Goal: Task Accomplishment & Management: Use online tool/utility

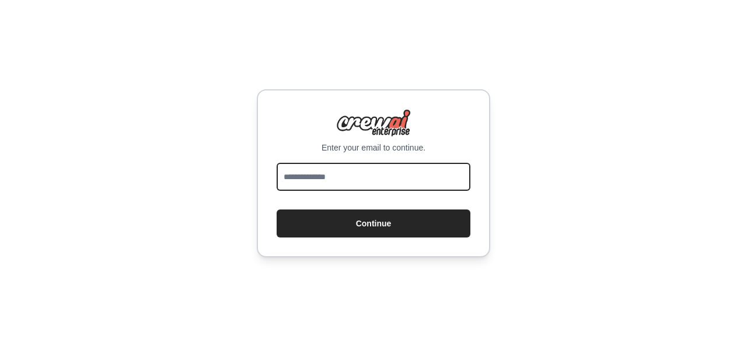
click at [403, 179] on input "email" at bounding box center [374, 177] width 194 height 28
type input "**********"
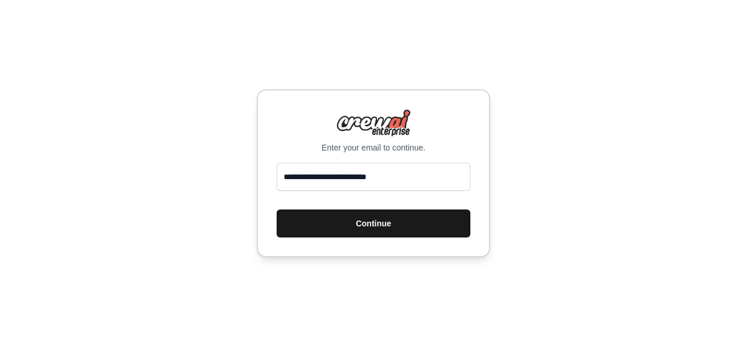
click at [351, 231] on button "Continue" at bounding box center [374, 224] width 194 height 28
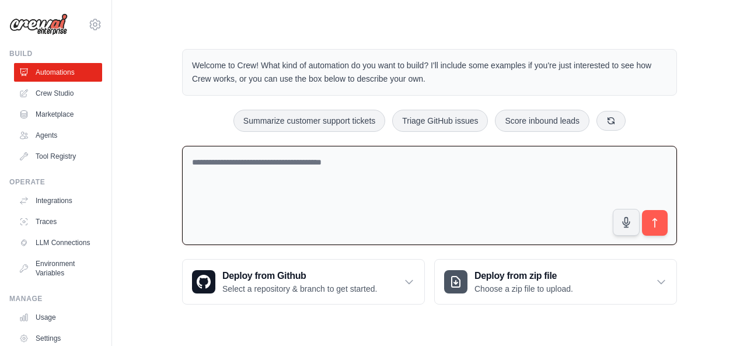
click at [390, 169] on textarea at bounding box center [429, 196] width 495 height 100
type textarea "*"
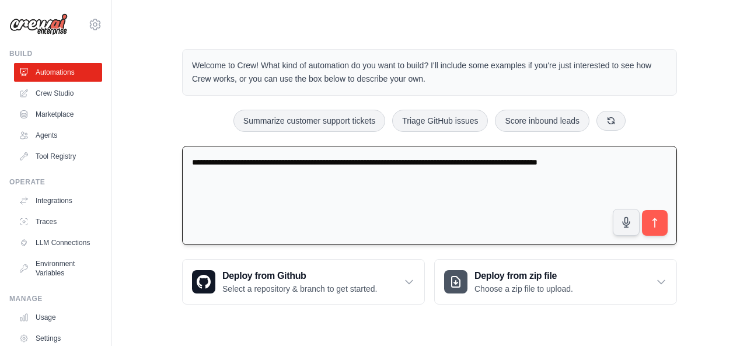
type textarea "**********"
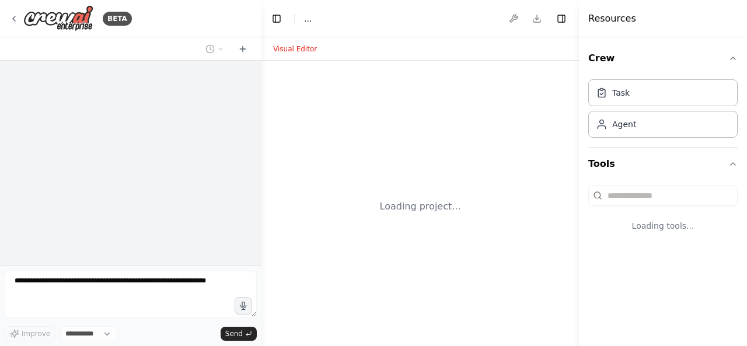
select select "****"
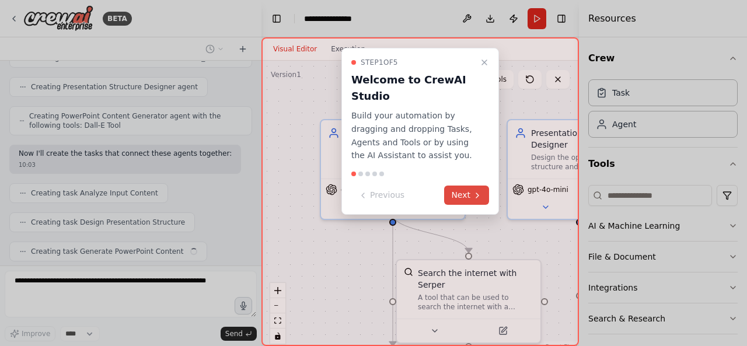
scroll to position [727, 0]
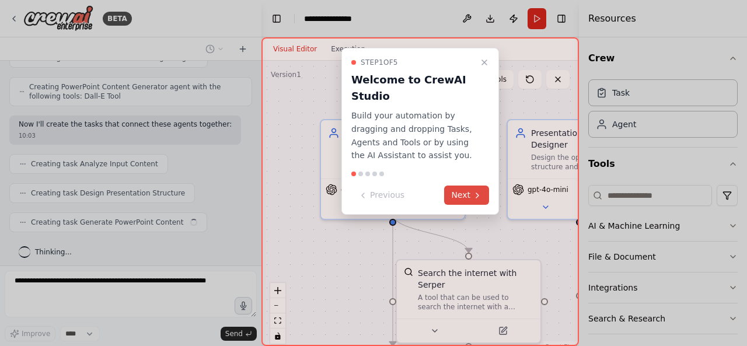
click at [476, 193] on icon at bounding box center [477, 195] width 9 height 9
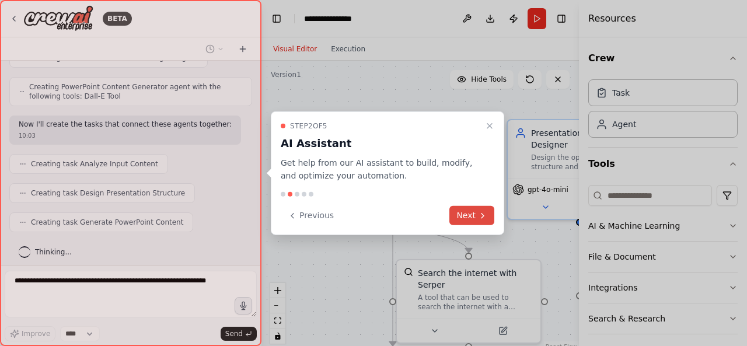
click at [476, 222] on button "Next" at bounding box center [472, 215] width 45 height 19
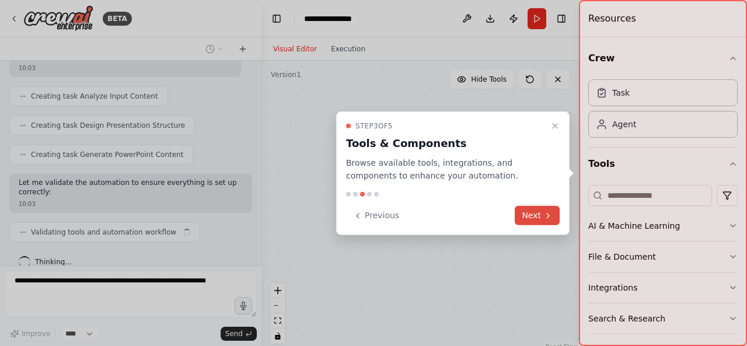
scroll to position [804, 0]
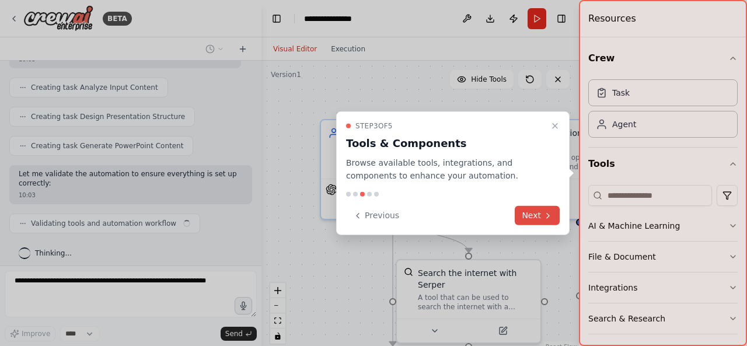
click at [529, 209] on button "Next" at bounding box center [537, 215] width 45 height 19
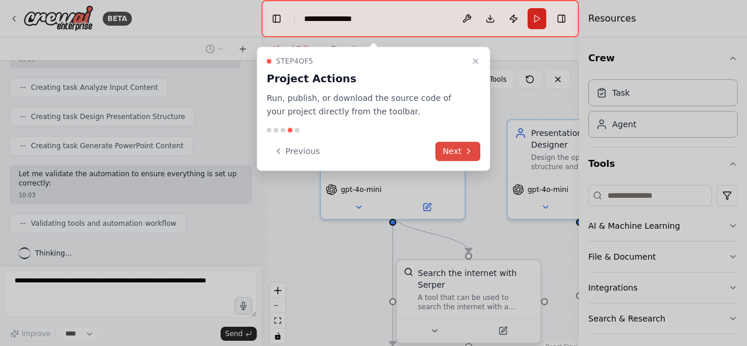
click at [464, 153] on button "Next" at bounding box center [458, 151] width 45 height 19
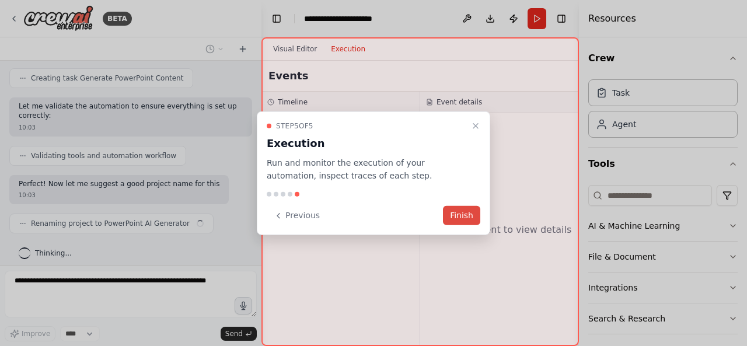
scroll to position [880, 0]
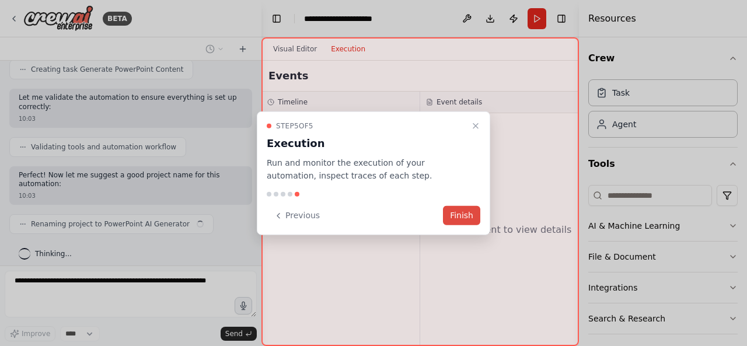
click at [469, 214] on button "Finish" at bounding box center [461, 215] width 37 height 19
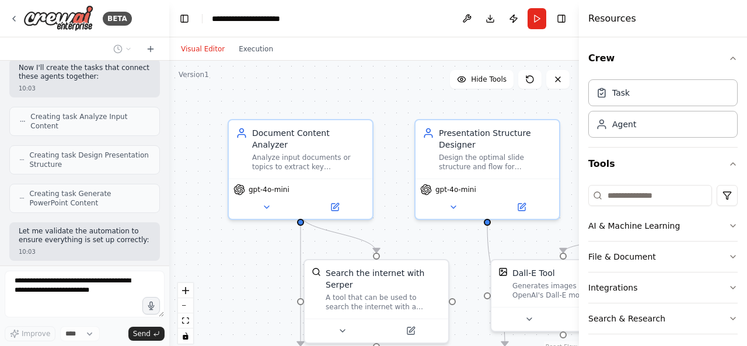
scroll to position [1189, 0]
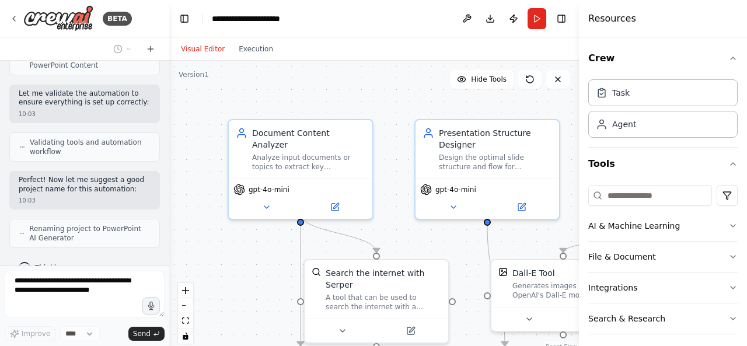
drag, startPoint x: 258, startPoint y: 204, endPoint x: 151, endPoint y: 200, distance: 107.5
click at [151, 200] on div "BETA I want to build a ppt generation agent where it will be fed with documents…" at bounding box center [373, 173] width 747 height 346
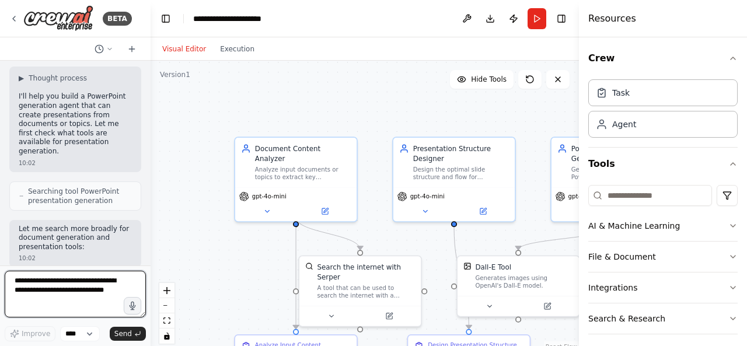
scroll to position [69, 0]
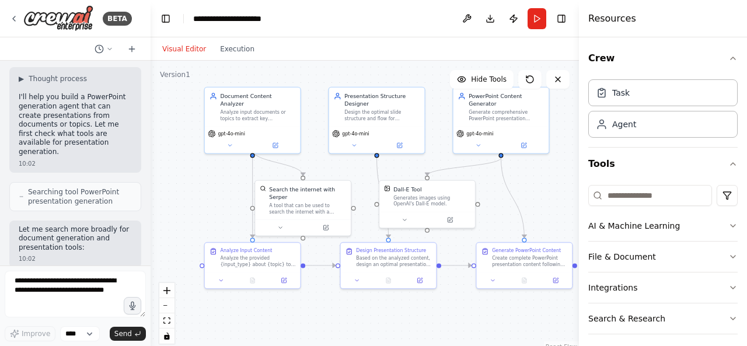
drag, startPoint x: 355, startPoint y: 136, endPoint x: 336, endPoint y: 61, distance: 77.2
click at [336, 61] on div ".deletable-edge-delete-btn { width: 20px; height: 20px; border: 0px solid #ffff…" at bounding box center [365, 207] width 429 height 292
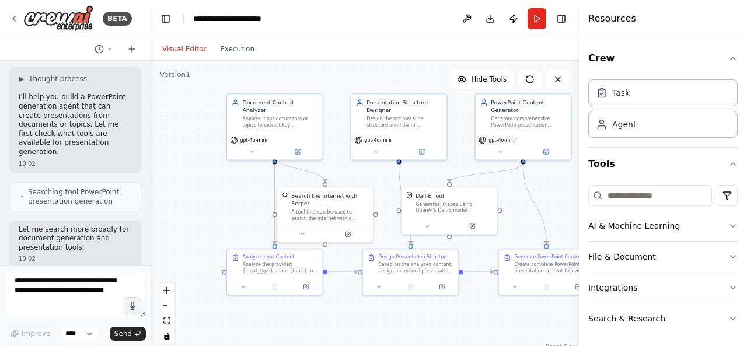
drag, startPoint x: 465, startPoint y: 288, endPoint x: 487, endPoint y: 295, distance: 23.1
click at [487, 295] on div ".deletable-edge-delete-btn { width: 20px; height: 20px; border: 0px solid #ffff…" at bounding box center [365, 207] width 429 height 292
click at [378, 154] on button at bounding box center [376, 150] width 44 height 9
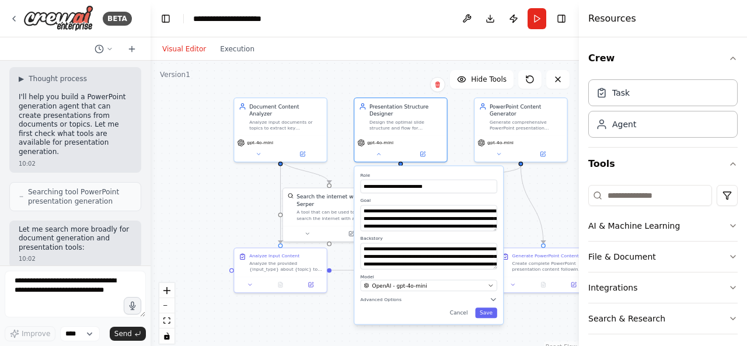
drag, startPoint x: 517, startPoint y: 230, endPoint x: 531, endPoint y: 317, distance: 88.1
drag, startPoint x: 531, startPoint y: 317, endPoint x: 488, endPoint y: 315, distance: 43.3
click at [488, 315] on button "Save" at bounding box center [486, 313] width 22 height 11
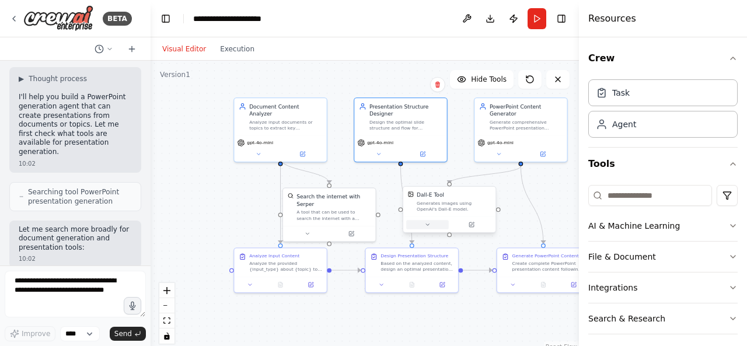
click at [433, 228] on button at bounding box center [427, 224] width 43 height 9
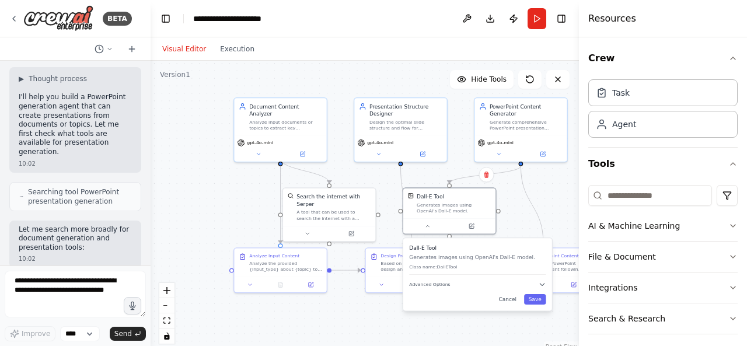
click at [527, 213] on div ".deletable-edge-delete-btn { width: 20px; height: 20px; border: 0px solid #ffff…" at bounding box center [365, 207] width 429 height 292
click at [460, 215] on div "Dall-E Tool Generates images using OpenAI's Dall-E model." at bounding box center [449, 202] width 92 height 30
click at [517, 302] on button "Cancel" at bounding box center [507, 299] width 27 height 11
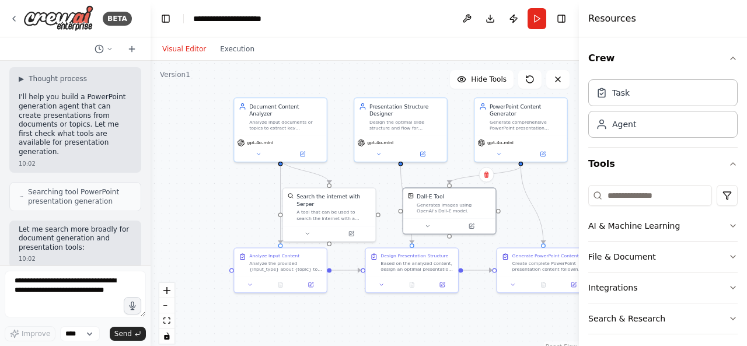
click at [486, 313] on div ".deletable-edge-delete-btn { width: 20px; height: 20px; border: 0px solid #ffff…" at bounding box center [365, 207] width 429 height 292
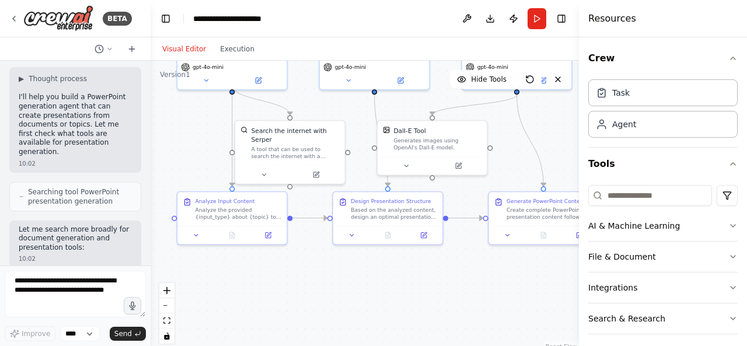
drag, startPoint x: 193, startPoint y: 187, endPoint x: 179, endPoint y: 147, distance: 42.6
click at [179, 147] on div ".deletable-edge-delete-btn { width: 20px; height: 20px; border: 0px solid #ffff…" at bounding box center [365, 207] width 429 height 292
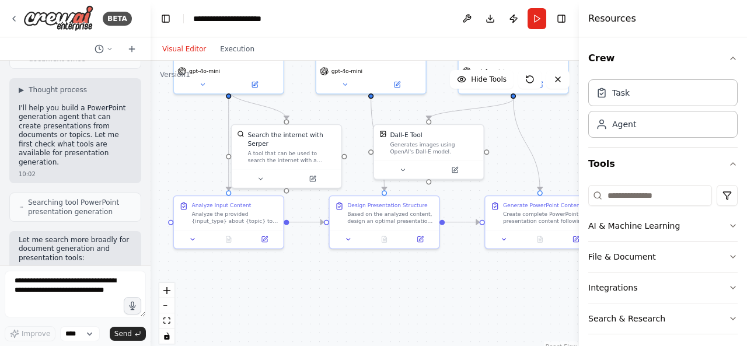
scroll to position [393, 0]
click at [21, 86] on span "▶" at bounding box center [21, 90] width 5 height 9
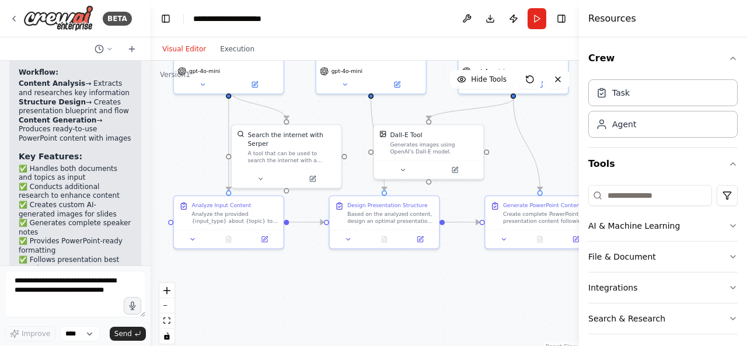
scroll to position [2011, 0]
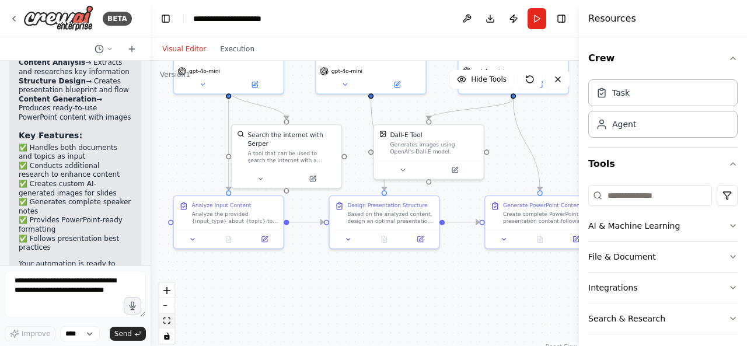
click at [170, 325] on button "fit view" at bounding box center [166, 321] width 15 height 15
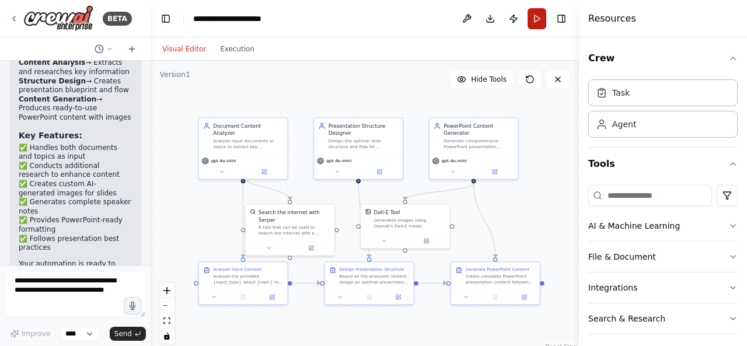
click at [532, 24] on button "Run" at bounding box center [537, 18] width 19 height 21
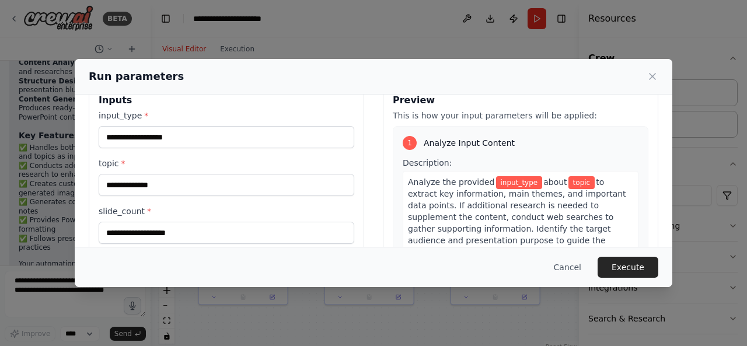
scroll to position [25, 0]
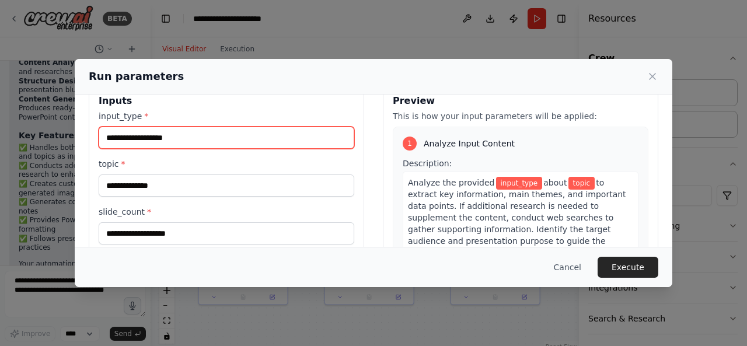
click at [199, 140] on input "input_type *" at bounding box center [227, 138] width 256 height 22
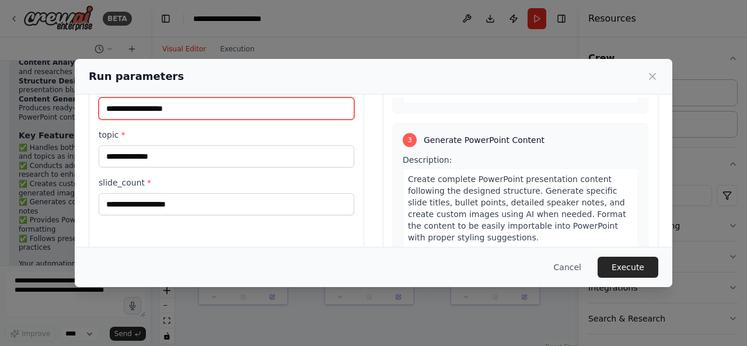
scroll to position [0, 0]
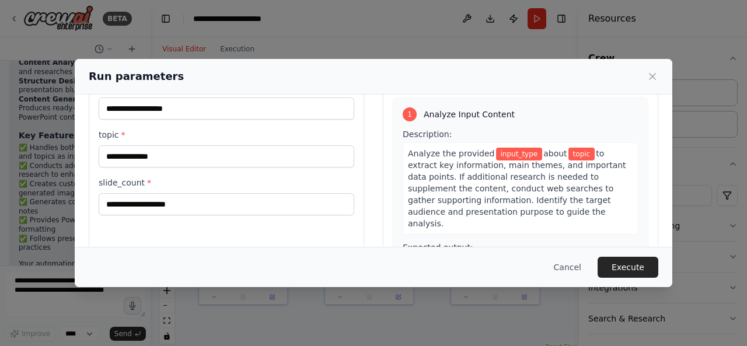
click at [169, 168] on div "input_type * topic * slide_count *" at bounding box center [227, 148] width 256 height 134
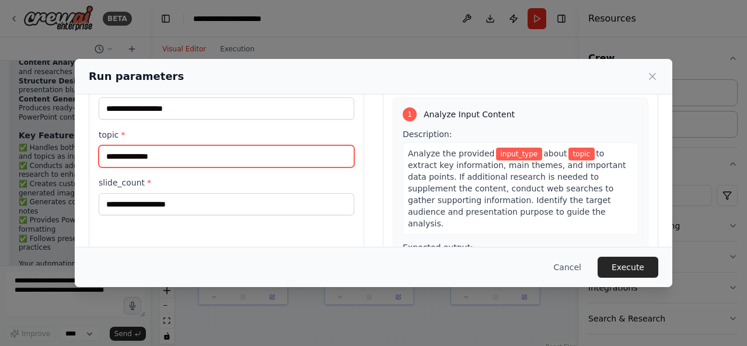
click at [190, 152] on input "topic *" at bounding box center [227, 156] width 256 height 22
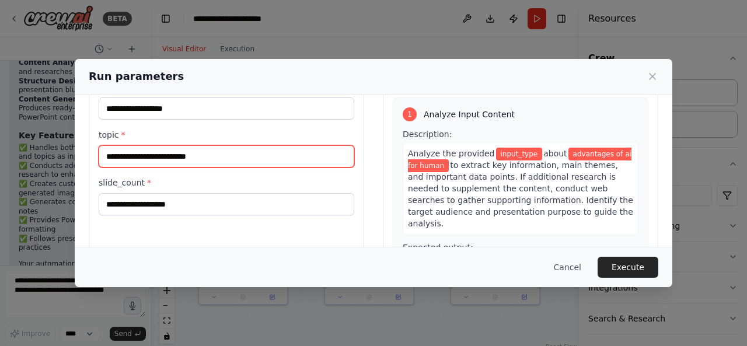
click at [211, 153] on input "**********" at bounding box center [227, 156] width 256 height 22
type input "**********"
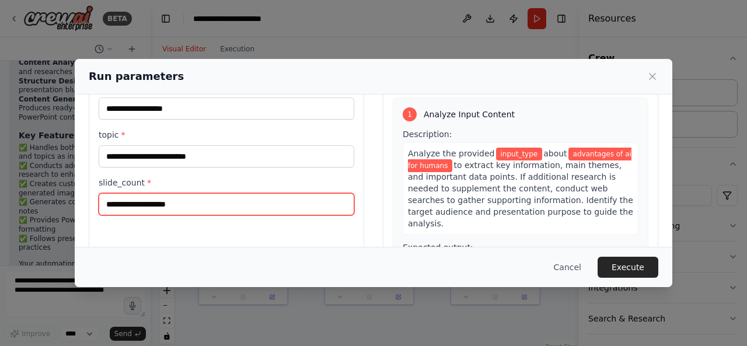
click at [177, 204] on input "slide_count *" at bounding box center [227, 204] width 256 height 22
type input "**"
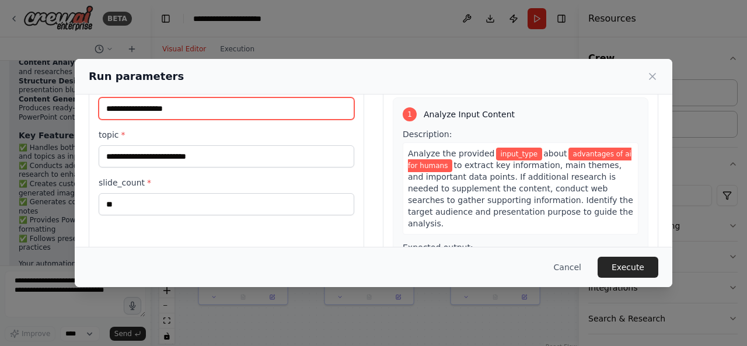
click at [203, 108] on input "input_type *" at bounding box center [227, 108] width 256 height 22
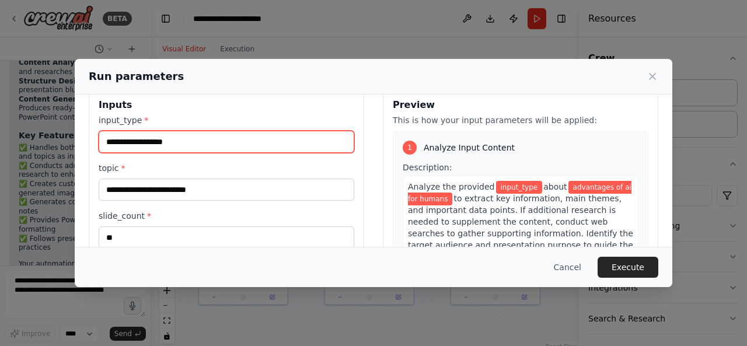
scroll to position [20, 0]
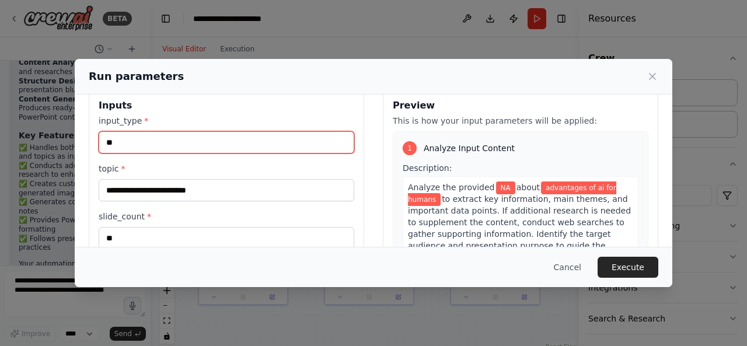
type input "*"
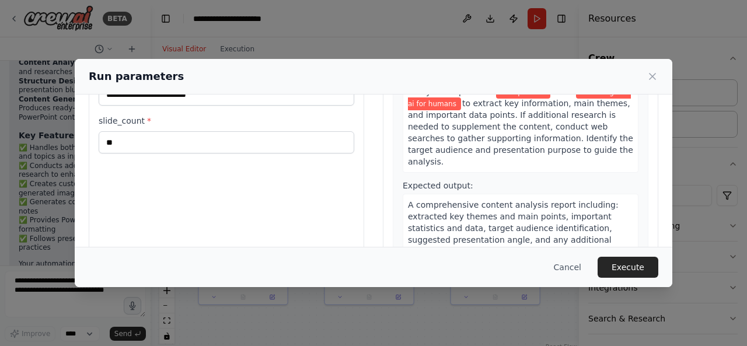
scroll to position [117, 0]
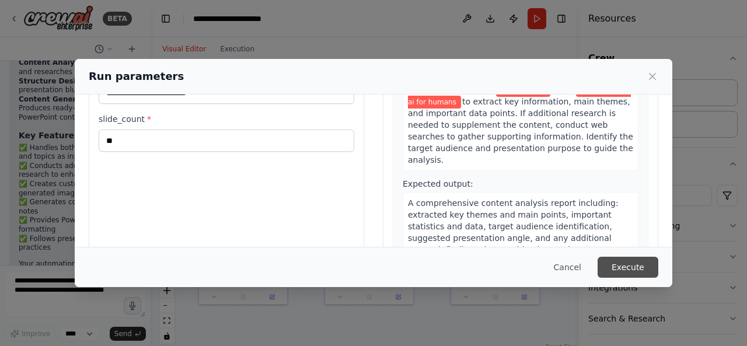
type input "**********"
click at [615, 266] on button "Execute" at bounding box center [628, 267] width 61 height 21
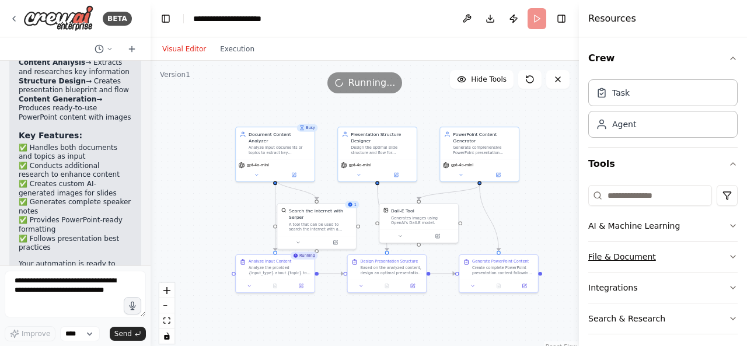
click at [729, 256] on icon "button" at bounding box center [733, 256] width 9 height 9
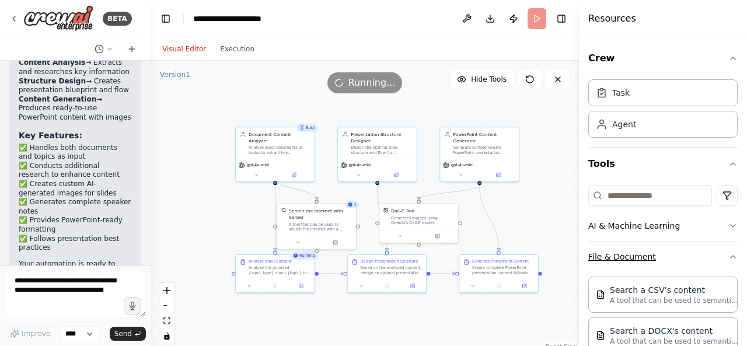
click at [729, 256] on icon "button" at bounding box center [733, 256] width 9 height 9
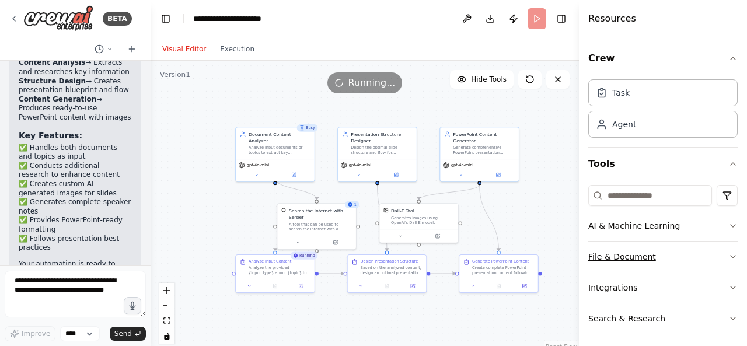
click at [729, 256] on icon "button" at bounding box center [733, 256] width 9 height 9
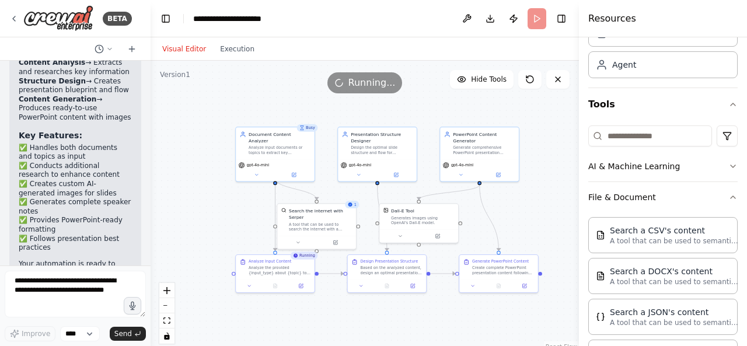
scroll to position [60, 0]
click at [733, 190] on div "Crew Task Agent Tools AI & Machine Learning File & Document Search a CSV's cont…" at bounding box center [663, 191] width 168 height 309
click at [729, 198] on icon "button" at bounding box center [733, 197] width 9 height 9
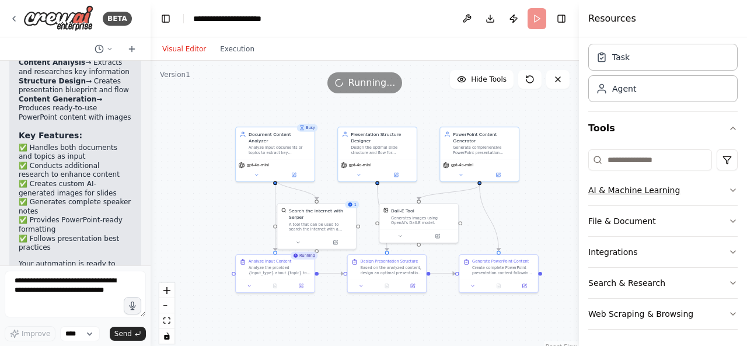
click at [729, 191] on icon "button" at bounding box center [733, 190] width 9 height 9
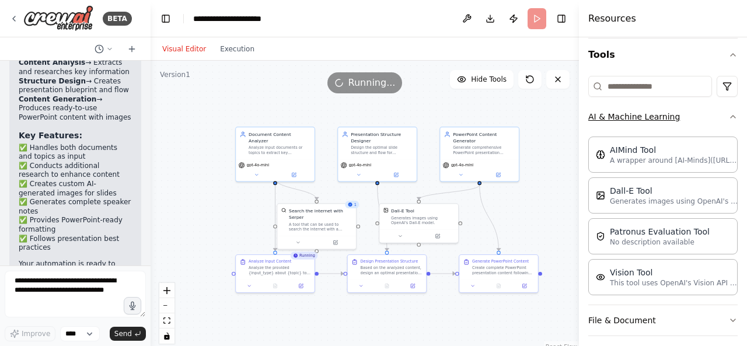
scroll to position [109, 0]
click at [729, 113] on icon "button" at bounding box center [733, 116] width 9 height 9
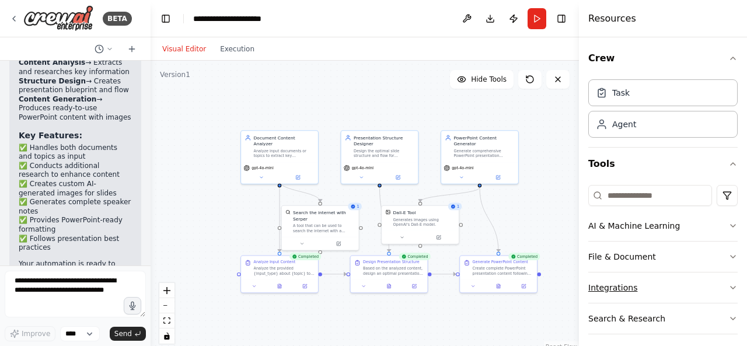
scroll to position [36, 0]
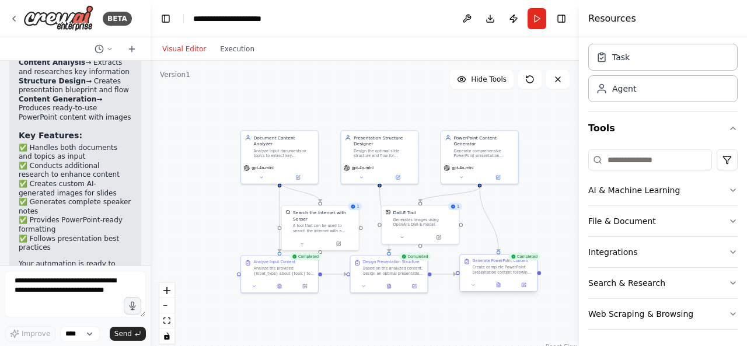
click at [511, 267] on div "Create complete PowerPoint presentation content following the designed structur…" at bounding box center [503, 270] width 61 height 10
click at [499, 295] on div ".deletable-edge-delete-btn { width: 20px; height: 20px; border: 0px solid #ffff…" at bounding box center [365, 207] width 429 height 292
click at [475, 290] on div at bounding box center [498, 284] width 77 height 13
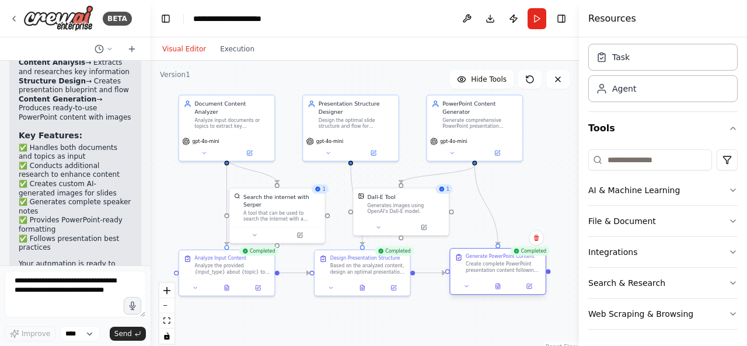
click at [500, 296] on div "Completed Generate PowerPoint Content Create complete PowerPoint presentation c…" at bounding box center [498, 273] width 97 height 47
click at [501, 295] on div "Generate PowerPoint Content Create complete PowerPoint presentation content fol…" at bounding box center [498, 271] width 97 height 47
click at [497, 288] on icon at bounding box center [498, 288] width 2 height 0
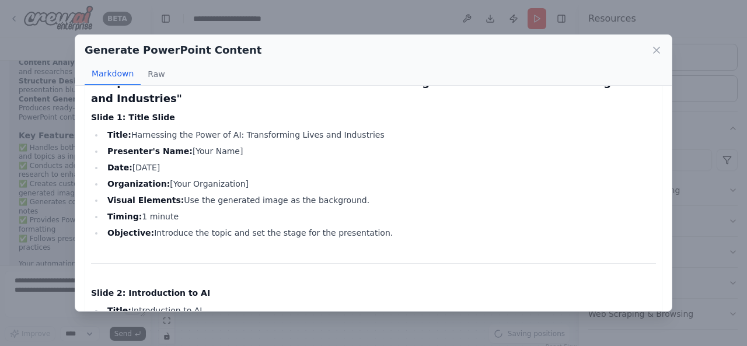
scroll to position [0, 0]
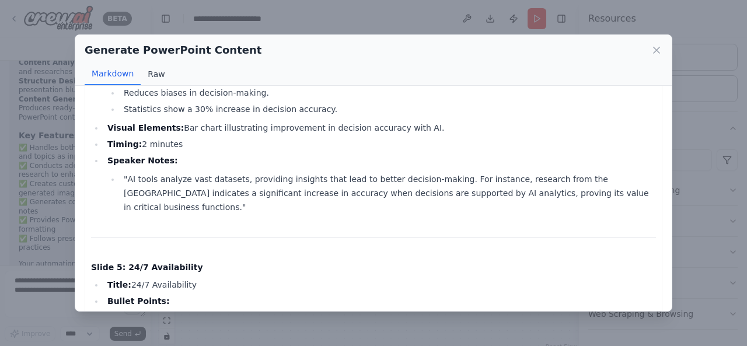
click at [158, 78] on button "Raw" at bounding box center [156, 74] width 31 height 22
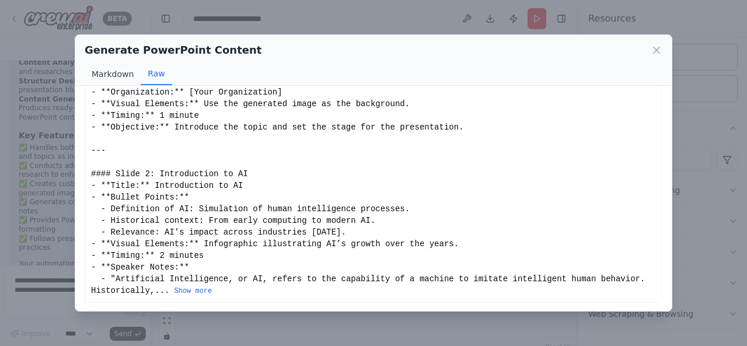
click at [113, 76] on button "Markdown" at bounding box center [113, 74] width 56 height 22
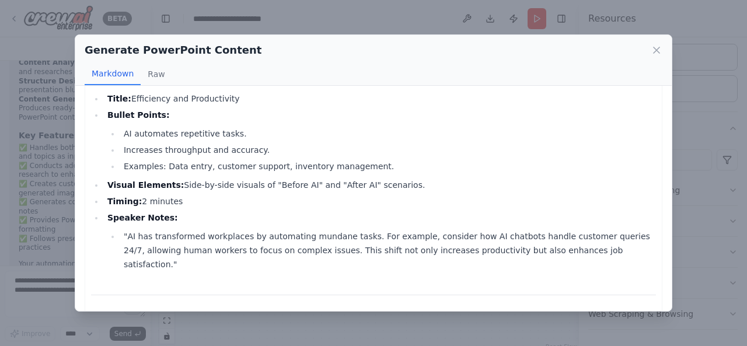
scroll to position [0, 0]
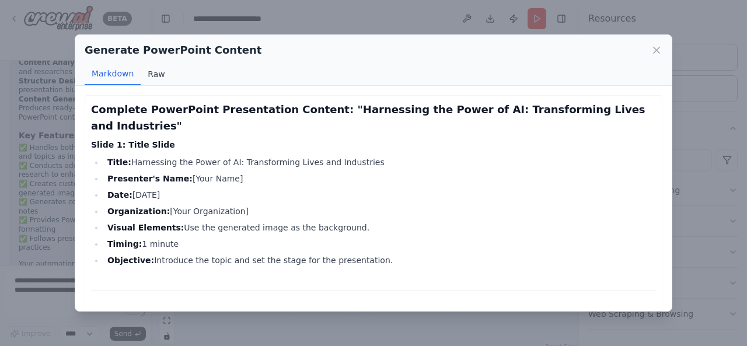
click at [151, 73] on button "Raw" at bounding box center [156, 74] width 31 height 22
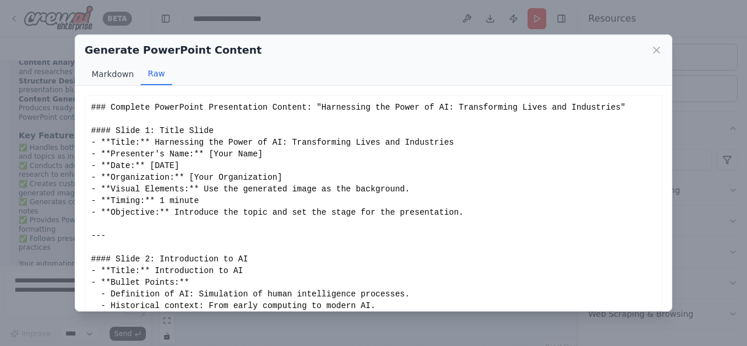
click at [119, 79] on button "Markdown" at bounding box center [113, 74] width 56 height 22
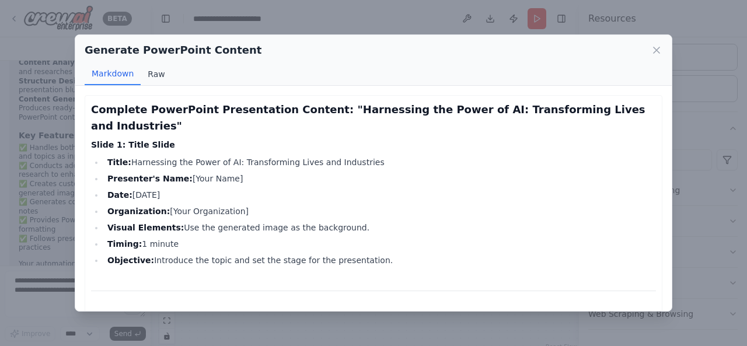
click at [158, 80] on button "Raw" at bounding box center [156, 74] width 31 height 22
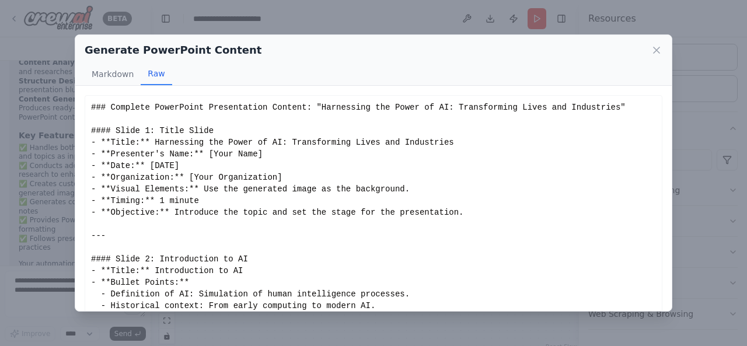
scroll to position [85, 0]
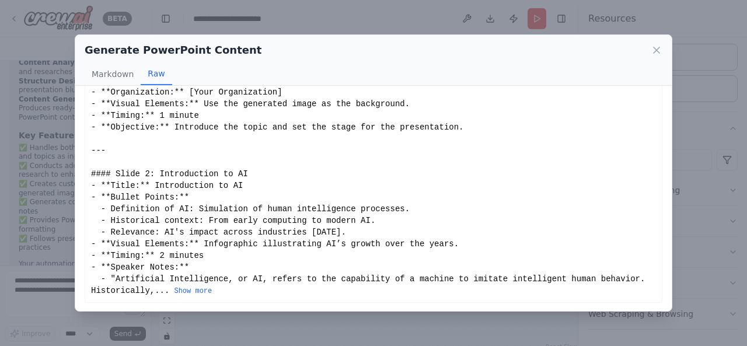
click at [191, 295] on div "### Complete PowerPoint Presentation Content: "Harnessing the Power of AI: Tran…" at bounding box center [373, 156] width 565 height 280
click at [191, 295] on button "Show more" at bounding box center [193, 291] width 38 height 9
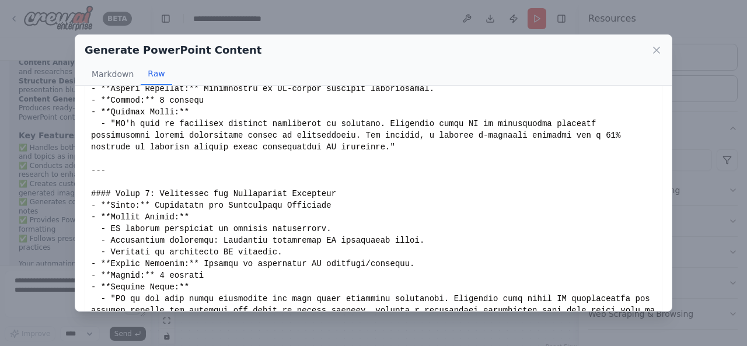
scroll to position [1638, 0]
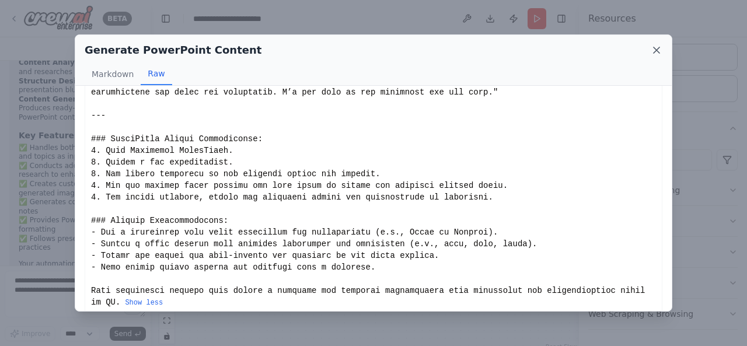
click at [661, 50] on icon at bounding box center [657, 50] width 12 height 12
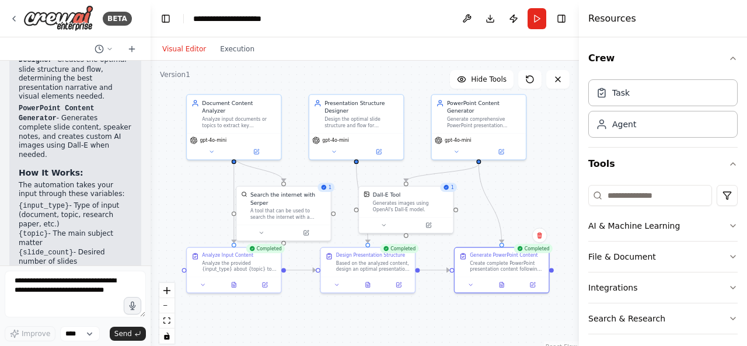
scroll to position [2011, 0]
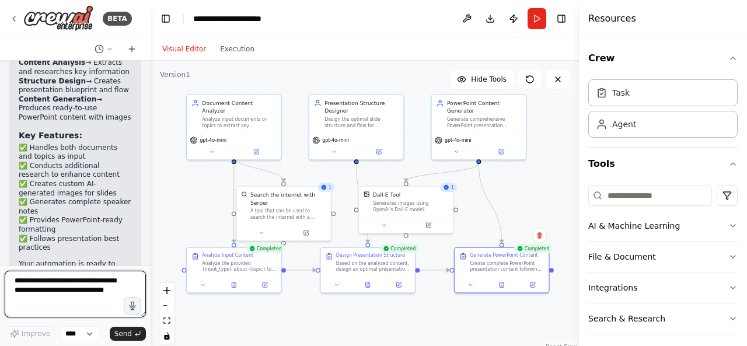
click at [92, 292] on textarea at bounding box center [75, 294] width 141 height 47
type textarea "**********"
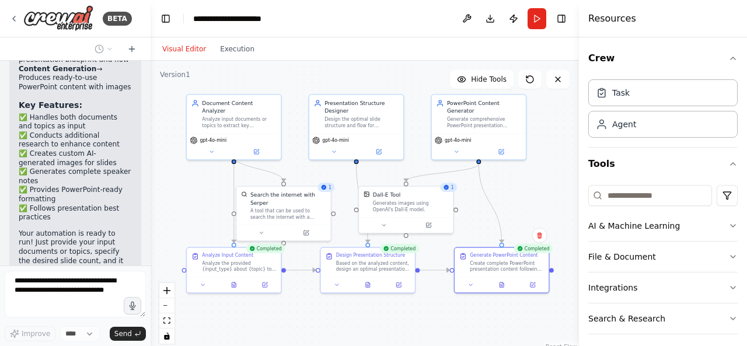
scroll to position [2089, 0]
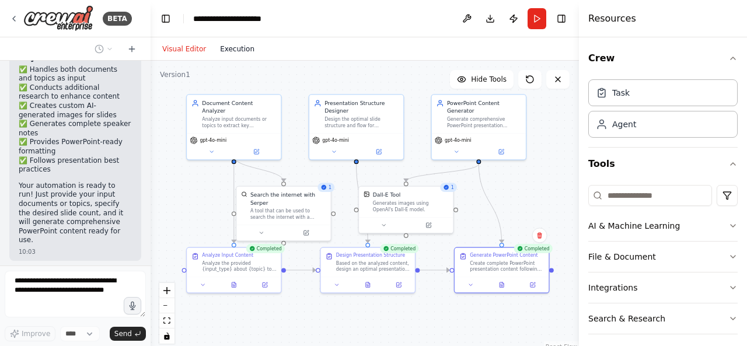
click at [231, 52] on button "Execution" at bounding box center [237, 49] width 48 height 14
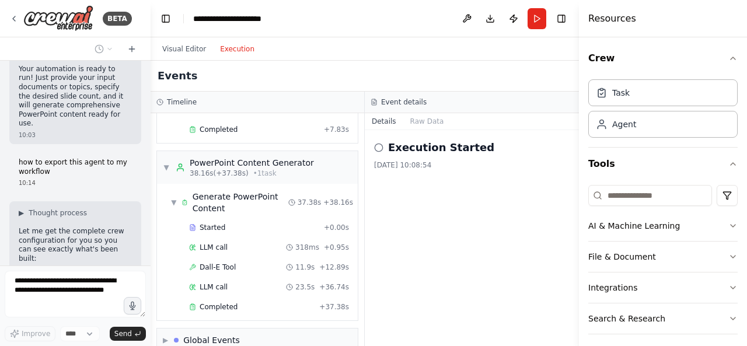
scroll to position [293, 0]
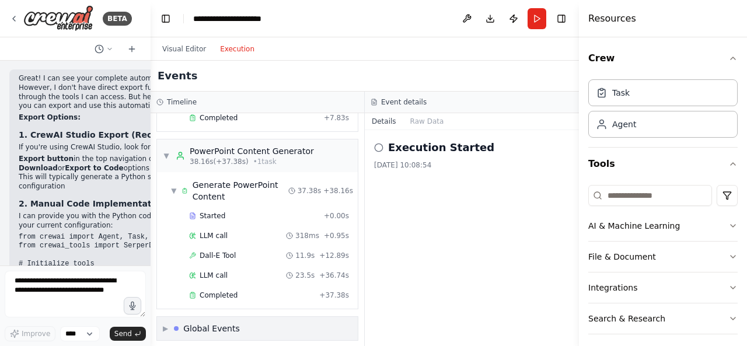
click at [233, 317] on div "▶ Global Events" at bounding box center [257, 328] width 201 height 23
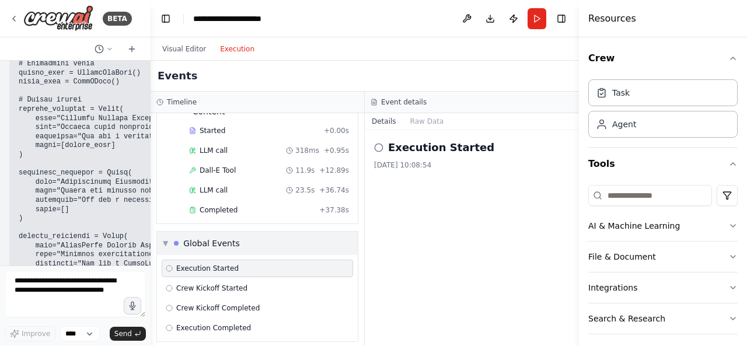
scroll to position [2673, 0]
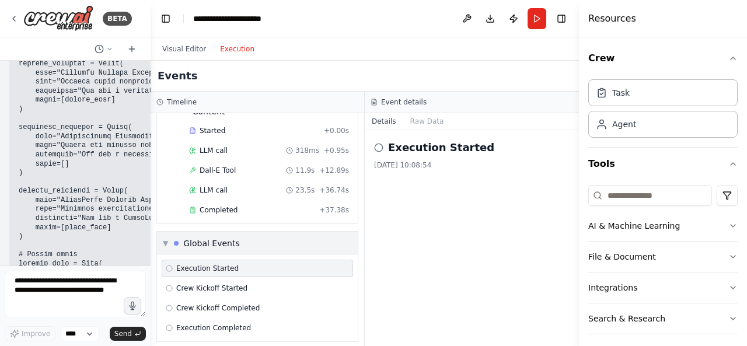
click at [203, 238] on div "Global Events" at bounding box center [211, 244] width 57 height 12
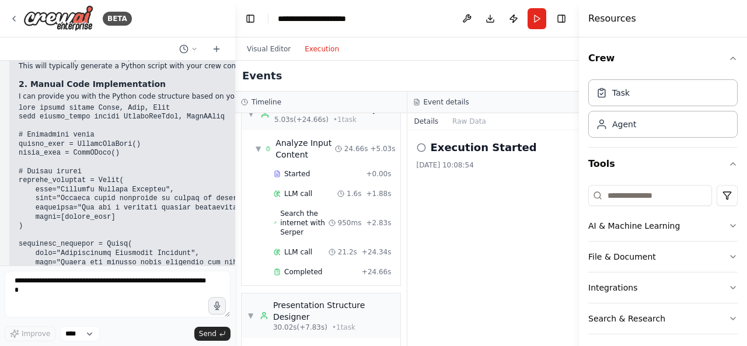
scroll to position [28, 0]
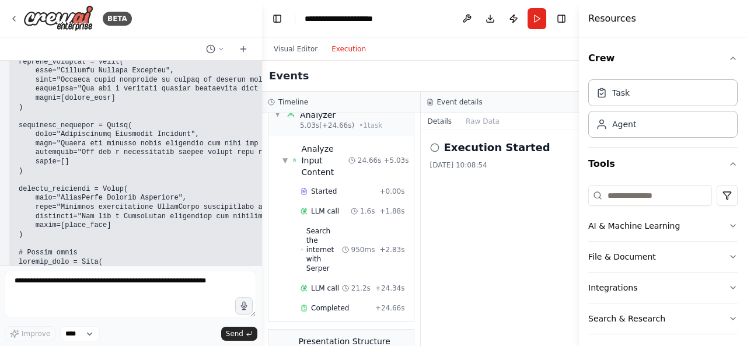
drag, startPoint x: 148, startPoint y: 196, endPoint x: 266, endPoint y: 200, distance: 117.4
click at [266, 200] on div "BETA I want to build a ppt generation agent where it will be fed with documents…" at bounding box center [373, 173] width 747 height 346
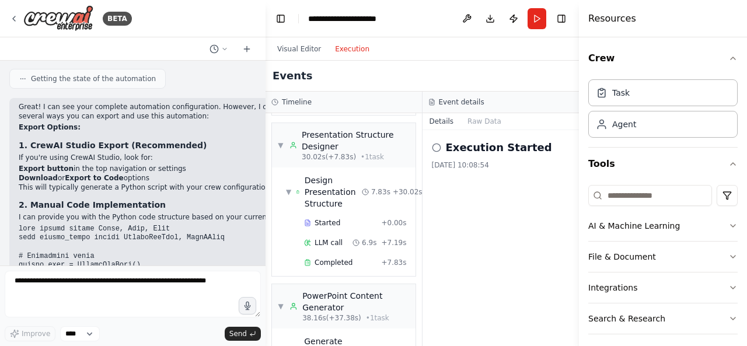
scroll to position [403, 0]
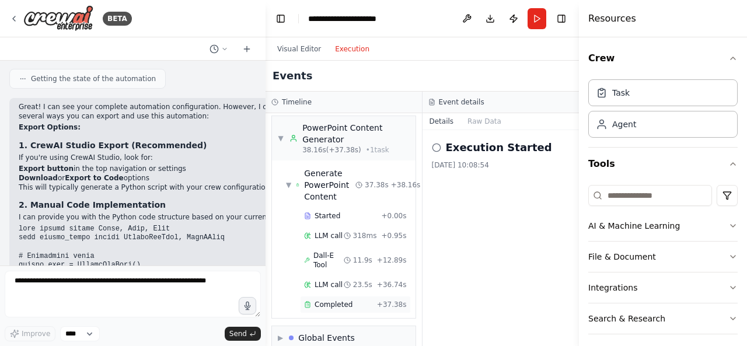
click at [333, 300] on span "Completed" at bounding box center [334, 304] width 38 height 9
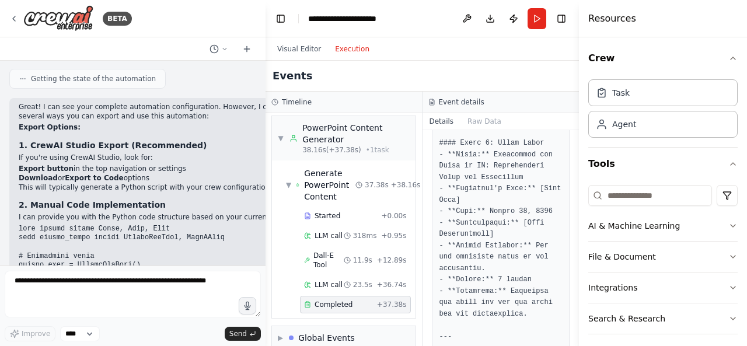
scroll to position [0, 0]
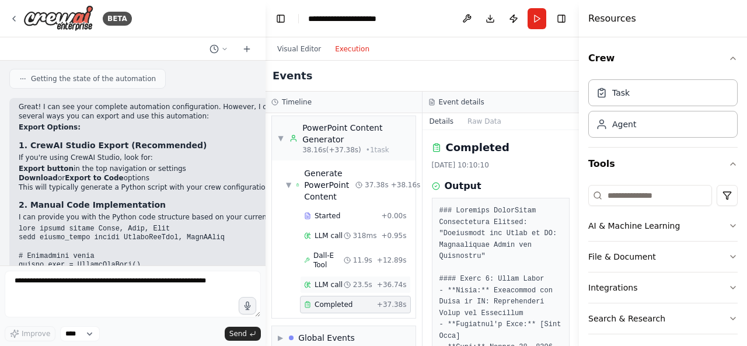
click at [323, 280] on span "LLM call" at bounding box center [329, 284] width 28 height 9
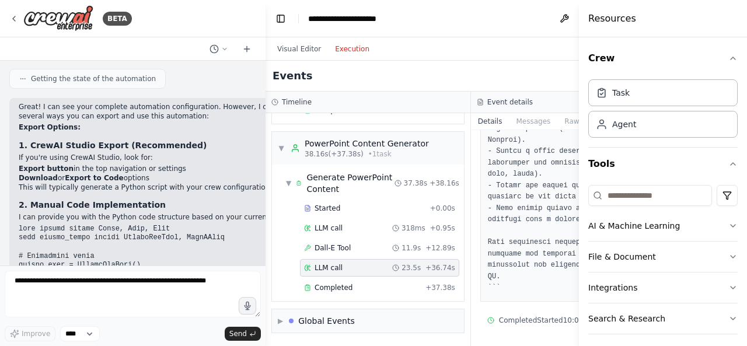
scroll to position [3232, 0]
click at [509, 117] on button "Messages" at bounding box center [533, 121] width 48 height 16
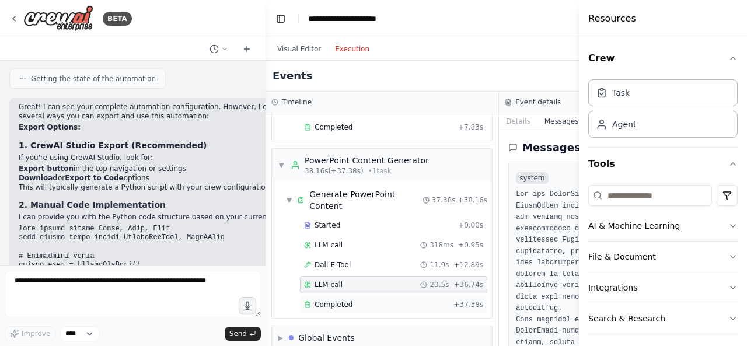
click at [330, 300] on span "Completed" at bounding box center [334, 304] width 38 height 9
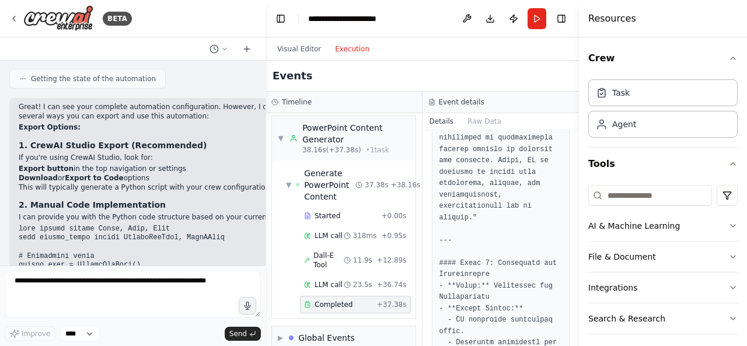
scroll to position [0, 0]
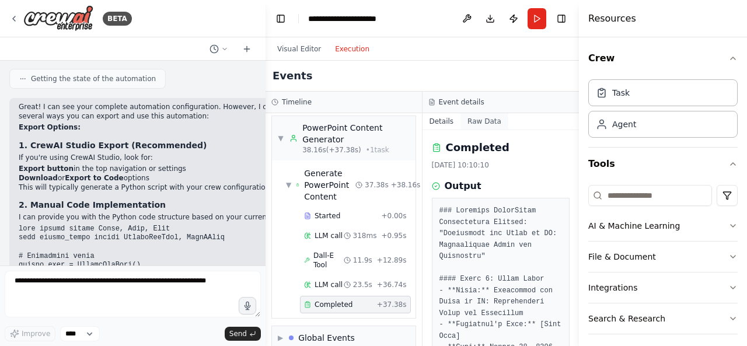
click at [483, 124] on button "Raw Data" at bounding box center [485, 121] width 48 height 16
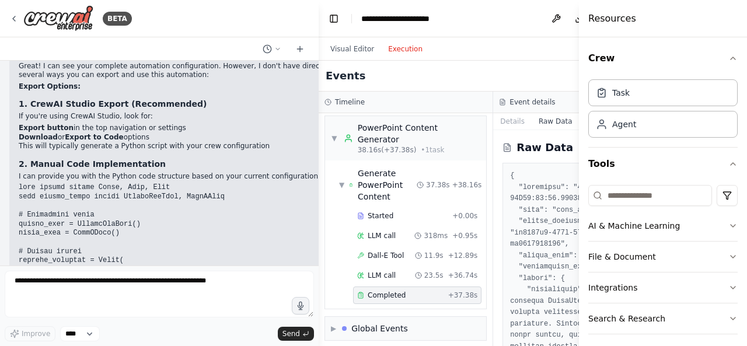
scroll to position [1475, 0]
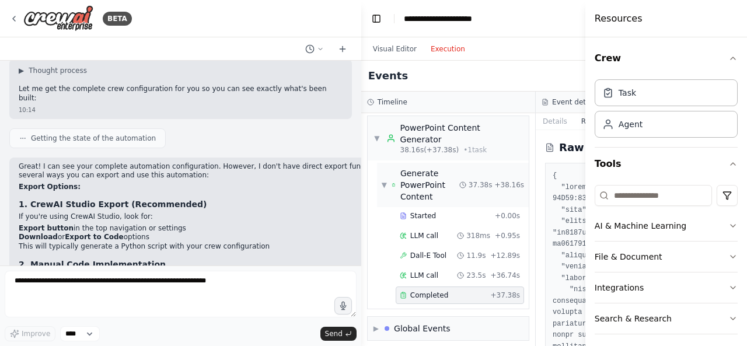
drag, startPoint x: 263, startPoint y: 190, endPoint x: 377, endPoint y: 197, distance: 114.0
click at [377, 197] on div "BETA I want to build a ppt generation agent where it will be fed with documents…" at bounding box center [373, 173] width 747 height 346
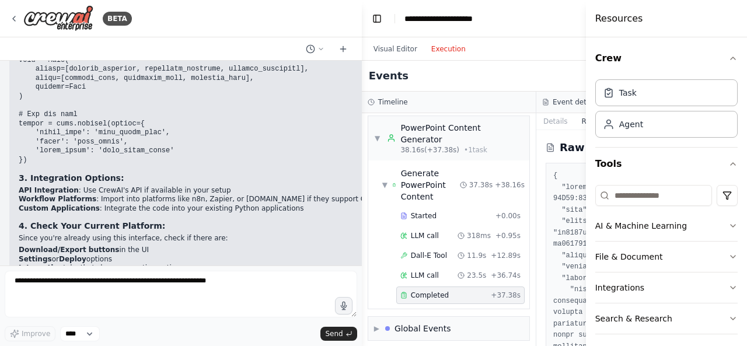
scroll to position [2171, 0]
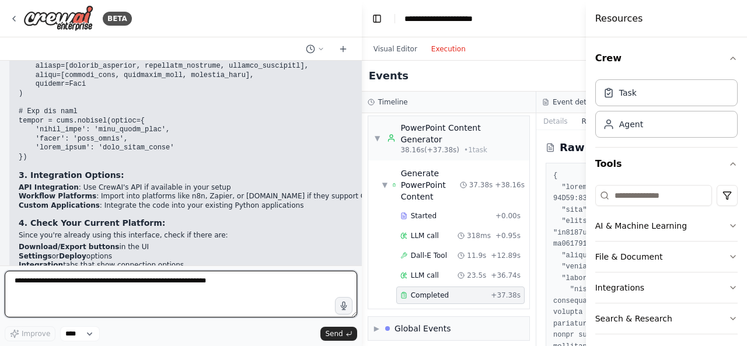
click at [204, 287] on textarea at bounding box center [181, 294] width 353 height 47
type textarea "**********"
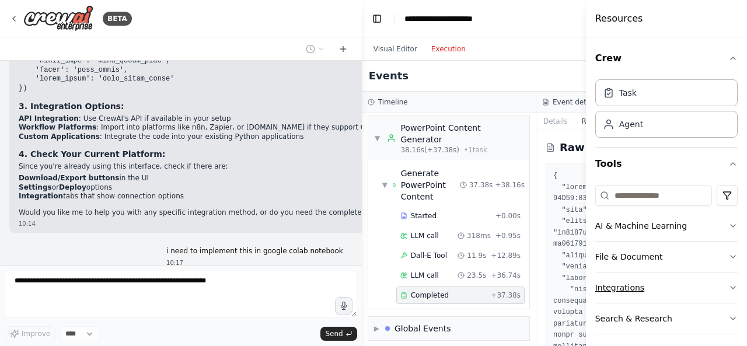
scroll to position [7, 0]
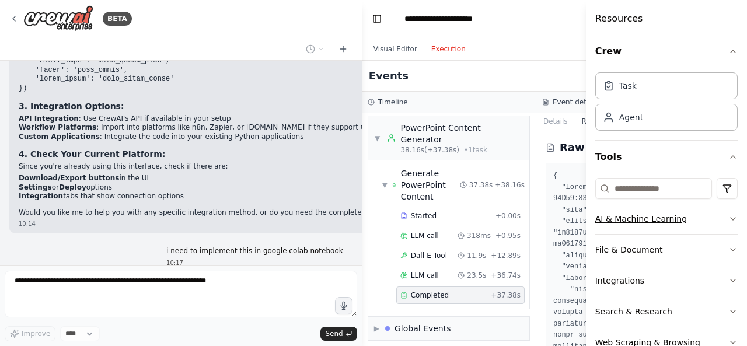
click at [729, 215] on icon "button" at bounding box center [733, 218] width 9 height 9
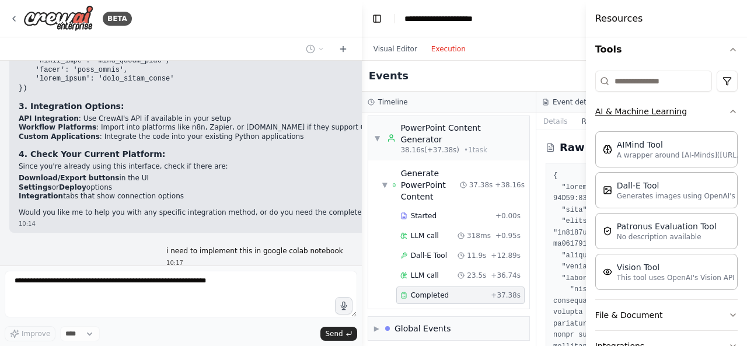
scroll to position [113, 0]
click at [729, 112] on icon "button" at bounding box center [733, 113] width 9 height 9
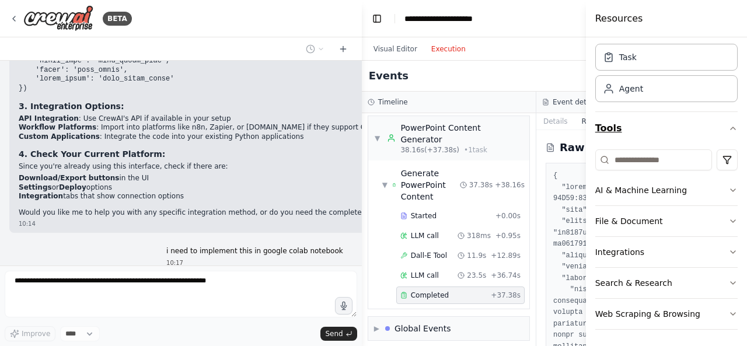
scroll to position [0, 0]
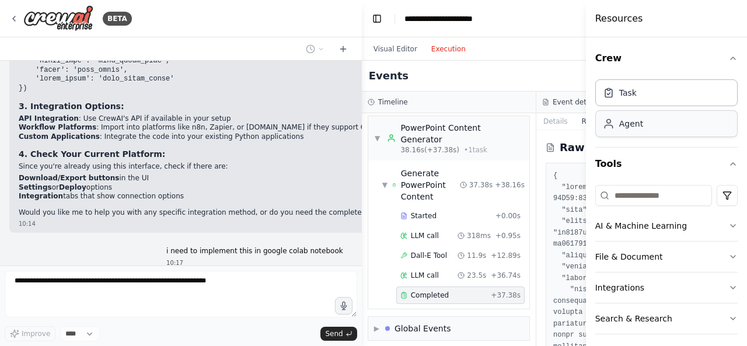
click at [650, 127] on div "Agent" at bounding box center [666, 123] width 142 height 27
click at [629, 127] on div "Agent" at bounding box center [631, 124] width 24 height 12
click at [663, 99] on div "Task" at bounding box center [666, 92] width 142 height 27
click at [729, 57] on icon "button" at bounding box center [733, 58] width 9 height 9
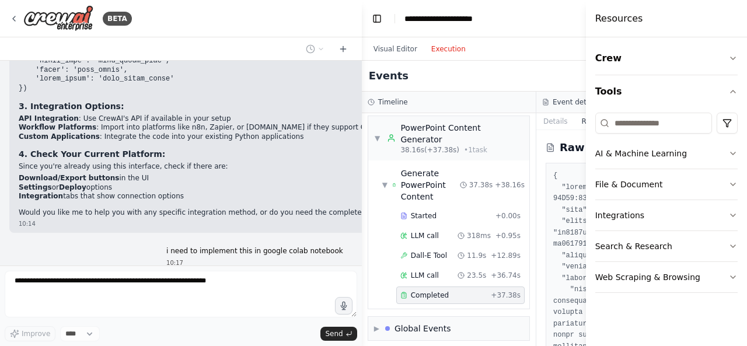
click at [541, 72] on div "Events" at bounding box center [537, 76] width 350 height 31
click at [733, 274] on icon "button" at bounding box center [733, 277] width 9 height 9
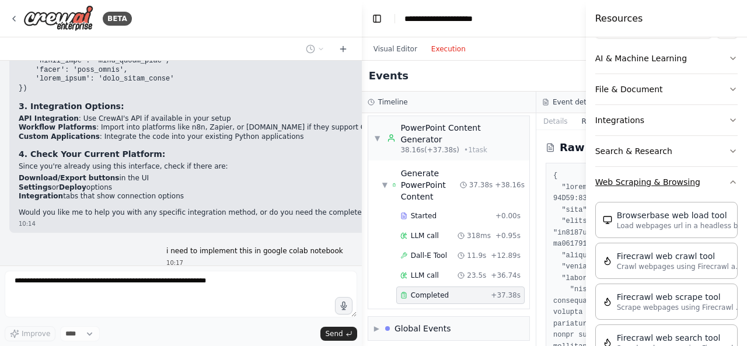
scroll to position [96, 0]
click at [729, 182] on icon "button" at bounding box center [733, 180] width 9 height 9
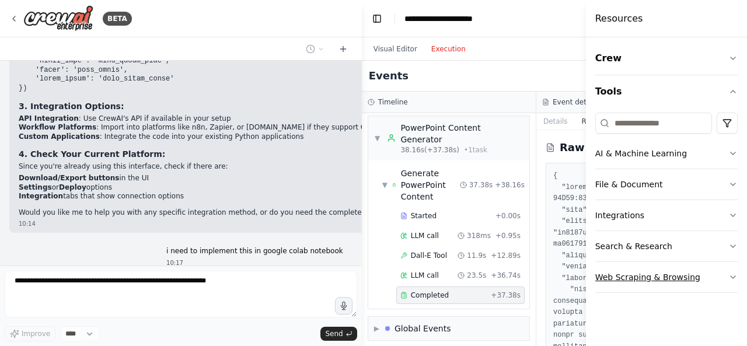
scroll to position [0, 0]
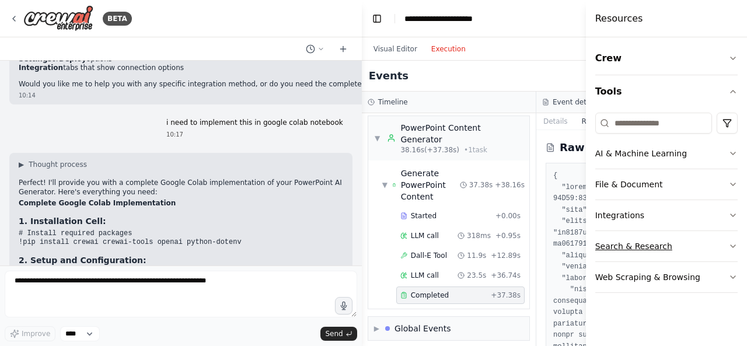
click at [735, 245] on icon "button" at bounding box center [733, 246] width 5 height 2
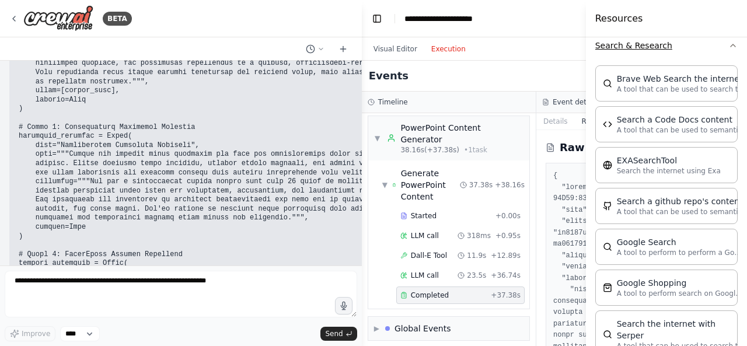
scroll to position [40, 0]
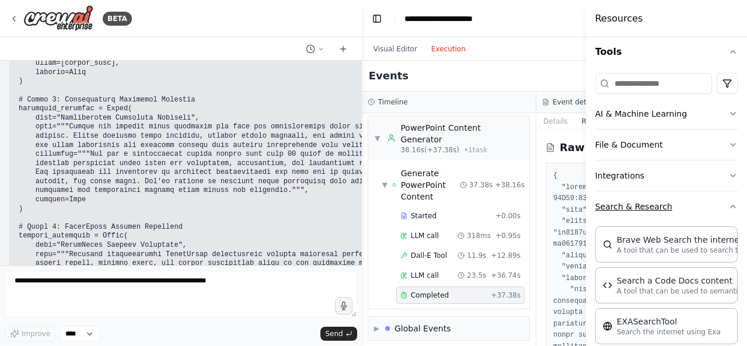
click at [729, 202] on icon "button" at bounding box center [733, 206] width 9 height 9
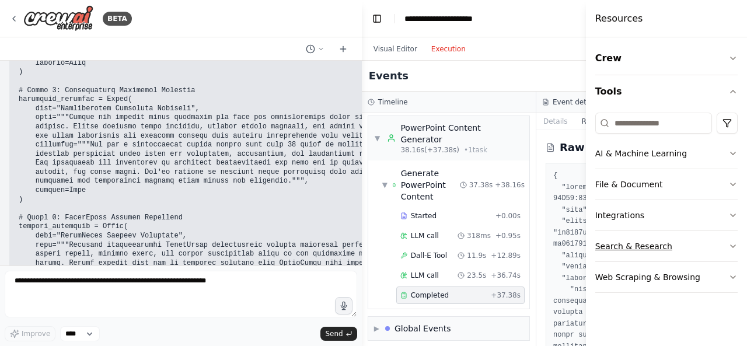
scroll to position [0, 0]
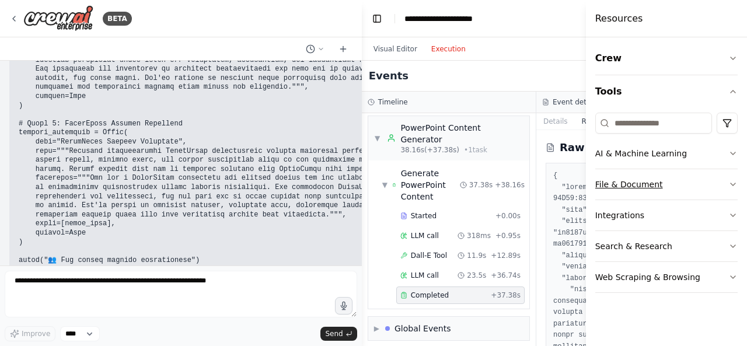
click at [732, 185] on icon "button" at bounding box center [733, 184] width 9 height 9
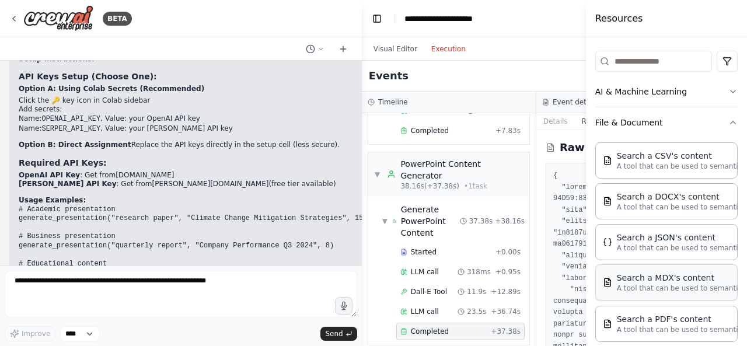
click at [661, 284] on p "A tool that can be used to semantic search a query from a MDX's content." at bounding box center [681, 288] width 128 height 9
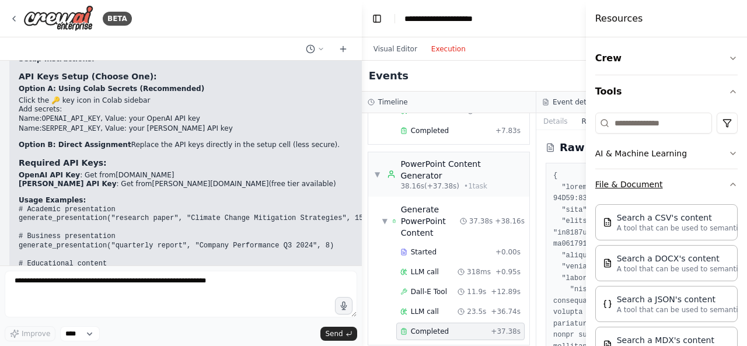
click at [729, 186] on icon "button" at bounding box center [733, 184] width 9 height 9
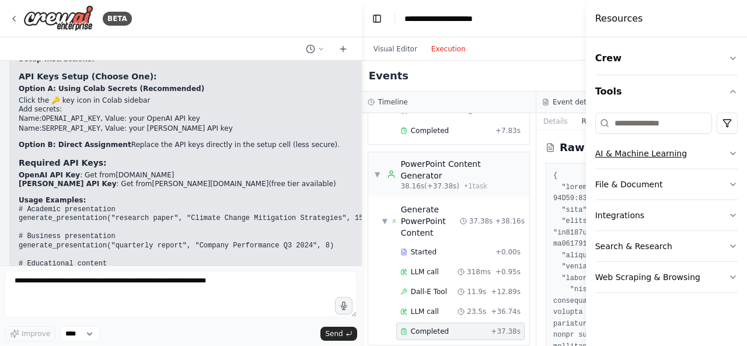
click at [734, 156] on icon "button" at bounding box center [733, 153] width 9 height 9
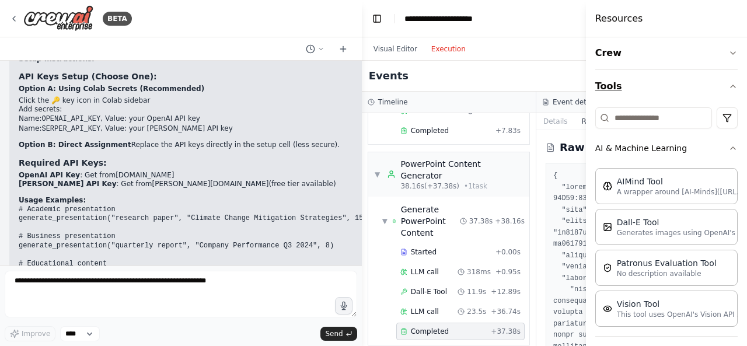
click at [722, 80] on button "Tools" at bounding box center [666, 86] width 142 height 33
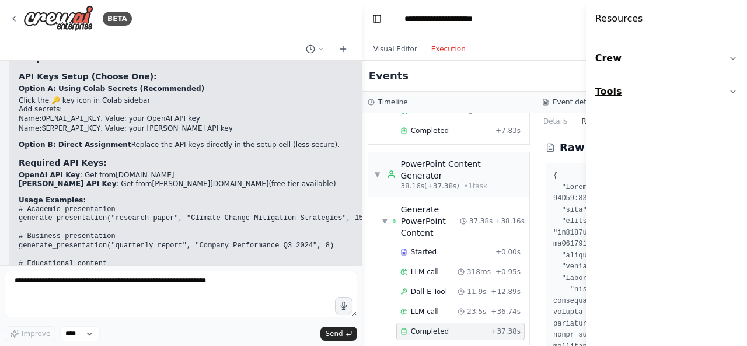
click at [731, 88] on icon "button" at bounding box center [733, 91] width 9 height 9
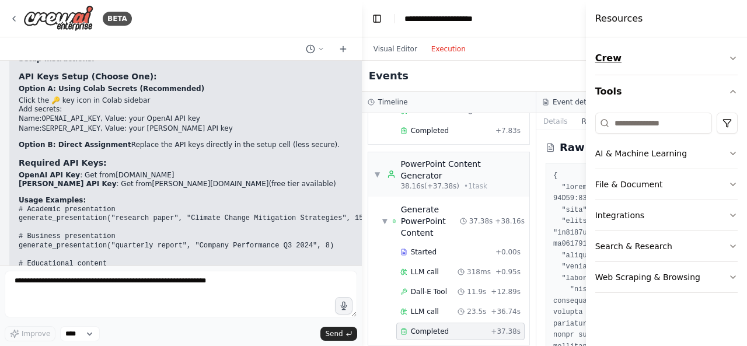
click at [736, 56] on icon "button" at bounding box center [733, 58] width 9 height 9
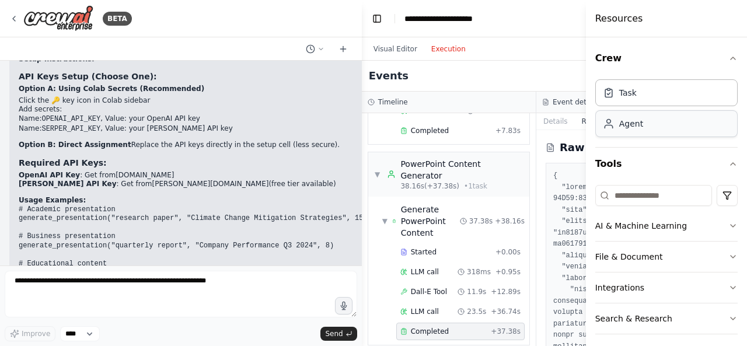
click at [664, 133] on div "Agent" at bounding box center [666, 123] width 142 height 27
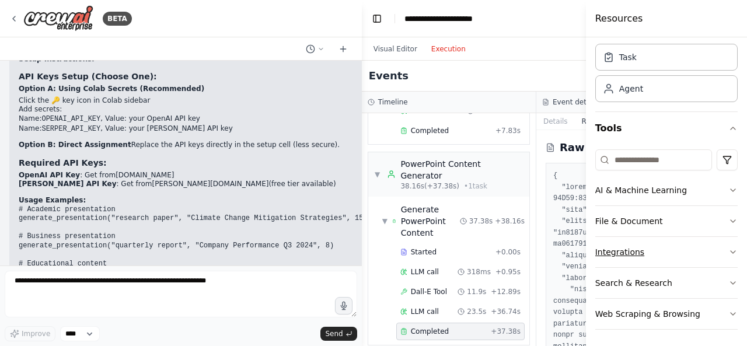
click at [729, 253] on icon "button" at bounding box center [733, 252] width 9 height 9
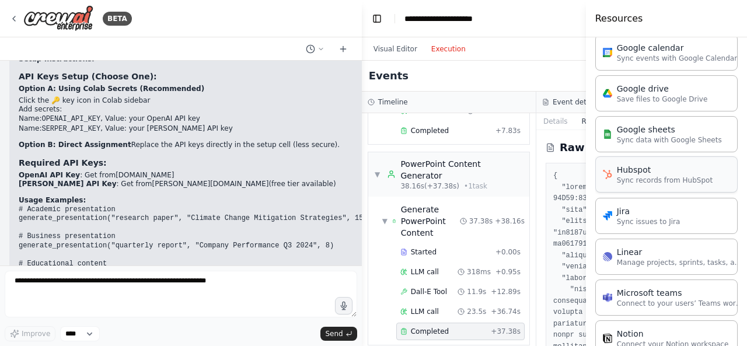
scroll to position [365, 0]
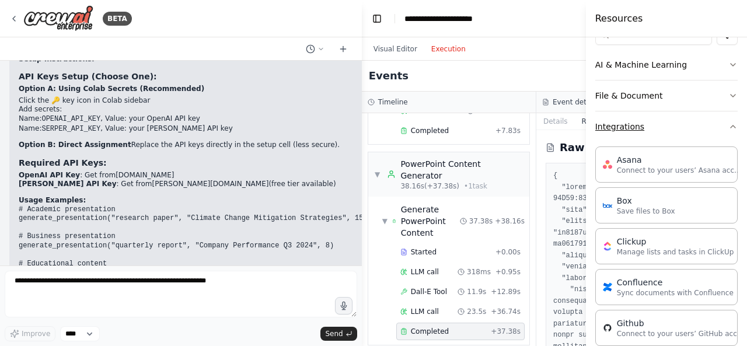
click at [724, 131] on button "Integrations" at bounding box center [666, 127] width 142 height 30
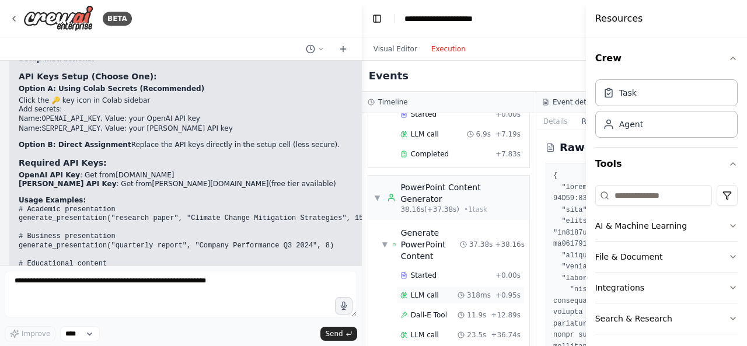
scroll to position [361, 0]
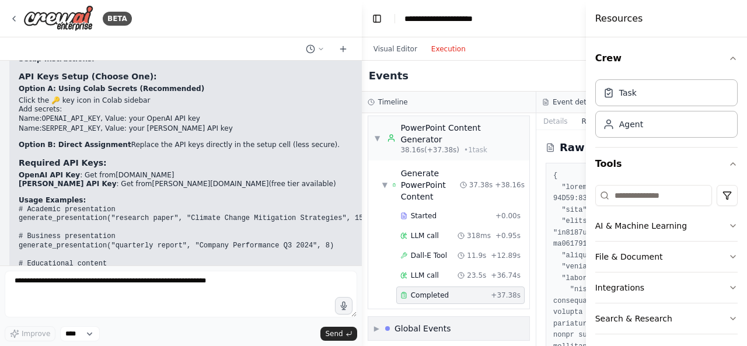
click at [445, 323] on div "Global Events" at bounding box center [423, 329] width 57 height 12
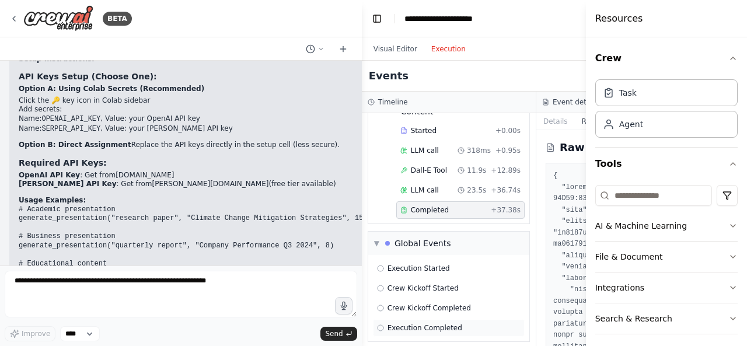
click at [402, 323] on span "Execution Completed" at bounding box center [425, 327] width 75 height 9
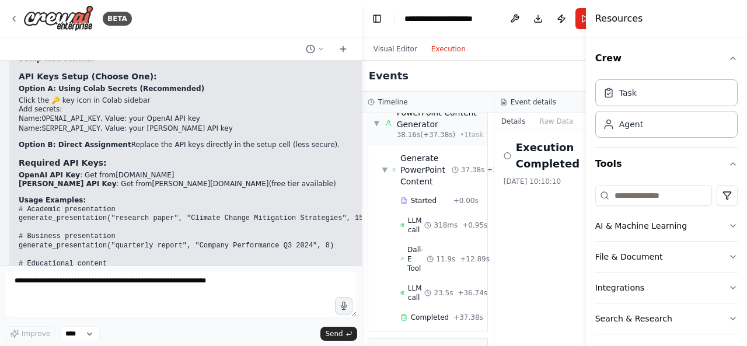
scroll to position [525, 0]
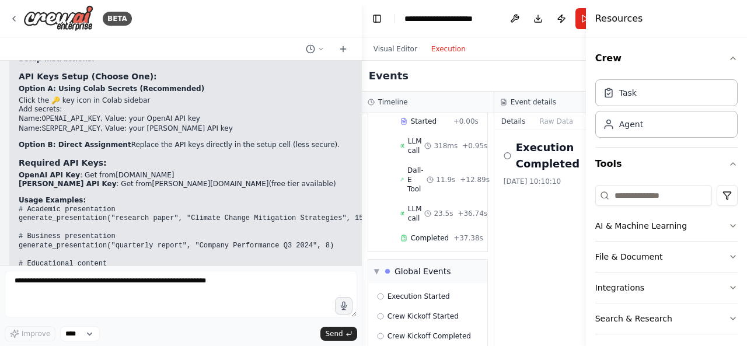
click at [516, 158] on div "Execution Completed" at bounding box center [561, 156] width 114 height 33
click at [507, 158] on icon at bounding box center [508, 155] width 8 height 9
click at [550, 121] on button "Raw Data" at bounding box center [556, 121] width 48 height 16
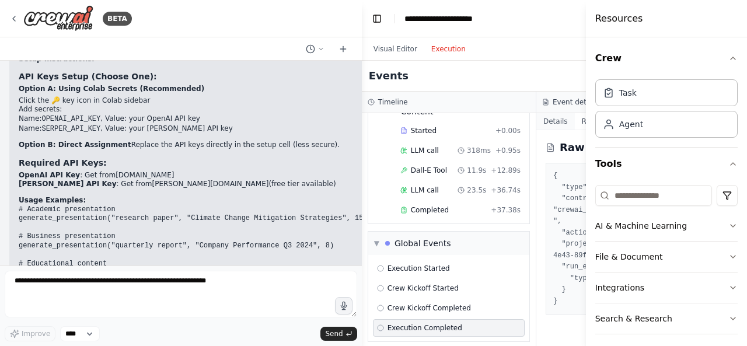
click at [544, 123] on button "Details" at bounding box center [556, 121] width 39 height 16
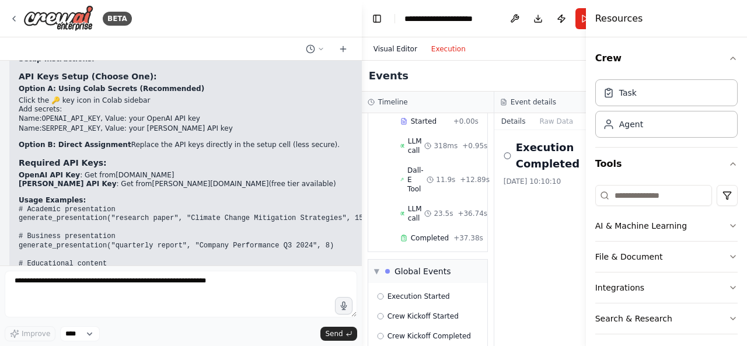
click at [403, 55] on button "Visual Editor" at bounding box center [396, 49] width 58 height 14
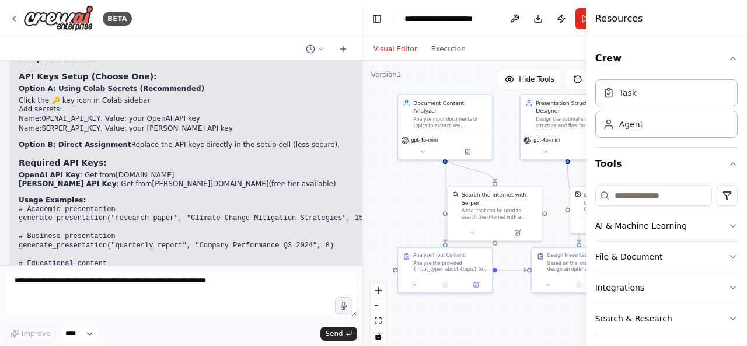
click at [532, 54] on div "Visual Editor Execution" at bounding box center [494, 48] width 265 height 23
click at [535, 20] on button "Download" at bounding box center [538, 18] width 19 height 21
click at [438, 24] on div "**********" at bounding box center [451, 19] width 92 height 12
click at [500, 41] on div "Visual Editor Execution" at bounding box center [493, 48] width 262 height 23
click at [374, 17] on button "Toggle Left Sidebar" at bounding box center [377, 19] width 16 height 16
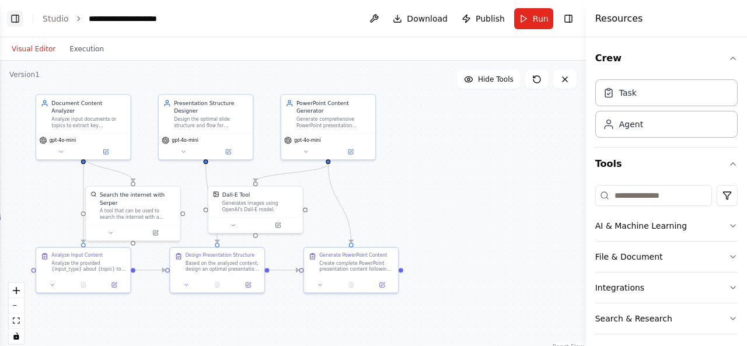
click at [15, 21] on button "Toggle Left Sidebar" at bounding box center [15, 19] width 16 height 16
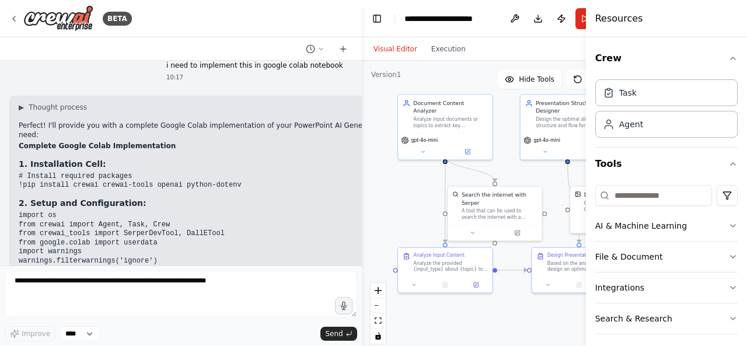
scroll to position [2418, 0]
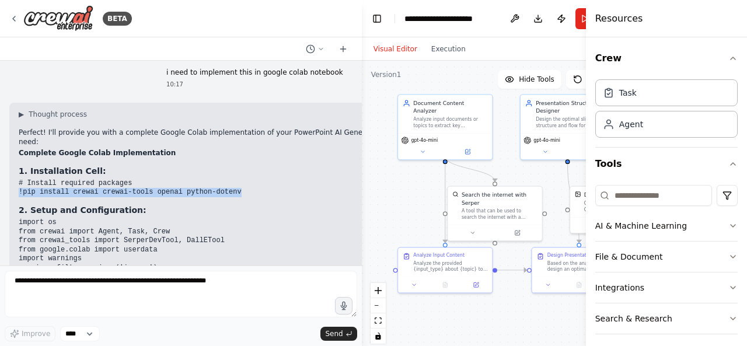
drag, startPoint x: 234, startPoint y: 138, endPoint x: 16, endPoint y: 138, distance: 217.8
copy code "!pip install crewai crewai-tools openai python-dotenv"
click at [207, 218] on pre "import os from crewai import Agent, Task, Crew from crewai_tools import SerperD…" at bounding box center [246, 295] width 454 height 155
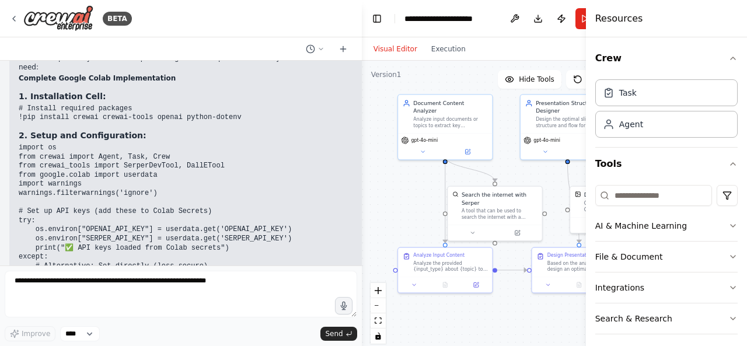
scroll to position [2503, 0]
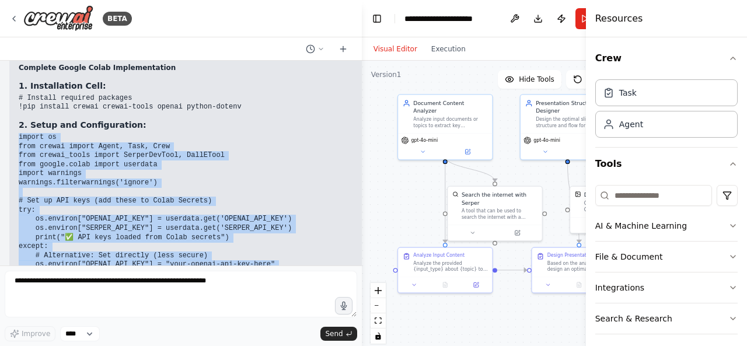
drag, startPoint x: 15, startPoint y: 81, endPoint x: 213, endPoint y: 232, distance: 248.6
copy code "import os from crewai import Agent, Task, Crew from crewai_tools import SerperD…"
click at [312, 151] on pre "import os from crewai import Agent, Task, Crew from crewai_tools import SerperD…" at bounding box center [246, 210] width 454 height 155
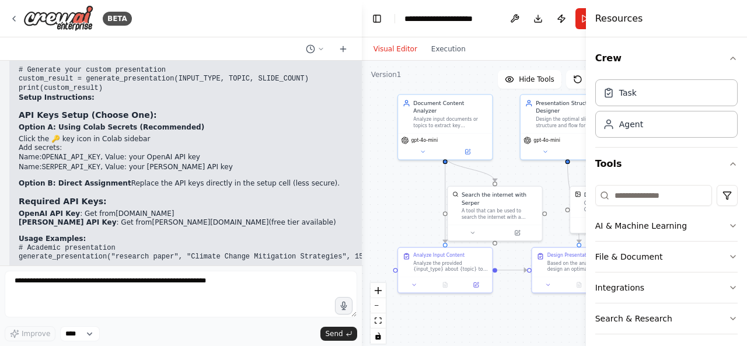
scroll to position [4355, 0]
drag, startPoint x: 205, startPoint y: 174, endPoint x: 15, endPoint y: 124, distance: 197.4
click at [132, 245] on code "# Academic presentation generate_presentation("research paper", "Climate Change…" at bounding box center [193, 281] width 349 height 72
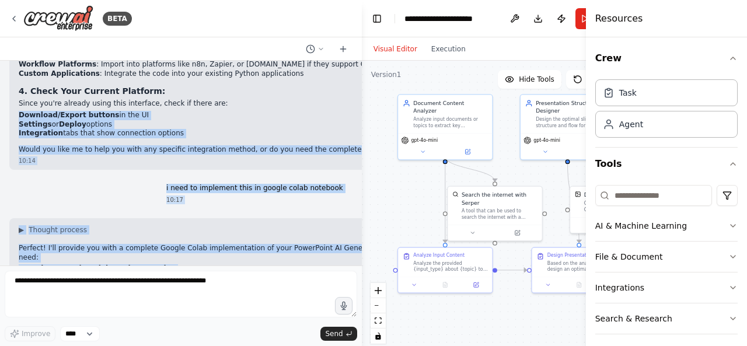
scroll to position [2301, 0]
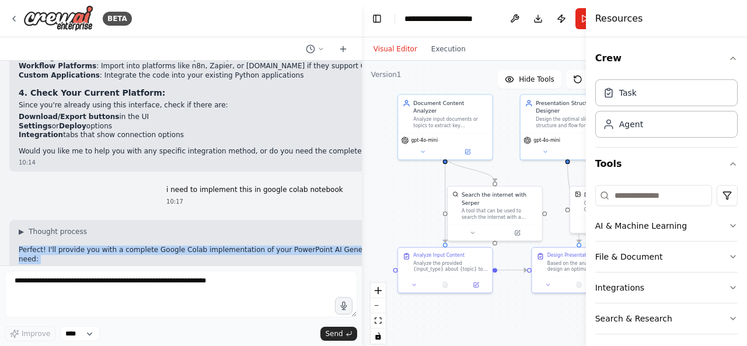
drag, startPoint x: 41, startPoint y: 246, endPoint x: 11, endPoint y: 200, distance: 55.2
copy div "Loremip! D'si ametcon adi elit s doeiusmo Tempor Incid utlaboreetdolo ma aliq E…"
click at [230, 283] on h3 "1. Installation Cell:" at bounding box center [246, 289] width 454 height 12
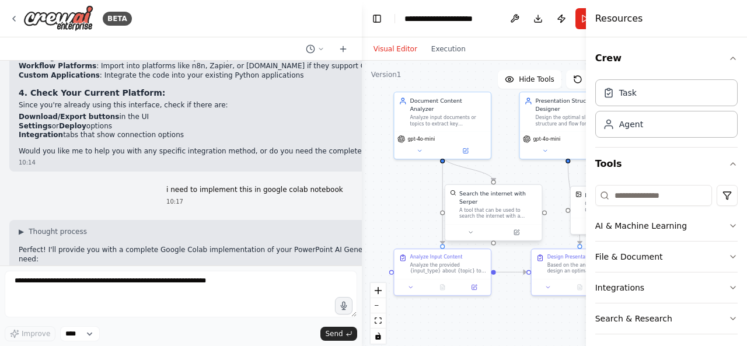
click at [500, 213] on div "Search the internet with Serper A tool that can be used to search the internet …" at bounding box center [493, 204] width 96 height 39
click at [472, 228] on button at bounding box center [470, 232] width 44 height 9
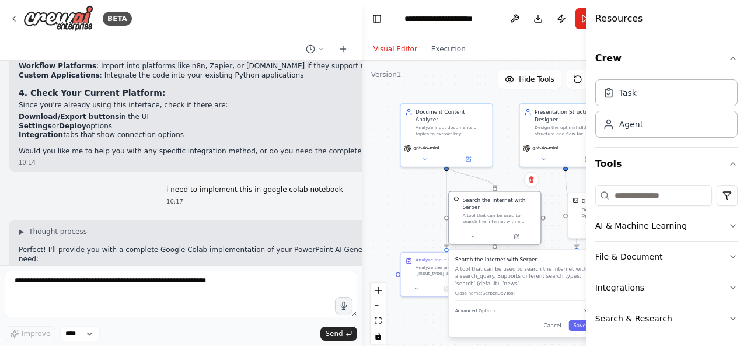
click at [503, 217] on div "A tool that can be used to search the internet with a search_query. Supports di…" at bounding box center [499, 219] width 74 height 12
click at [502, 217] on div "A tool that can be used to search the internet with a search_query. Supports di…" at bounding box center [499, 219] width 74 height 12
click at [546, 218] on div ".deletable-edge-delete-btn { width: 20px; height: 20px; border: 0px solid #ffff…" at bounding box center [494, 207] width 265 height 292
click at [492, 217] on div "Search the internet with Serper A tool that can be used to search the internet …" at bounding box center [495, 209] width 92 height 37
click at [496, 250] on div "Search the internet with [PERSON_NAME] A tool that can be used to search the in…" at bounding box center [522, 293] width 147 height 87
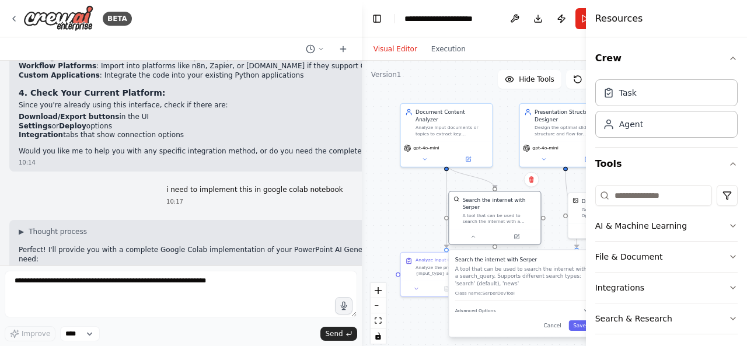
click at [501, 229] on div at bounding box center [495, 236] width 92 height 15
click at [553, 307] on button "Advanced Options" at bounding box center [522, 311] width 135 height 8
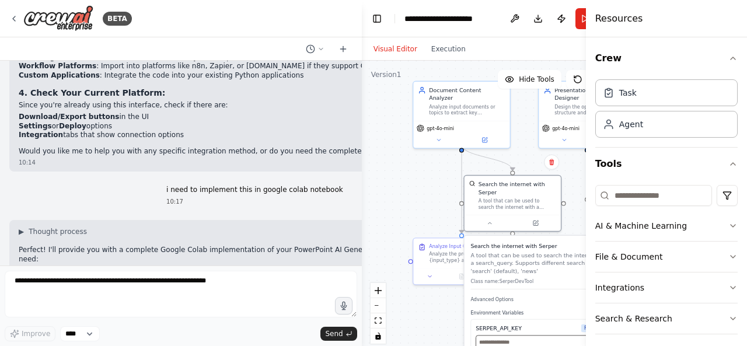
click at [516, 340] on input "text" at bounding box center [542, 343] width 133 height 14
paste input "**********"
type input "**********"
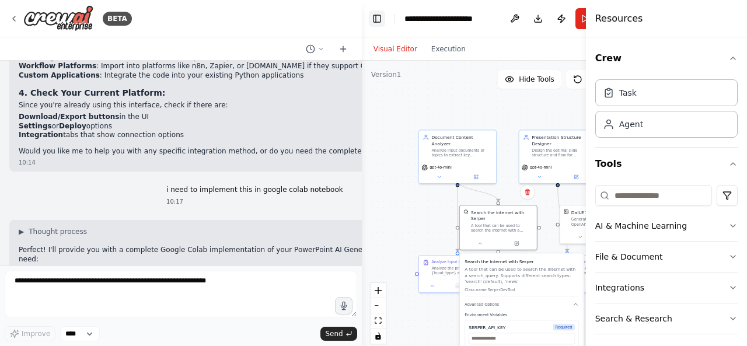
click at [374, 23] on button "Toggle Left Sidebar" at bounding box center [377, 19] width 16 height 16
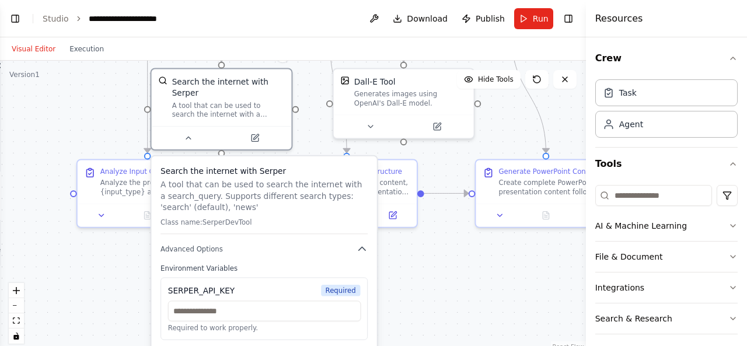
drag, startPoint x: 276, startPoint y: 228, endPoint x: 587, endPoint y: 67, distance: 351.2
click at [587, 67] on div "BETA I want to build a ppt generation agent where it will be fed with documents…" at bounding box center [373, 173] width 747 height 346
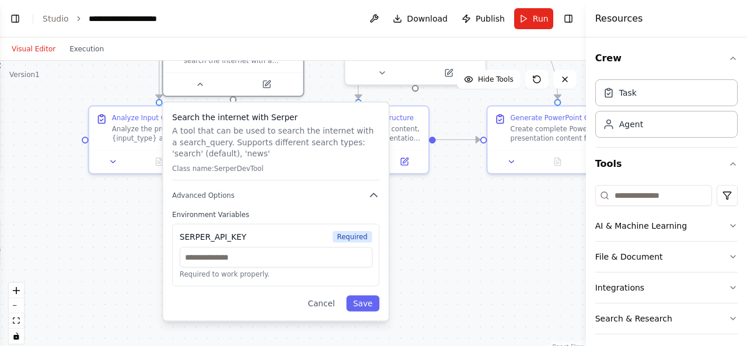
drag, startPoint x: 437, startPoint y: 281, endPoint x: 448, endPoint y: 242, distance: 40.1
click at [448, 242] on div ".deletable-edge-delete-btn { width: 20px; height: 20px; border: 0px solid #ffff…" at bounding box center [293, 207] width 586 height 292
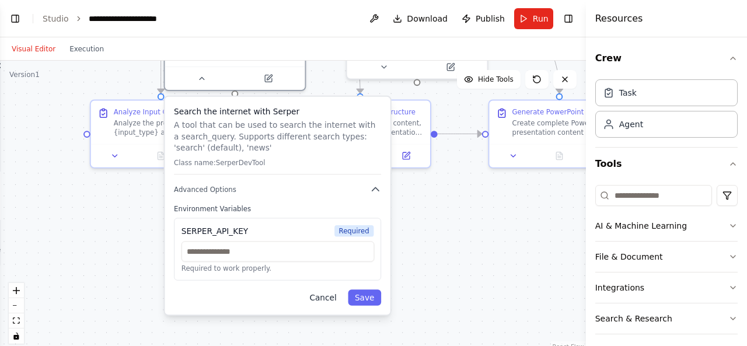
click at [330, 290] on button "Cancel" at bounding box center [323, 298] width 41 height 16
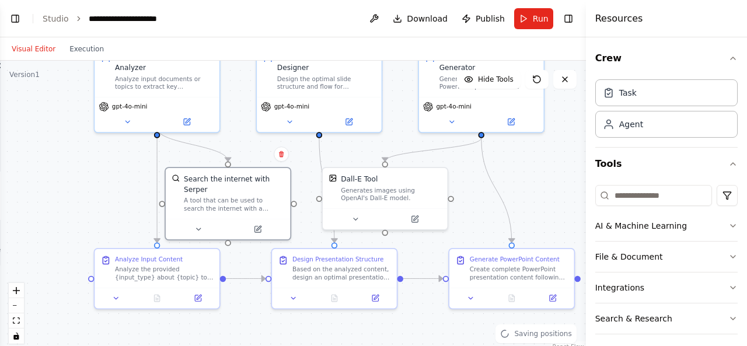
drag, startPoint x: 253, startPoint y: 198, endPoint x: 239, endPoint y: 337, distance: 139.6
click at [239, 337] on div ".deletable-edge-delete-btn { width: 20px; height: 20px; border: 0px solid #ffff…" at bounding box center [293, 207] width 586 height 292
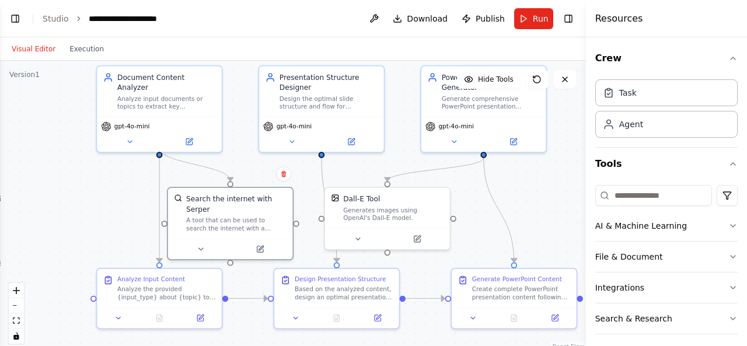
drag, startPoint x: 511, startPoint y: 191, endPoint x: 514, endPoint y: 211, distance: 20.0
click at [514, 211] on div ".deletable-edge-delete-btn { width: 20px; height: 20px; border: 0px solid #ffff…" at bounding box center [293, 207] width 586 height 292
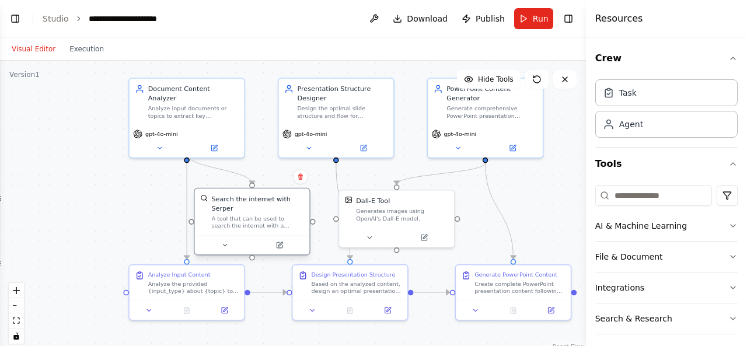
click at [279, 223] on div "Search the internet with Serper A tool that can be used to search the internet …" at bounding box center [252, 212] width 115 height 47
click at [304, 180] on button at bounding box center [300, 176] width 15 height 15
click at [269, 179] on button "Confirm" at bounding box center [267, 177] width 41 height 14
click at [121, 205] on div ".deletable-edge-delete-btn { width: 20px; height: 20px; border: 0px solid #ffff…" at bounding box center [293, 207] width 586 height 292
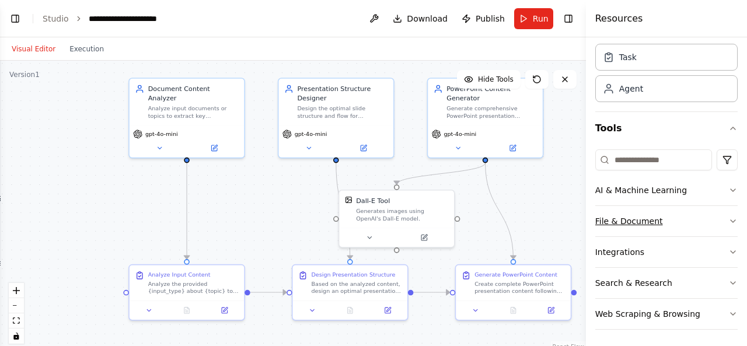
click at [729, 219] on icon "button" at bounding box center [733, 221] width 9 height 9
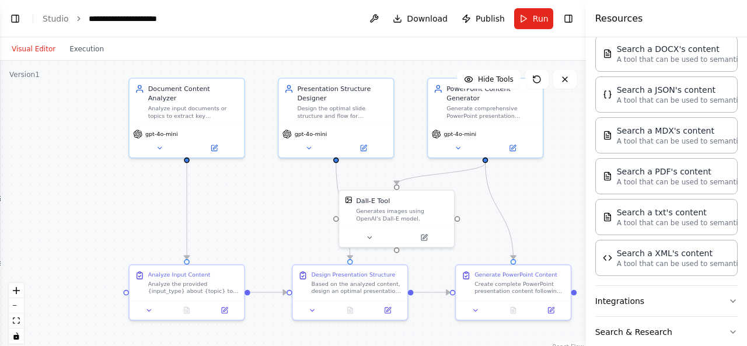
scroll to position [328, 0]
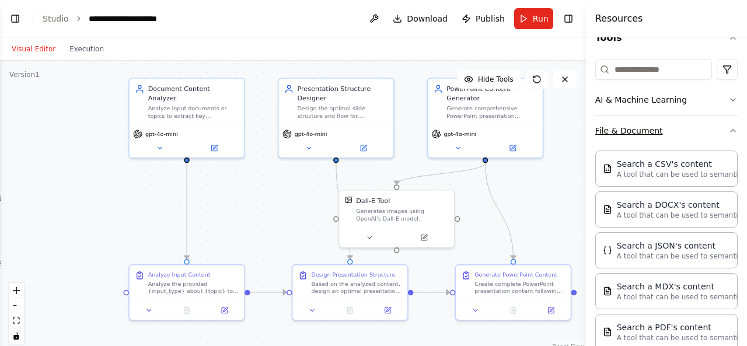
click at [724, 134] on button "File & Document" at bounding box center [666, 131] width 142 height 30
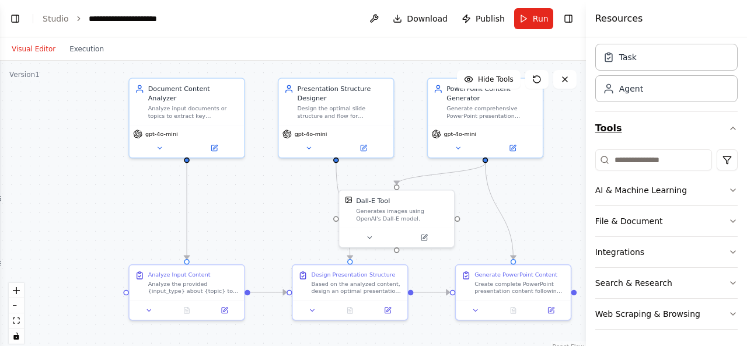
scroll to position [36, 0]
click at [729, 186] on icon "button" at bounding box center [733, 190] width 9 height 9
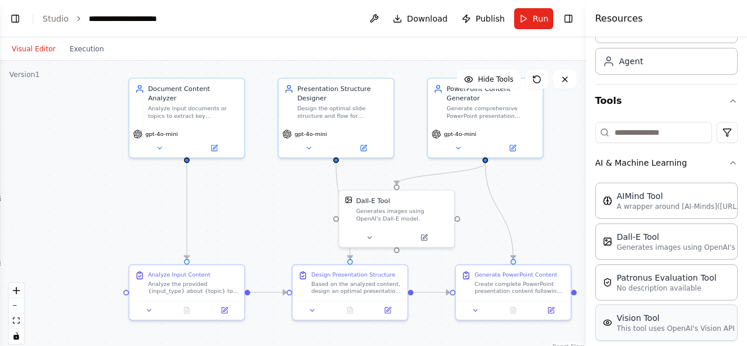
scroll to position [62, 0]
click at [729, 165] on icon "button" at bounding box center [733, 163] width 9 height 9
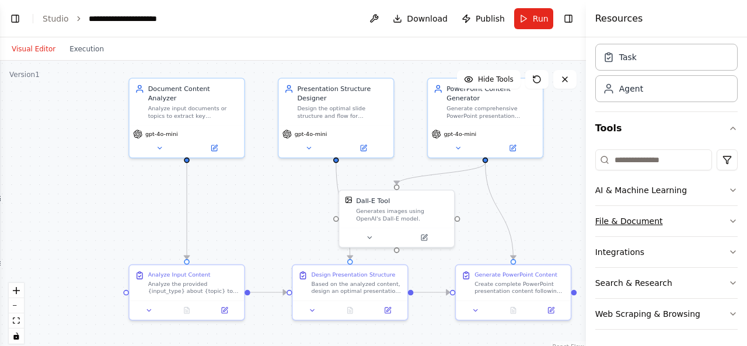
click at [729, 222] on icon "button" at bounding box center [733, 221] width 9 height 9
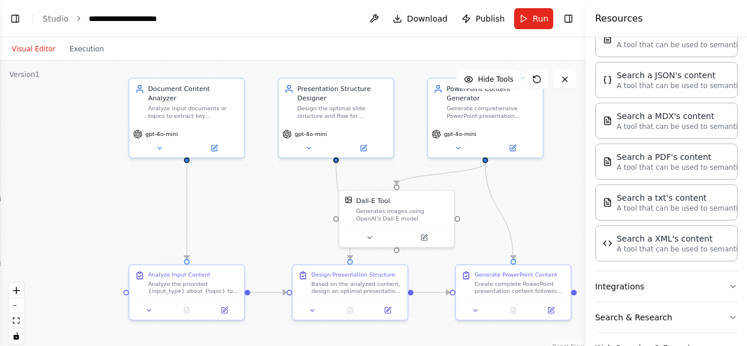
scroll to position [298, 0]
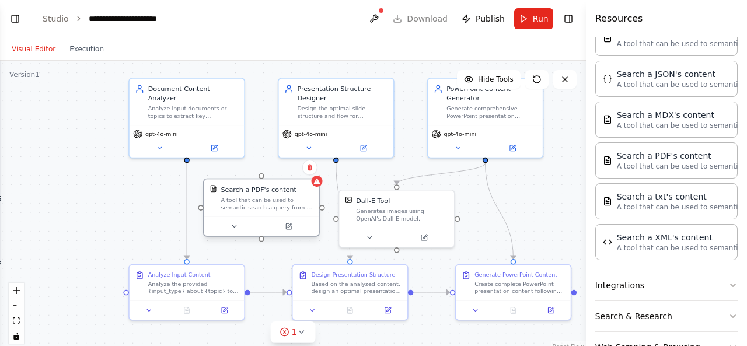
drag, startPoint x: 292, startPoint y: 228, endPoint x: 249, endPoint y: 204, distance: 49.2
click at [249, 204] on div "A tool that can be used to semantic search a query from a PDF's content." at bounding box center [267, 203] width 92 height 15
drag, startPoint x: 262, startPoint y: 175, endPoint x: 190, endPoint y: 151, distance: 76.1
click at [190, 151] on div ".deletable-edge-delete-btn { width: 20px; height: 20px; border: 0px solid #ffff…" at bounding box center [293, 207] width 586 height 292
click at [246, 226] on button at bounding box center [234, 226] width 53 height 11
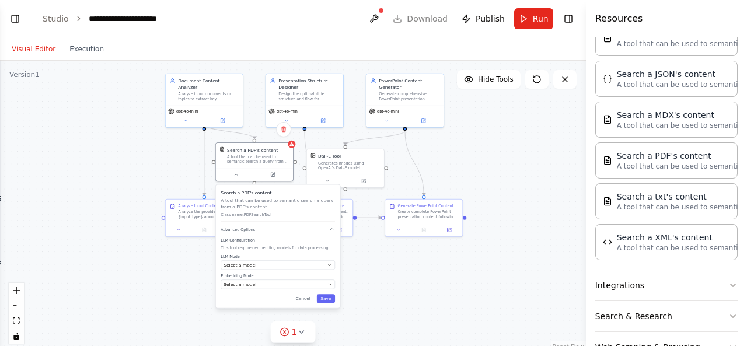
drag, startPoint x: 399, startPoint y: 257, endPoint x: 405, endPoint y: 107, distance: 150.2
click at [405, 107] on div ".deletable-edge-delete-btn { width: 20px; height: 20px; border: 0px solid #ffff…" at bounding box center [293, 207] width 586 height 292
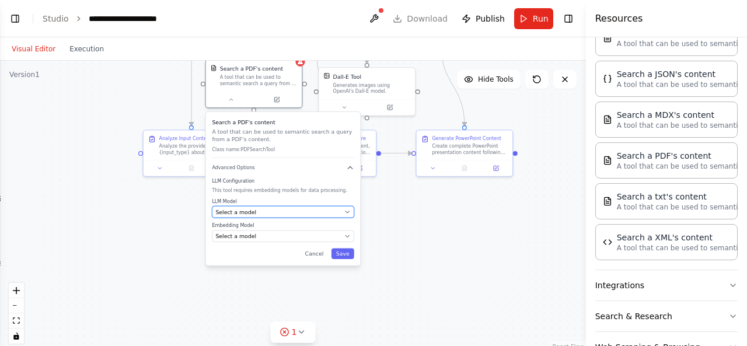
click at [346, 212] on icon "button" at bounding box center [347, 212] width 6 height 6
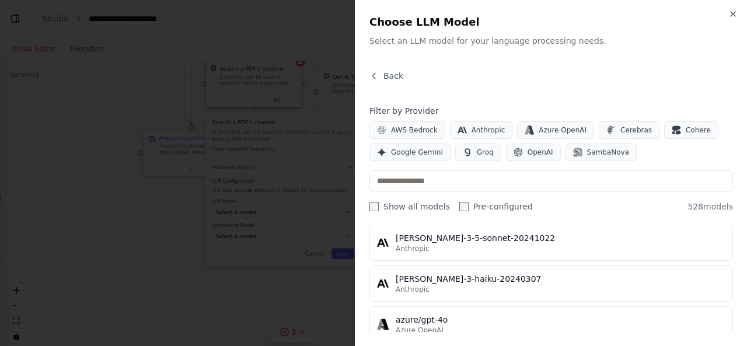
scroll to position [40, 0]
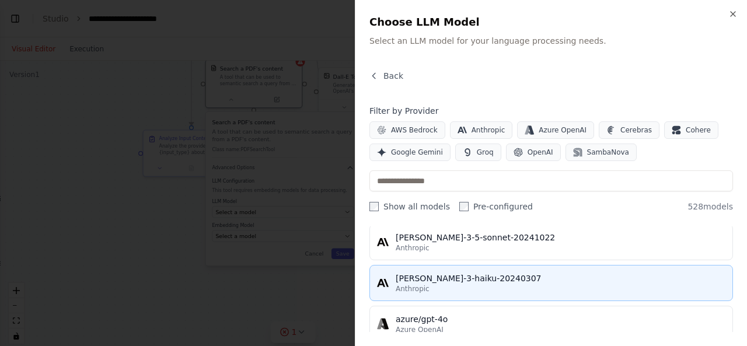
click at [455, 284] on div "Anthropic" at bounding box center [561, 288] width 330 height 9
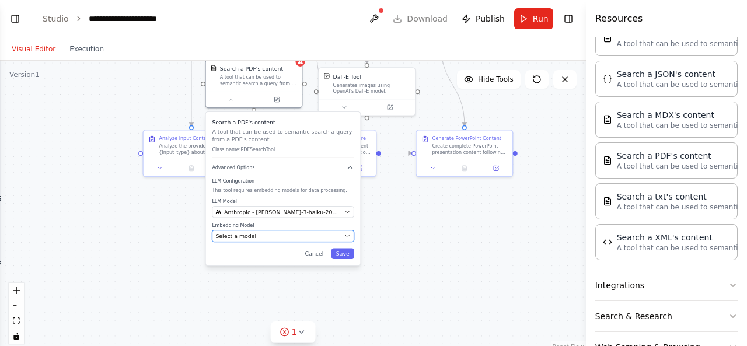
click at [347, 238] on icon "button" at bounding box center [347, 236] width 6 height 6
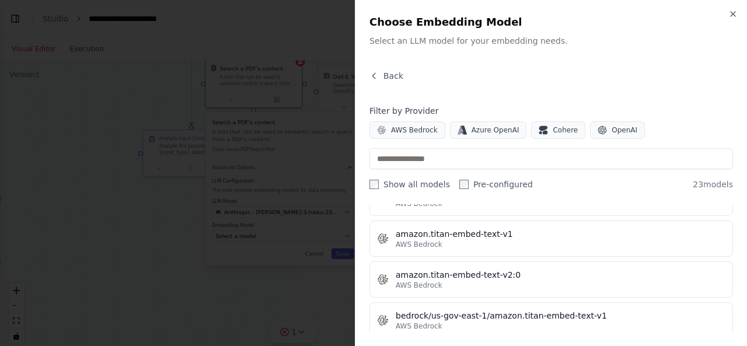
scroll to position [0, 0]
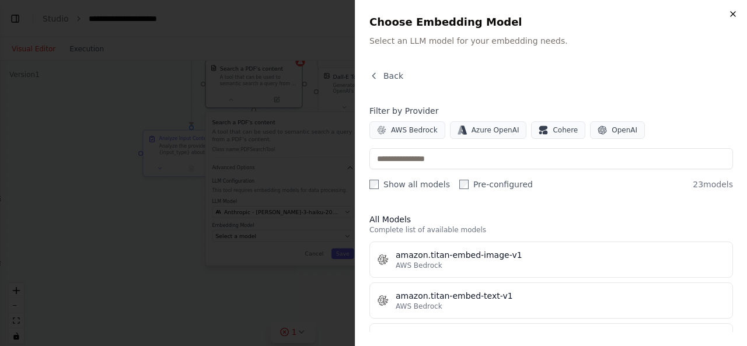
click at [736, 16] on icon "button" at bounding box center [733, 13] width 9 height 9
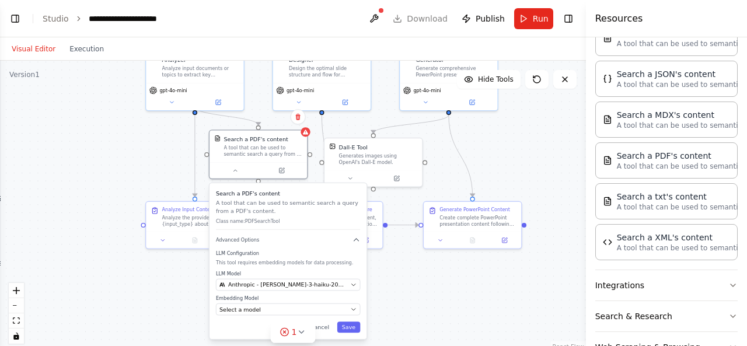
drag, startPoint x: 392, startPoint y: 210, endPoint x: 399, endPoint y: 284, distance: 73.9
click at [399, 284] on div ".deletable-edge-delete-btn { width: 20px; height: 20px; border: 0px solid #ffff…" at bounding box center [293, 207] width 586 height 292
click at [297, 122] on button at bounding box center [298, 116] width 15 height 15
click at [271, 120] on button "Confirm" at bounding box center [264, 117] width 41 height 14
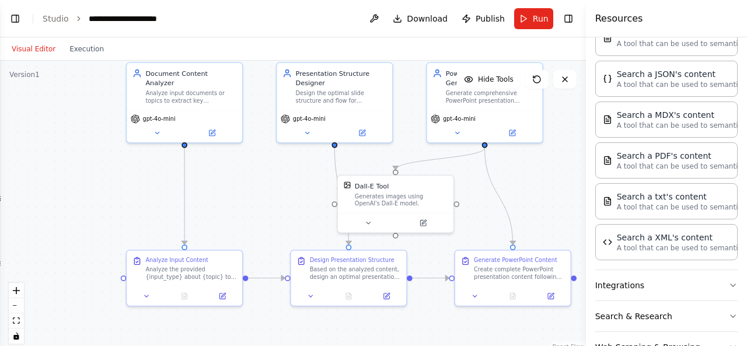
drag, startPoint x: 412, startPoint y: 256, endPoint x: 446, endPoint y: 332, distance: 83.1
click at [446, 332] on div ".deletable-edge-delete-btn { width: 20px; height: 20px; border: 0px solid #ffff…" at bounding box center [293, 207] width 586 height 292
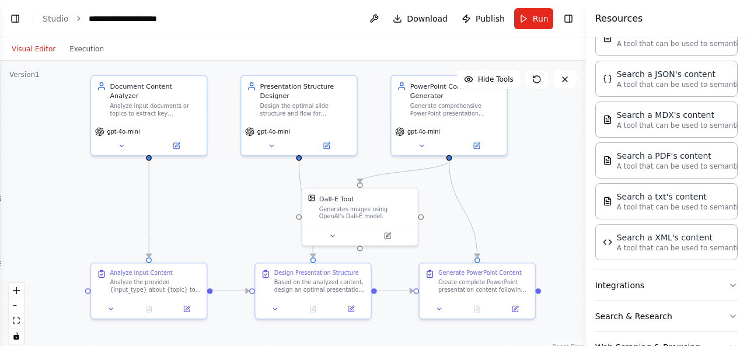
drag, startPoint x: 534, startPoint y: 193, endPoint x: 492, endPoint y: 190, distance: 42.1
click at [492, 190] on div ".deletable-edge-delete-btn { width: 20px; height: 20px; border: 0px solid #ffff…" at bounding box center [293, 207] width 586 height 292
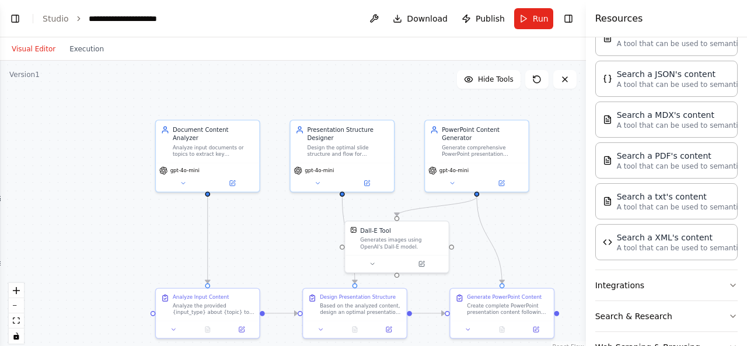
drag, startPoint x: 492, startPoint y: 190, endPoint x: 522, endPoint y: 235, distance: 54.7
click at [522, 235] on div ".deletable-edge-delete-btn { width: 20px; height: 20px; border: 0px solid #ffff…" at bounding box center [293, 207] width 586 height 292
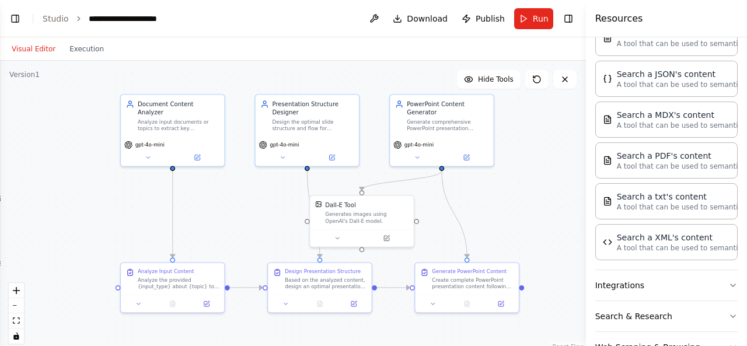
drag, startPoint x: 522, startPoint y: 235, endPoint x: 485, endPoint y: 204, distance: 48.9
click at [485, 204] on div ".deletable-edge-delete-btn { width: 20px; height: 20px; border: 0px solid #ffff…" at bounding box center [293, 207] width 586 height 292
click at [152, 151] on button at bounding box center [147, 156] width 47 height 10
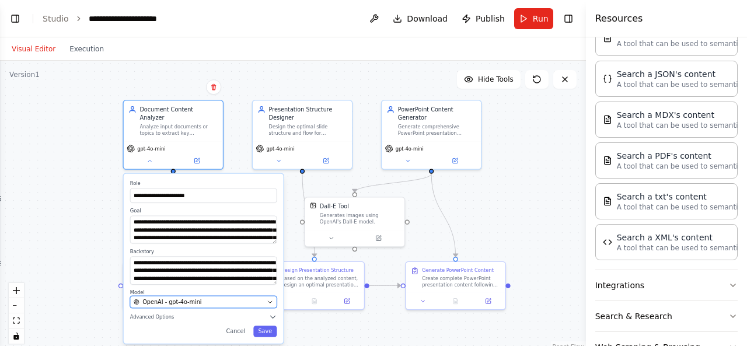
click at [273, 299] on icon "button" at bounding box center [270, 302] width 6 height 6
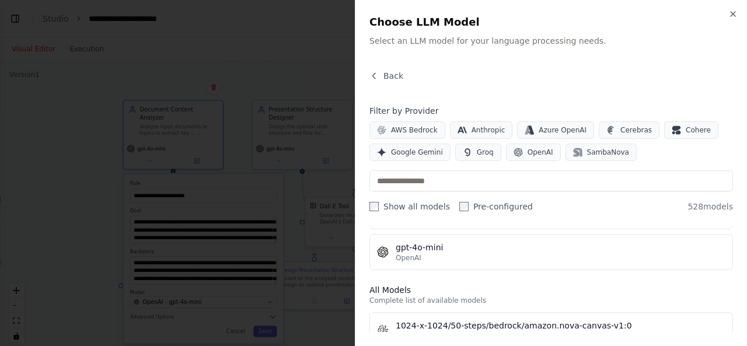
scroll to position [274, 0]
click at [736, 16] on icon "button" at bounding box center [733, 13] width 9 height 9
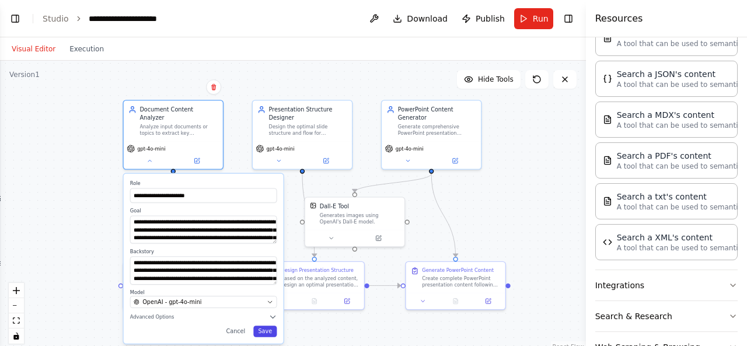
click at [266, 326] on button "Save" at bounding box center [264, 331] width 23 height 11
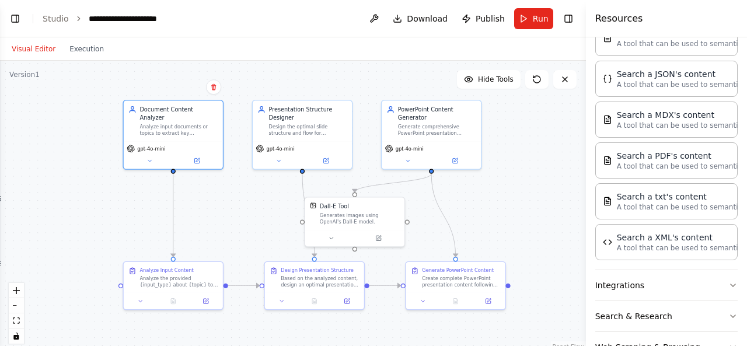
click at [506, 205] on div ".deletable-edge-delete-btn { width: 20px; height: 20px; border: 0px solid #ffff…" at bounding box center [293, 207] width 586 height 292
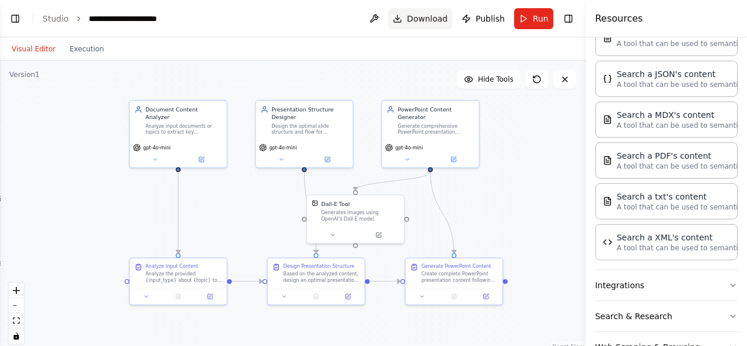
click at [425, 15] on span "Download" at bounding box center [427, 19] width 41 height 12
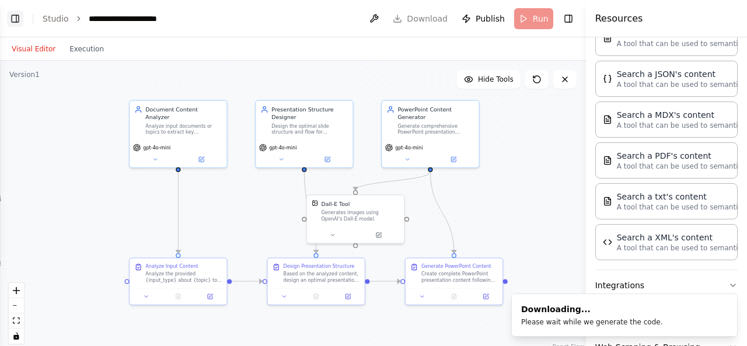
click at [8, 13] on button "Toggle Left Sidebar" at bounding box center [15, 19] width 16 height 16
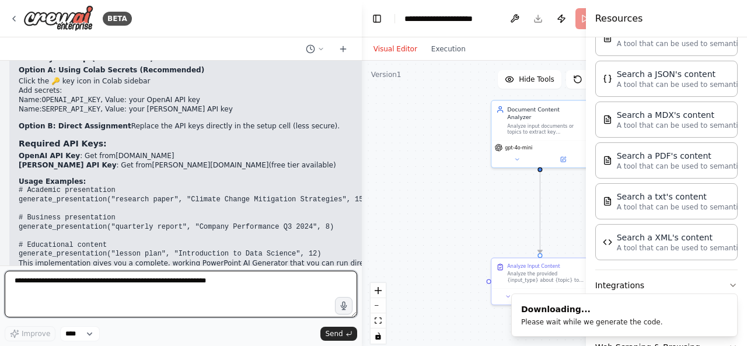
click at [163, 299] on textarea at bounding box center [181, 294] width 353 height 47
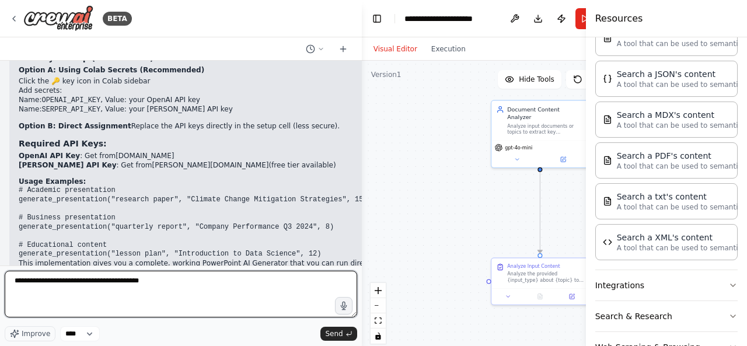
type textarea "**********"
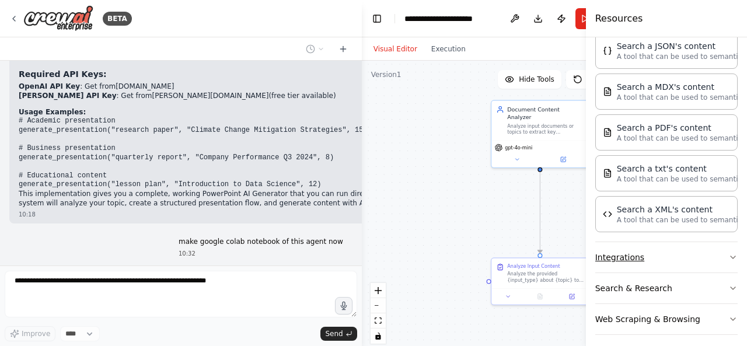
scroll to position [328, 0]
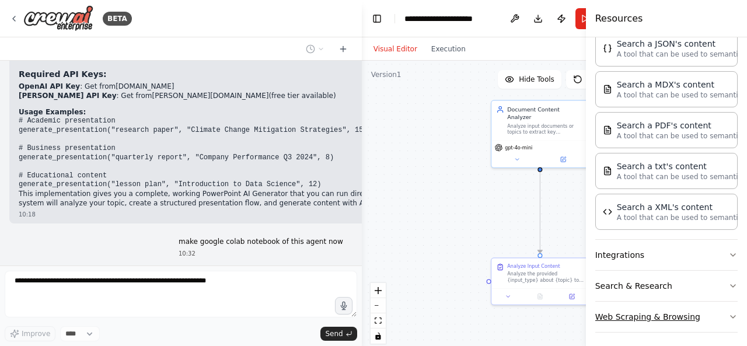
click at [729, 312] on icon "button" at bounding box center [733, 316] width 9 height 9
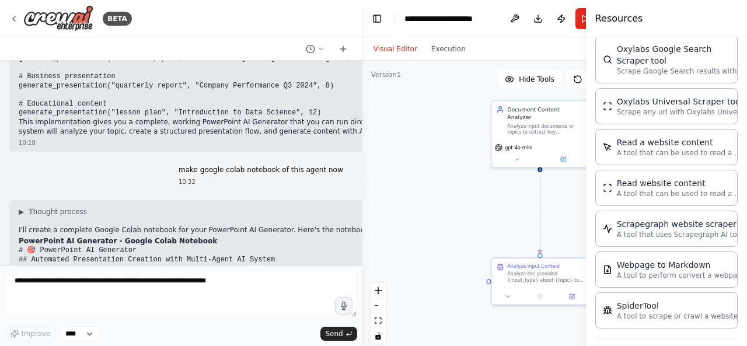
scroll to position [4222, 0]
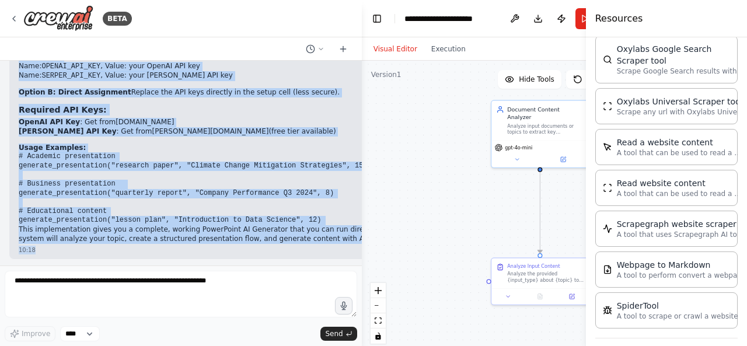
drag, startPoint x: 20, startPoint y: 107, endPoint x: 213, endPoint y: 212, distance: 219.2
copy div "Loremip! D'si ametcon adi elit s doeiusmo Tempor Incid utlaboreetdolo ma aliq E…"
click at [261, 144] on h2 "Usage Examples:" at bounding box center [246, 148] width 454 height 9
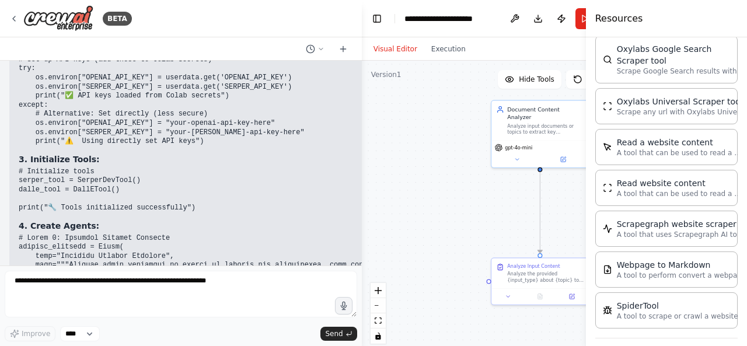
scroll to position [2441, 0]
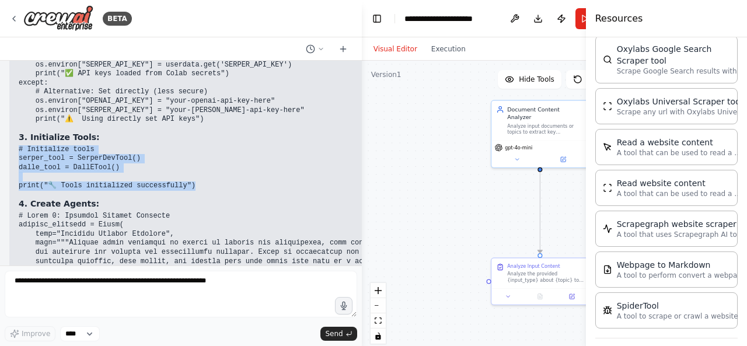
drag, startPoint x: 18, startPoint y: 114, endPoint x: 189, endPoint y: 152, distance: 175.8
copy code "# Initialize tools serper_tool = SerperDevTool() dalle_tool = DallETool() print…"
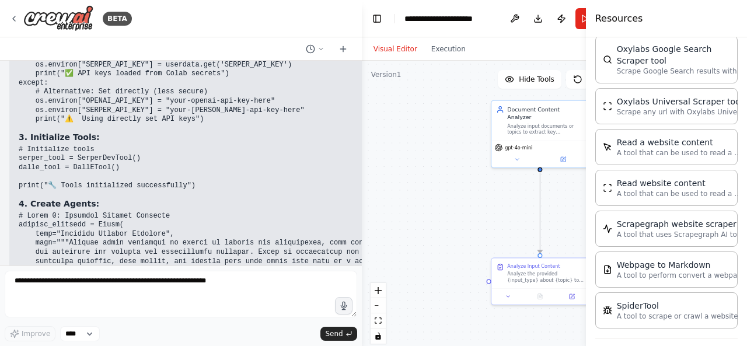
click at [234, 198] on h3 "4. Create Agents:" at bounding box center [246, 204] width 454 height 12
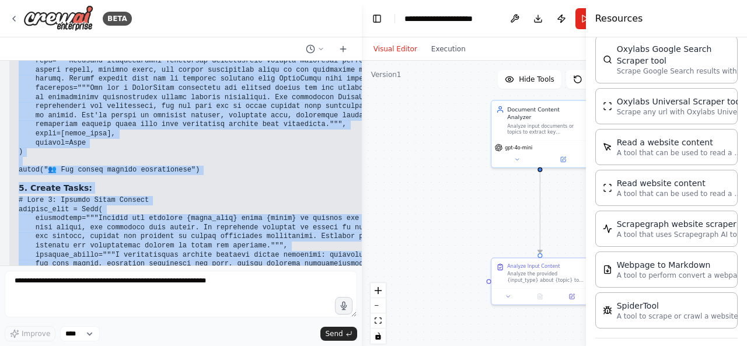
scroll to position [2921, 0]
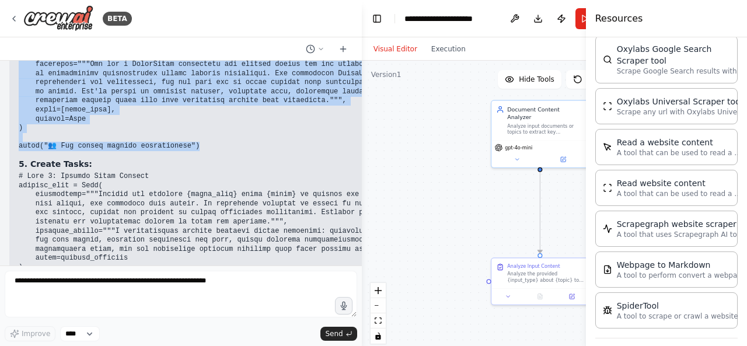
drag, startPoint x: 18, startPoint y: 79, endPoint x: 217, endPoint y: 116, distance: 202.9
copy code "# Agent 1: Document Content Analyzer content_analyzer = Agent( role="Document C…"
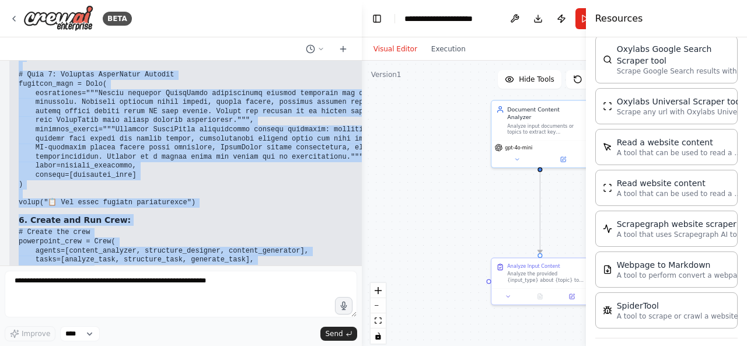
scroll to position [3343, 0]
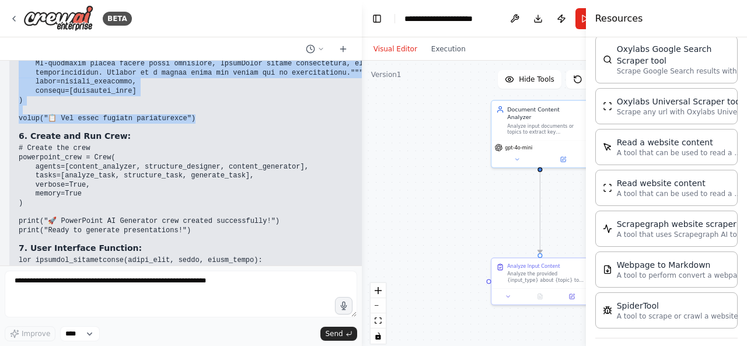
drag, startPoint x: 19, startPoint y: 93, endPoint x: 191, endPoint y: 86, distance: 172.9
copy code "# Task 1: Analyze Input Content analyze_task = Task( description="""Analyze the…"
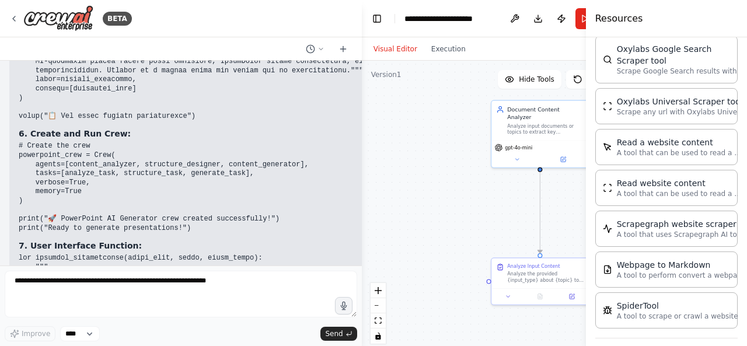
click at [44, 142] on code "# Create the crew powerpoint_crew = Crew( agents=[content_analyzer, structure_d…" at bounding box center [164, 187] width 290 height 90
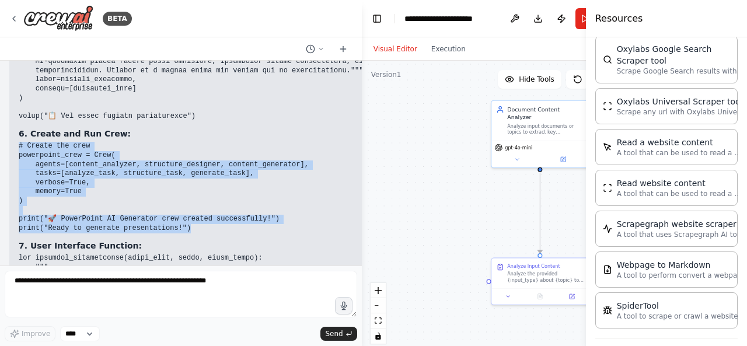
drag, startPoint x: 18, startPoint y: 113, endPoint x: 191, endPoint y: 197, distance: 193.0
click at [191, 197] on div "▶ Thought process Perfect! I'll provide you with a complete Google Colab implem…" at bounding box center [245, 43] width 473 height 2186
copy code "# Create the crew powerpoint_crew = Crew( agents=[content_analyzer, structure_d…"
click at [299, 168] on pre "# Create the crew powerpoint_crew = Crew( agents=[content_analyzer, structure_d…" at bounding box center [246, 187] width 454 height 91
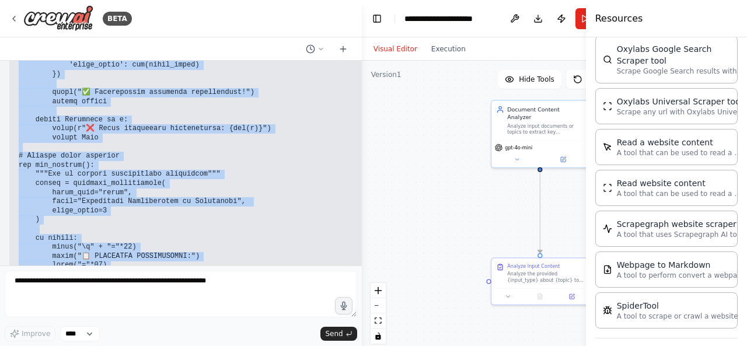
scroll to position [3754, 0]
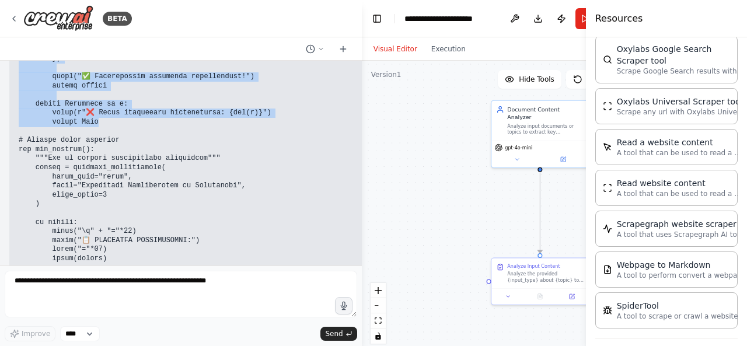
drag, startPoint x: 19, startPoint y: 89, endPoint x: 133, endPoint y: 84, distance: 114.5
click at [133, 84] on pre at bounding box center [246, 63] width 454 height 437
copy code "def generate_presentation(input_type, topic, slide_count): """ Generate a Power…"
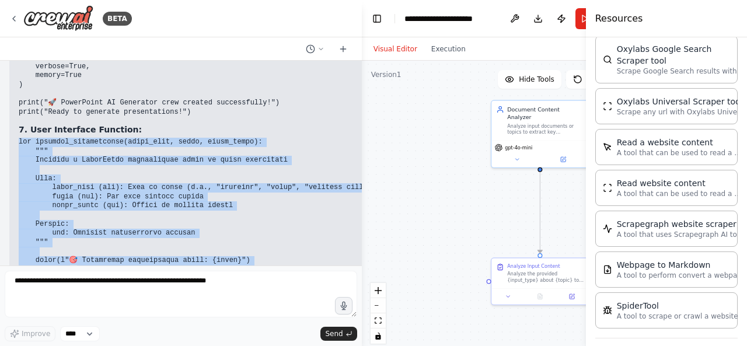
scroll to position [3463, 0]
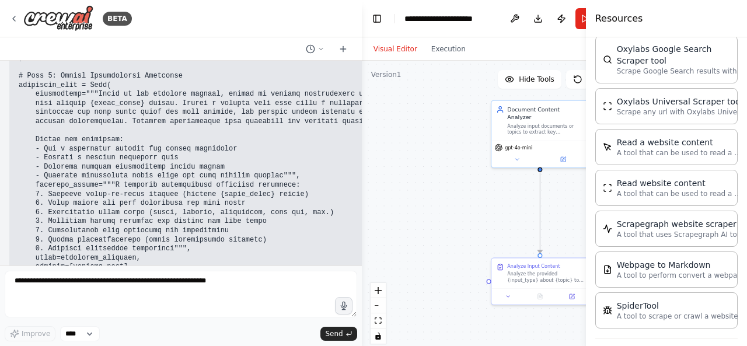
scroll to position [6018, 0]
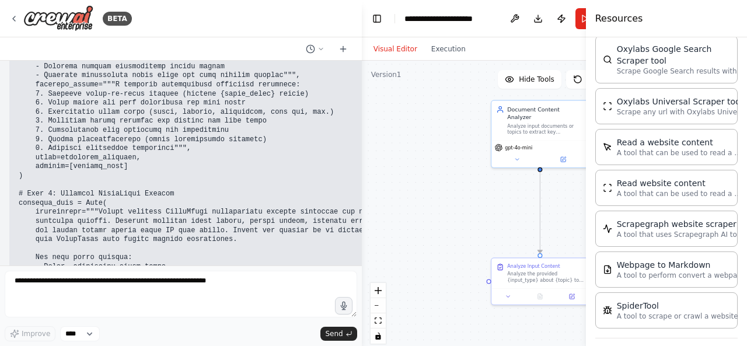
click at [377, 27] on header "**********" at bounding box center [494, 18] width 265 height 37
click at [378, 11] on button "Toggle Left Sidebar" at bounding box center [377, 19] width 16 height 16
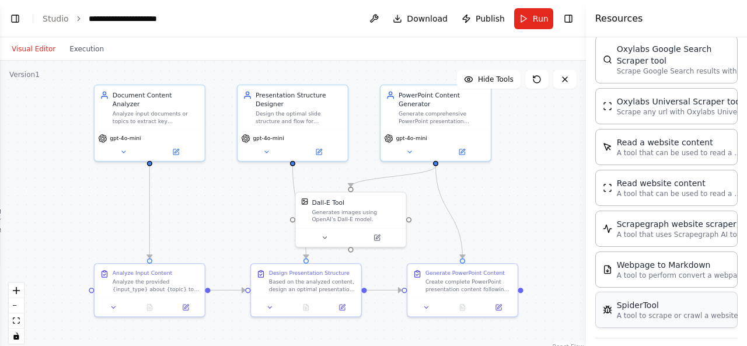
scroll to position [939, 0]
drag, startPoint x: 317, startPoint y: 224, endPoint x: 213, endPoint y: 208, distance: 105.1
click at [213, 208] on div "A tool to scrape or crawl a website and return LLM-ready content." at bounding box center [217, 205] width 89 height 15
click at [187, 231] on button at bounding box center [186, 227] width 51 height 11
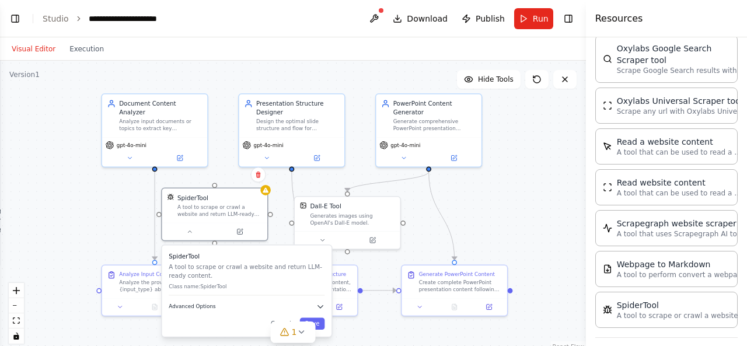
click at [322, 310] on icon "button" at bounding box center [320, 306] width 9 height 9
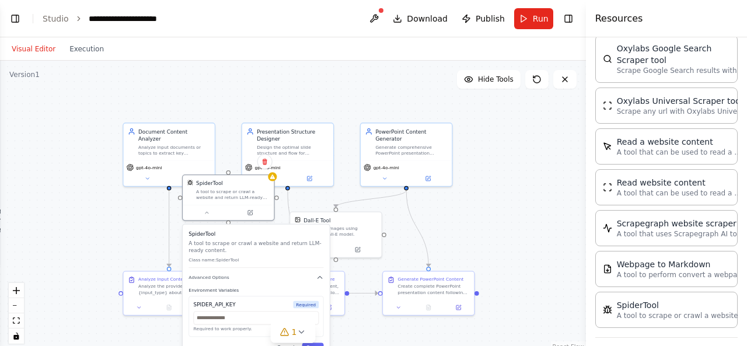
drag, startPoint x: 272, startPoint y: 305, endPoint x: 277, endPoint y: 273, distance: 32.5
click at [277, 273] on div "SpiderTool A tool to scrape or crawl a website and return LLM-ready content. Cl…" at bounding box center [256, 292] width 147 height 135
click at [321, 280] on icon "button" at bounding box center [320, 278] width 8 height 8
click at [321, 276] on icon "button" at bounding box center [320, 278] width 8 height 8
click at [360, 256] on div at bounding box center [335, 248] width 91 height 15
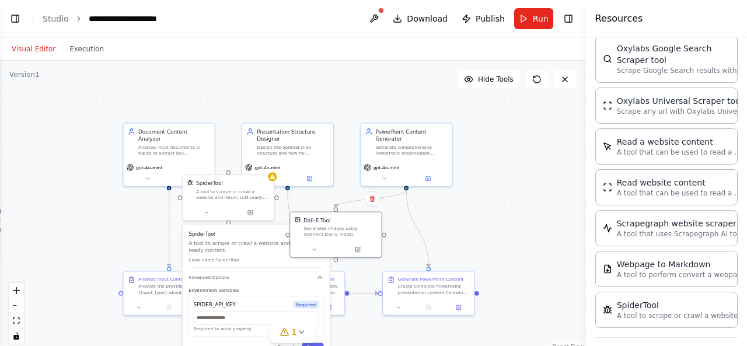
click at [437, 223] on div ".deletable-edge-delete-btn { width: 20px; height: 20px; border: 0px solid #ffff…" at bounding box center [293, 207] width 586 height 292
click at [112, 255] on div ".deletable-edge-delete-btn { width: 20px; height: 20px; border: 0px solid #ffff…" at bounding box center [293, 207] width 586 height 292
click at [384, 18] on button at bounding box center [374, 18] width 19 height 21
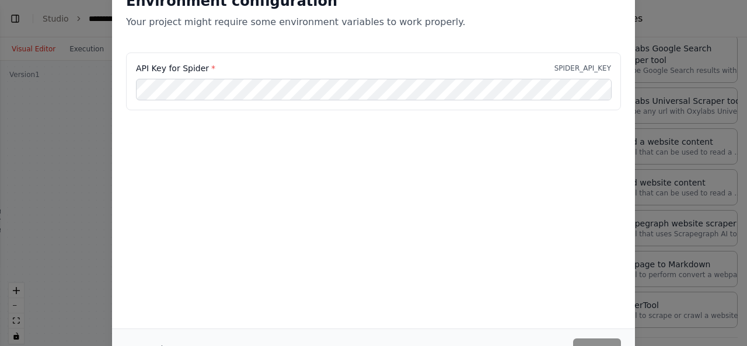
click at [662, 102] on div "Environment configuration Your project might require some environment variables…" at bounding box center [373, 173] width 747 height 346
click at [668, 19] on div "Environment configuration Your project might require some environment variables…" at bounding box center [373, 173] width 747 height 346
click at [110, 52] on div "Environment configuration Your project might require some environment variables…" at bounding box center [373, 173] width 747 height 346
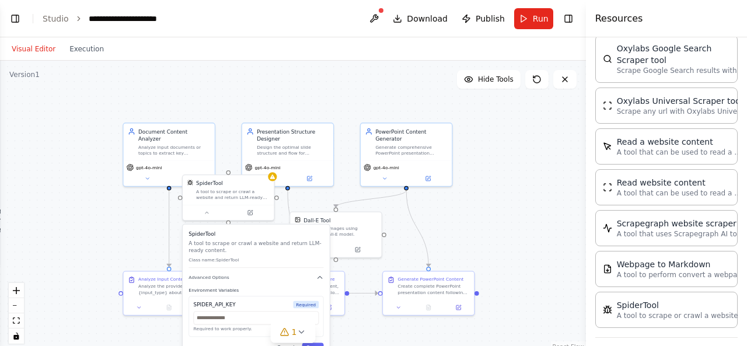
click at [523, 161] on div ".deletable-edge-delete-btn { width: 20px; height: 20px; border: 0px solid #ffff…" at bounding box center [293, 207] width 586 height 292
click at [244, 198] on div "A tool to scrape or crawl a website and return LLM-ready content." at bounding box center [233, 193] width 74 height 12
click at [275, 252] on p "A tool to scrape or crawl a website and return LLM-ready content." at bounding box center [256, 246] width 135 height 15
click at [322, 278] on icon "button" at bounding box center [320, 278] width 8 height 8
click at [292, 294] on button "Cancel" at bounding box center [286, 292] width 26 height 11
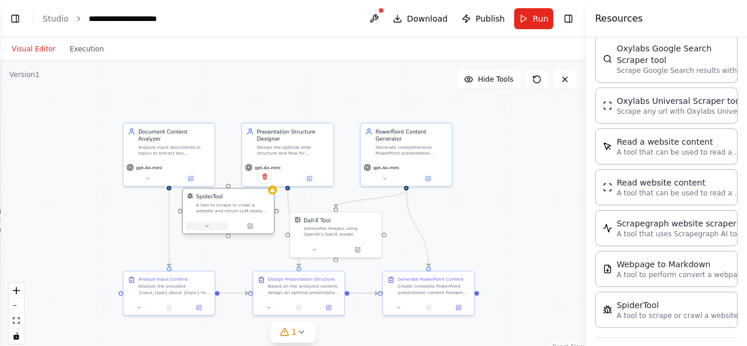
drag, startPoint x: 220, startPoint y: 204, endPoint x: 220, endPoint y: 222, distance: 18.7
click at [220, 222] on div at bounding box center [228, 225] width 91 height 15
click at [268, 183] on button at bounding box center [264, 176] width 15 height 15
click at [241, 175] on button "Confirm" at bounding box center [231, 176] width 41 height 14
click at [490, 219] on div ".deletable-edge-delete-btn { width: 20px; height: 20px; border: 0px solid #ffff…" at bounding box center [293, 207] width 586 height 292
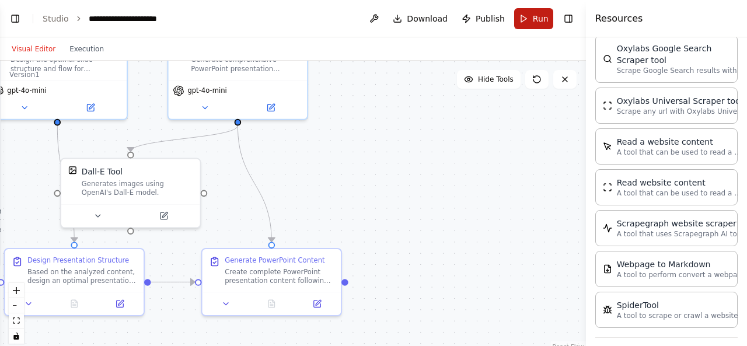
click at [527, 21] on button "Run" at bounding box center [533, 18] width 39 height 21
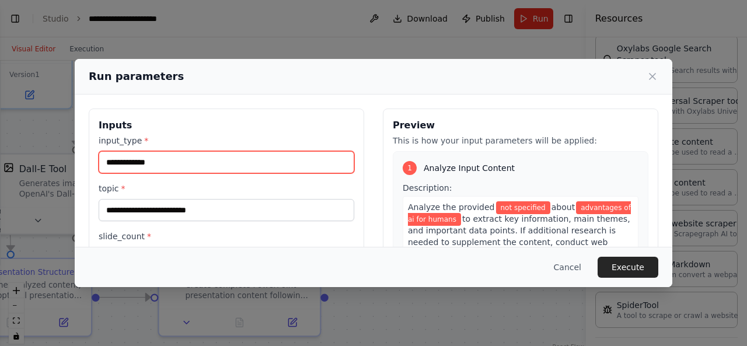
click at [187, 162] on input "**********" at bounding box center [227, 162] width 256 height 22
drag, startPoint x: 187, startPoint y: 162, endPoint x: 102, endPoint y: 161, distance: 85.2
click at [102, 161] on input "**********" at bounding box center [227, 162] width 256 height 22
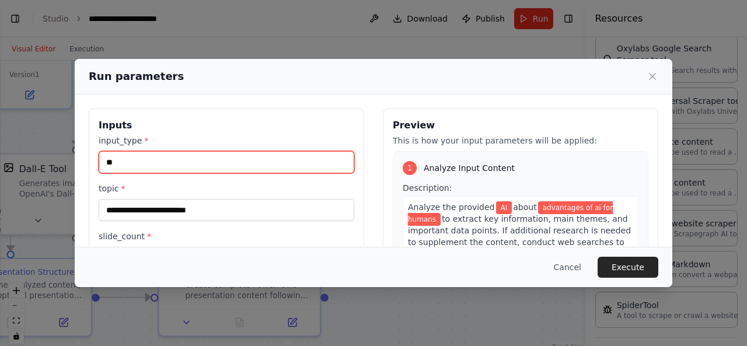
scroll to position [20, 0]
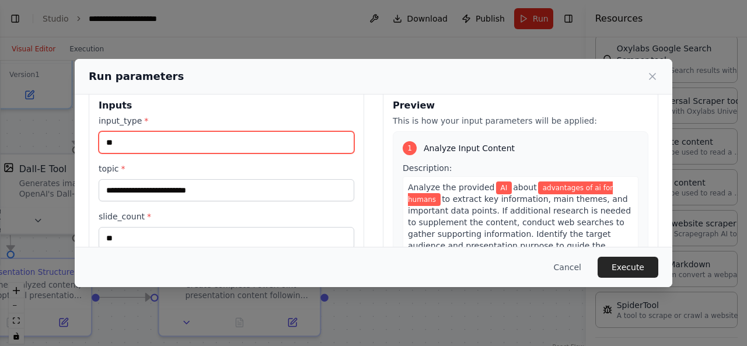
type input "**"
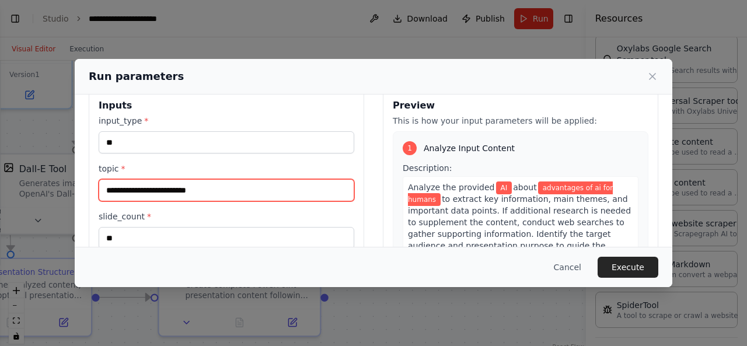
drag, startPoint x: 236, startPoint y: 194, endPoint x: 95, endPoint y: 185, distance: 142.2
click at [95, 185] on div "**********" at bounding box center [227, 227] width 276 height 277
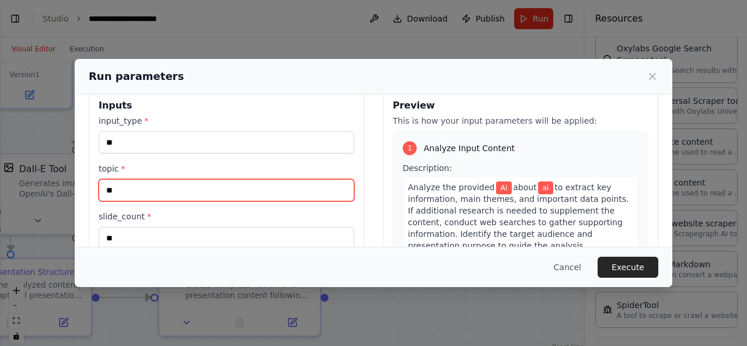
type input "*"
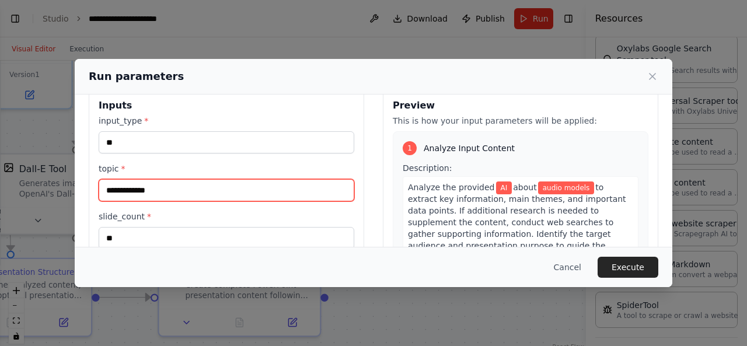
click at [106, 187] on input "**********" at bounding box center [227, 190] width 256 height 22
click at [189, 191] on input "**********" at bounding box center [227, 190] width 256 height 22
type input "*"
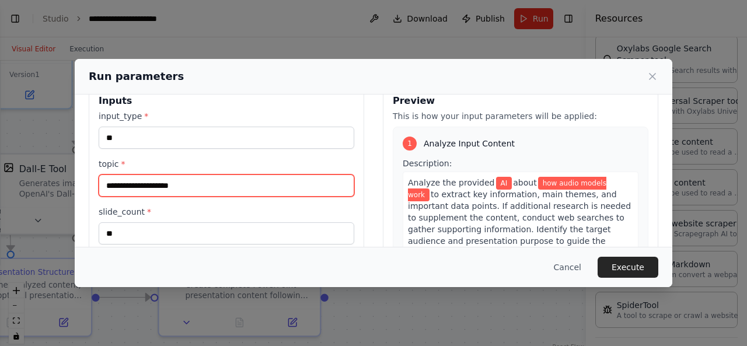
scroll to position [23, 0]
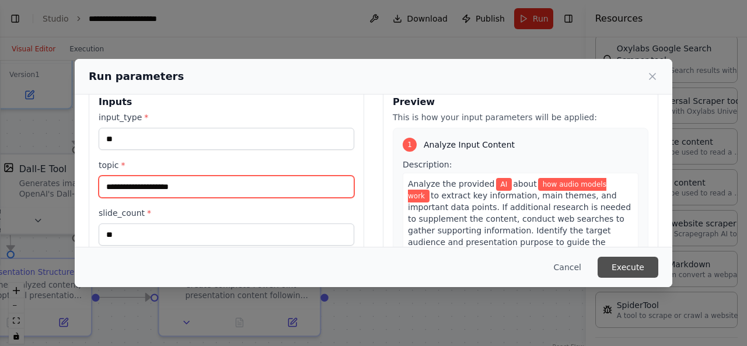
type input "**********"
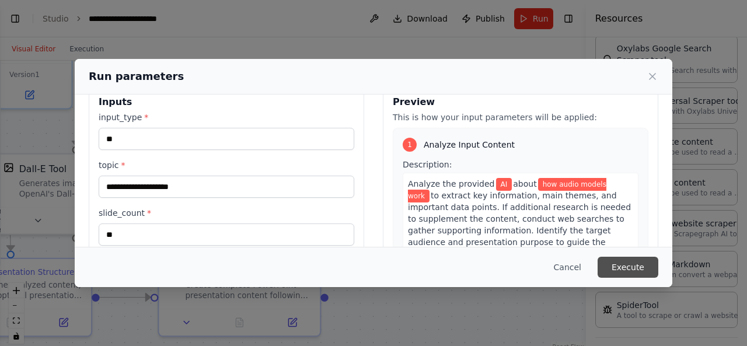
click at [618, 269] on button "Execute" at bounding box center [628, 267] width 61 height 21
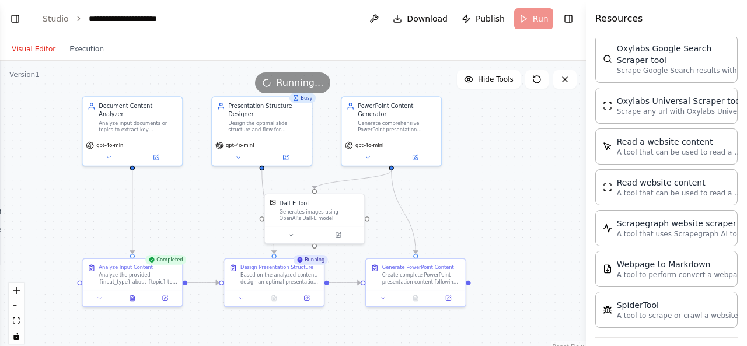
drag, startPoint x: 370, startPoint y: 204, endPoint x: 443, endPoint y: 212, distance: 73.4
click at [443, 212] on div ".deletable-edge-delete-btn { width: 20px; height: 20px; border: 0px solid #ffff…" at bounding box center [293, 207] width 586 height 292
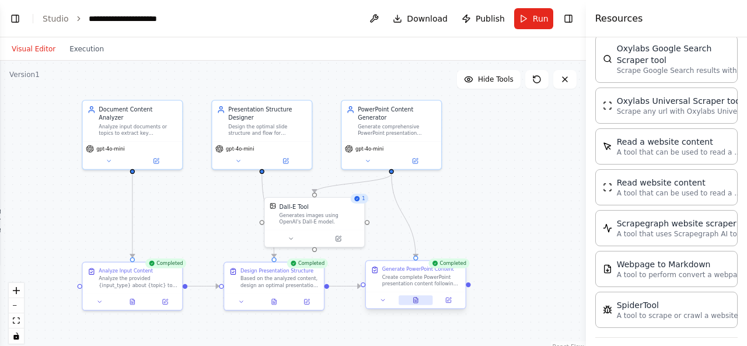
click at [414, 303] on icon at bounding box center [416, 300] width 6 height 6
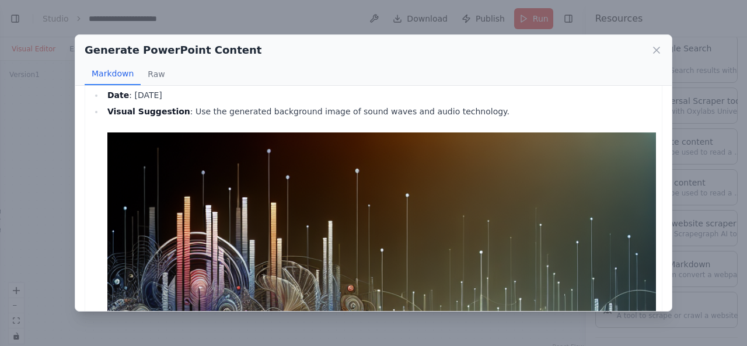
scroll to position [0, 0]
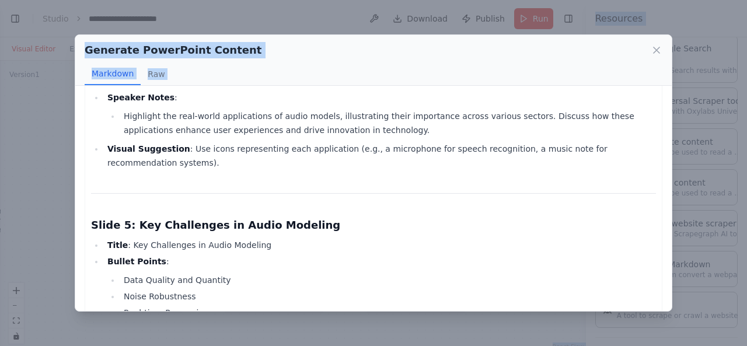
scroll to position [2168, 0]
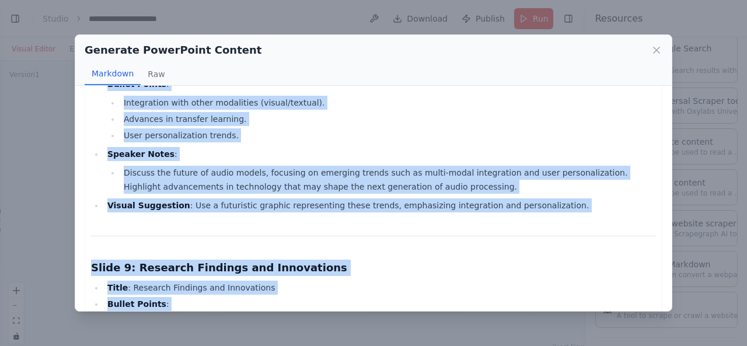
drag, startPoint x: 93, startPoint y: 109, endPoint x: 470, endPoint y: 156, distance: 380.0
copy div "Lorem 8: Ipsum Dolor Sitam : Consectet adi Elits do Eiusm Tempor Incididu : Utl…"
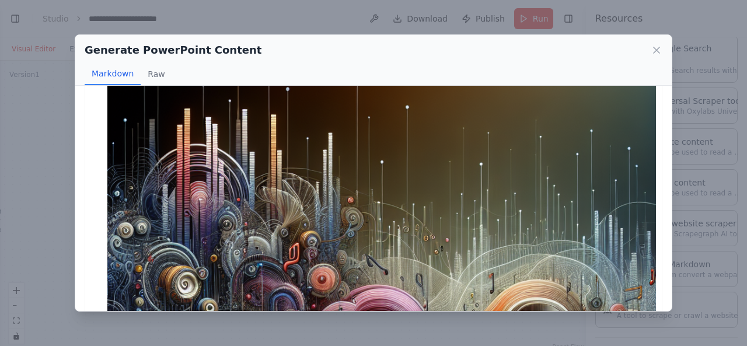
scroll to position [0, 0]
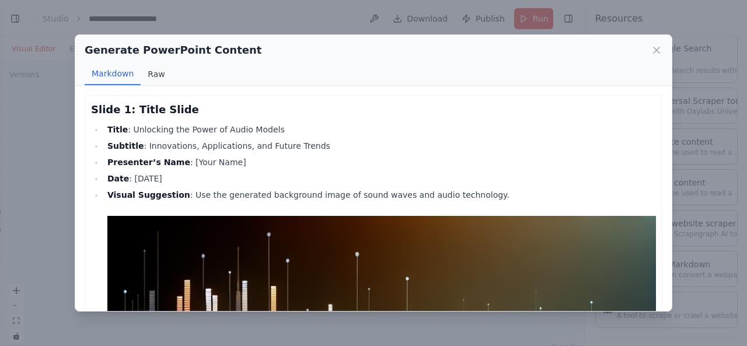
click at [147, 71] on button "Raw" at bounding box center [156, 74] width 31 height 22
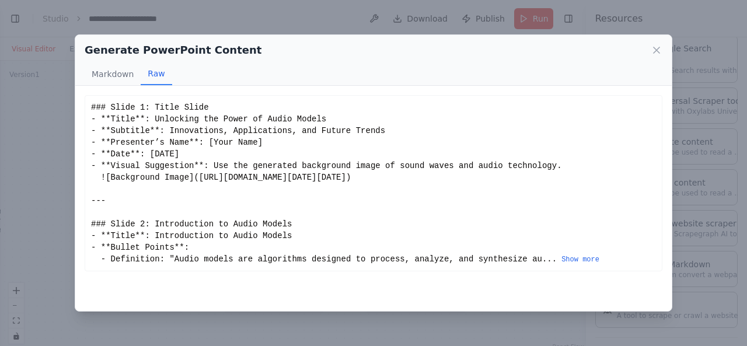
scroll to position [15, 0]
drag, startPoint x: 90, startPoint y: 108, endPoint x: 492, endPoint y: 289, distance: 440.0
click at [492, 265] on div "### Slide 1: Title Slide - **Title**: Unlocking the Power of Audio Models - **S…" at bounding box center [373, 183] width 565 height 163
click at [562, 264] on button "Show more" at bounding box center [581, 259] width 38 height 9
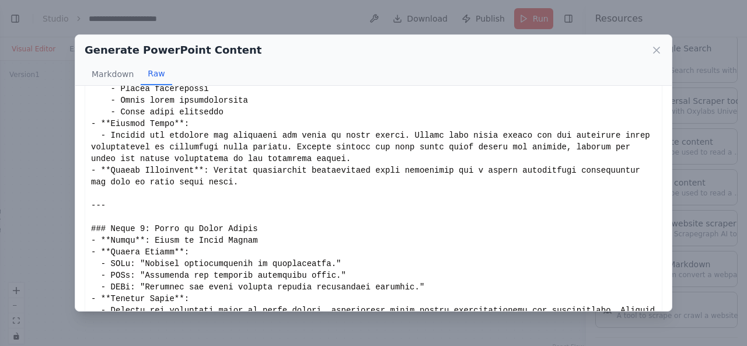
scroll to position [0, 0]
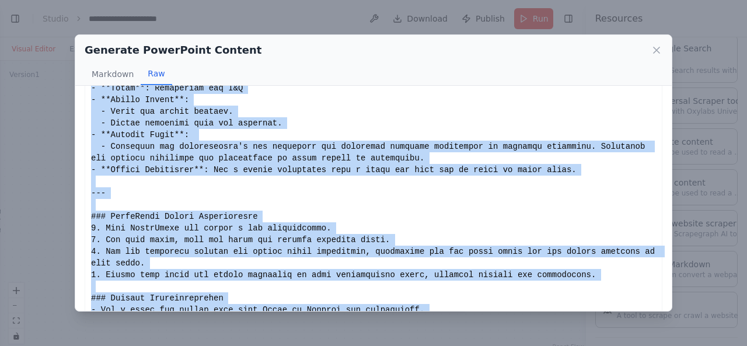
scroll to position [1556, 0]
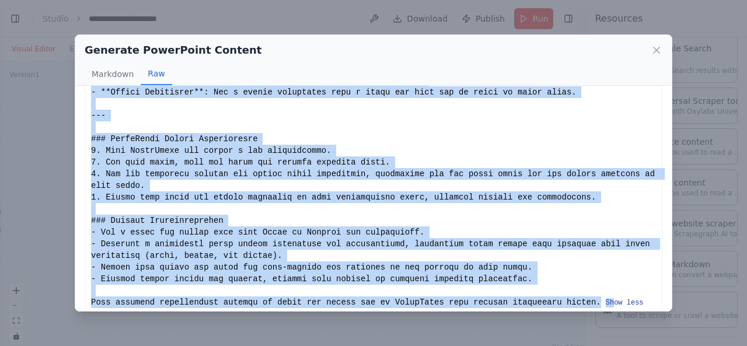
drag, startPoint x: 89, startPoint y: 108, endPoint x: 578, endPoint y: 291, distance: 522.4
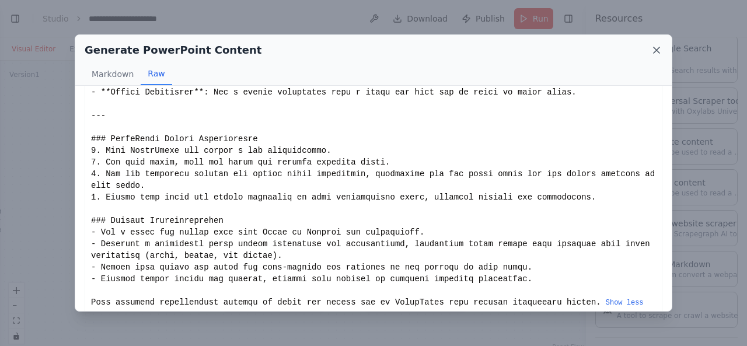
click at [657, 51] on icon at bounding box center [657, 50] width 6 height 6
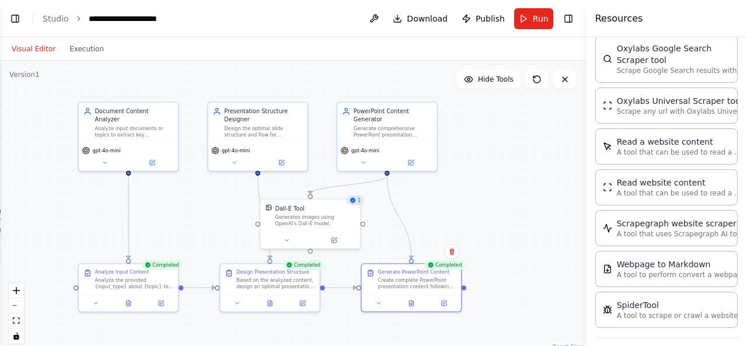
click at [530, 198] on div ".deletable-edge-delete-btn { width: 20px; height: 20px; border: 0px solid #ffff…" at bounding box center [293, 207] width 586 height 292
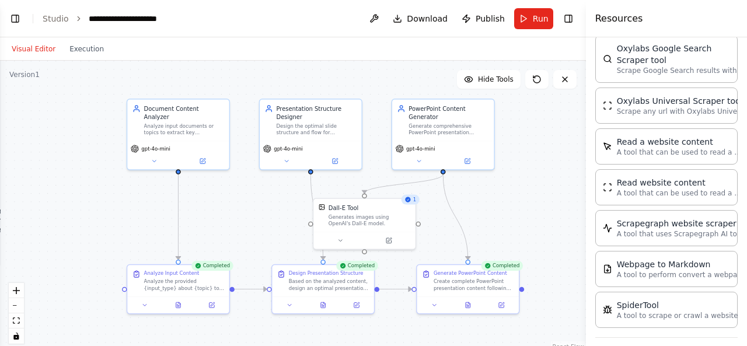
drag, startPoint x: 168, startPoint y: 214, endPoint x: 227, endPoint y: 215, distance: 58.4
click at [227, 215] on div ".deletable-edge-delete-btn { width: 20px; height: 20px; border: 0px solid #ffff…" at bounding box center [293, 207] width 586 height 292
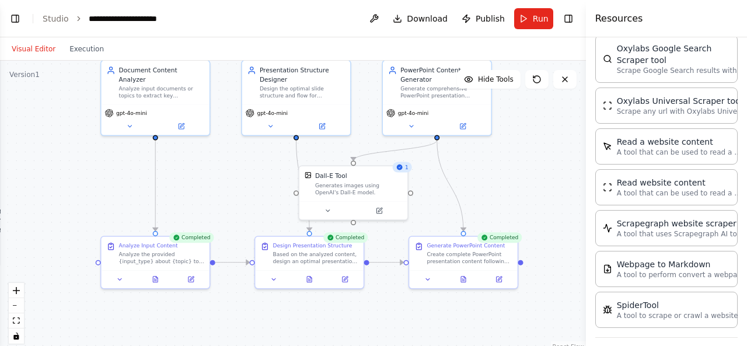
drag, startPoint x: 227, startPoint y: 215, endPoint x: 207, endPoint y: 183, distance: 37.7
click at [207, 183] on div ".deletable-edge-delete-btn { width: 20px; height: 20px; border: 0px solid #ffff…" at bounding box center [293, 207] width 586 height 292
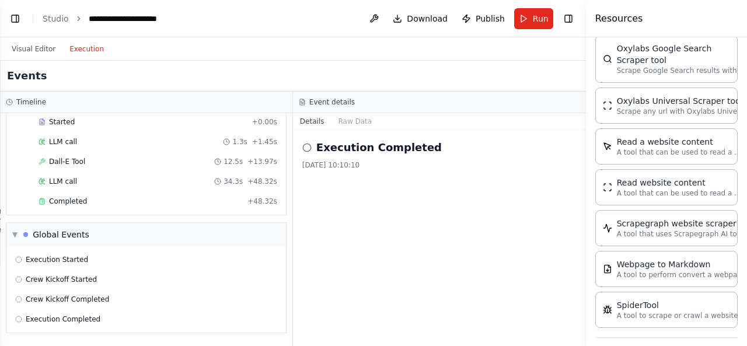
click at [78, 50] on button "Execution" at bounding box center [86, 49] width 48 height 14
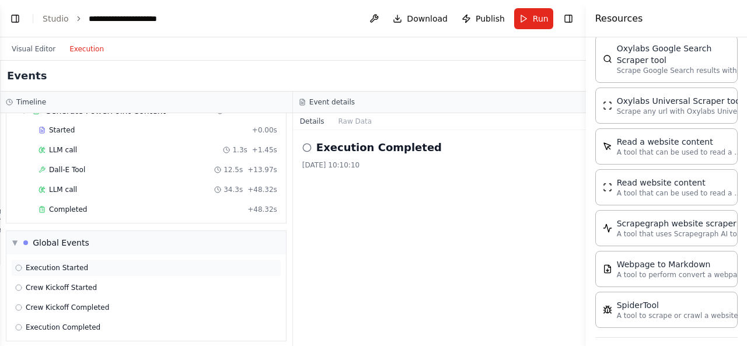
click at [62, 259] on div "Execution Started" at bounding box center [146, 268] width 270 height 18
click at [82, 283] on span "Crew Kickoff Started" at bounding box center [61, 287] width 71 height 9
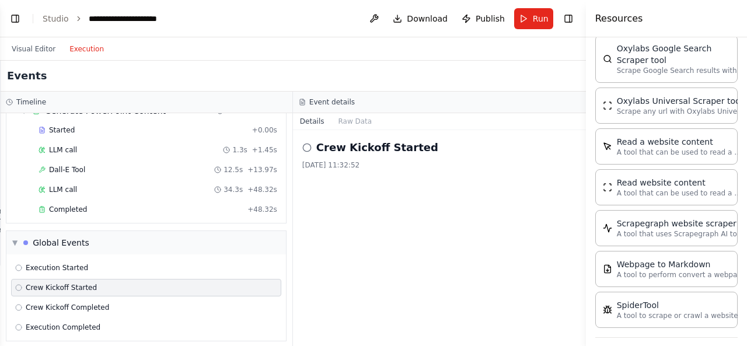
click at [85, 285] on span "Crew Kickoff Started" at bounding box center [61, 287] width 71 height 9
click at [95, 304] on span "Crew Kickoff Completed" at bounding box center [67, 307] width 83 height 9
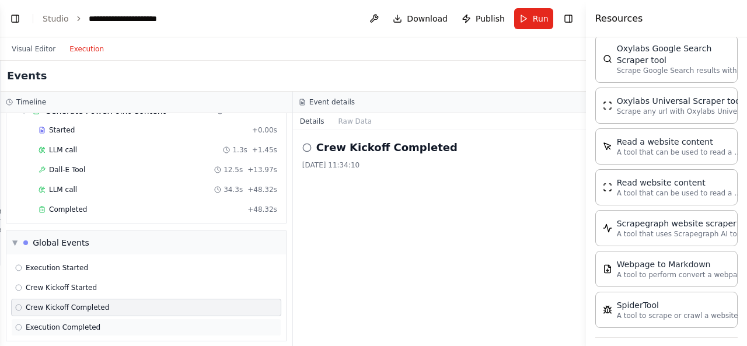
click at [30, 323] on span "Execution Completed" at bounding box center [63, 327] width 75 height 9
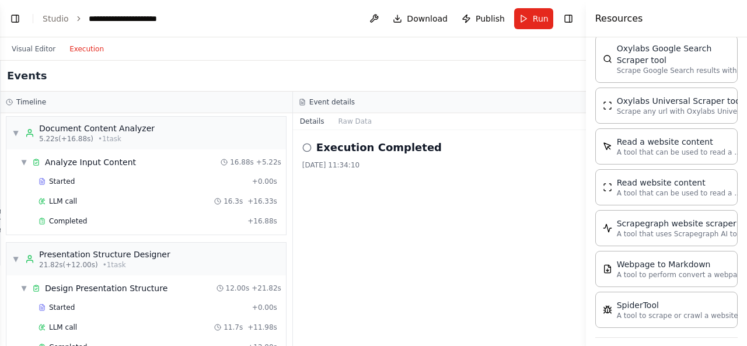
scroll to position [0, 0]
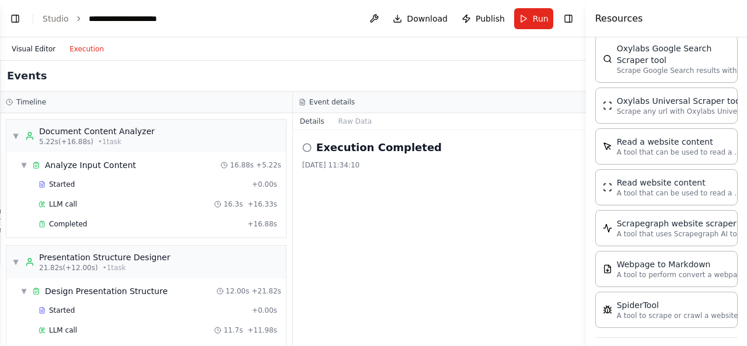
click at [28, 47] on button "Visual Editor" at bounding box center [34, 49] width 58 height 14
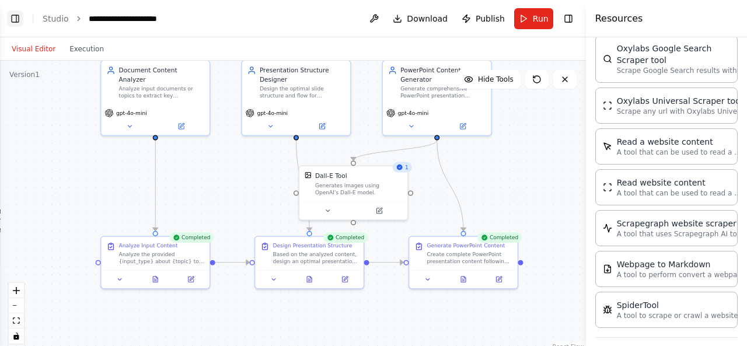
click at [13, 15] on button "Toggle Left Sidebar" at bounding box center [15, 19] width 16 height 16
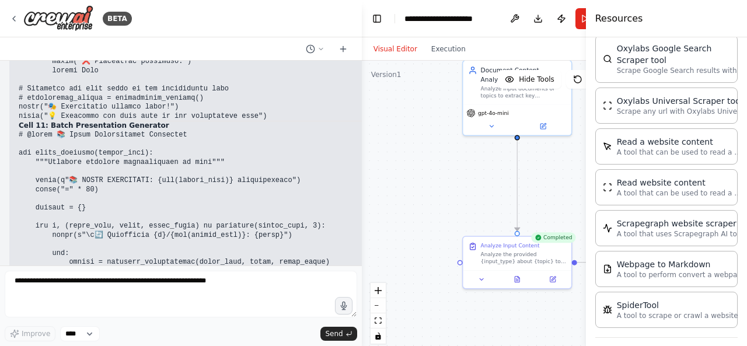
scroll to position [8675, 0]
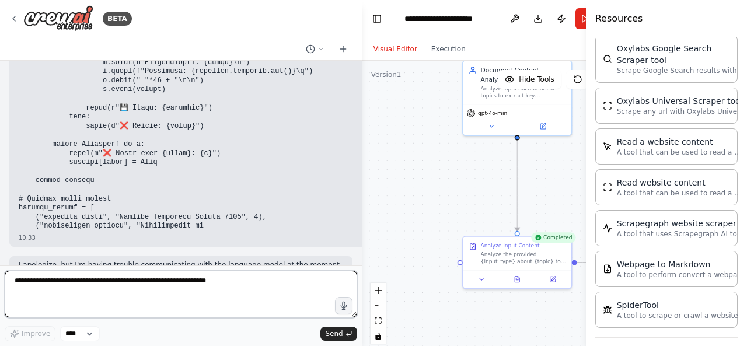
click at [201, 287] on textarea at bounding box center [181, 294] width 353 height 47
click at [182, 284] on textarea at bounding box center [181, 294] width 353 height 47
type textarea "**********"
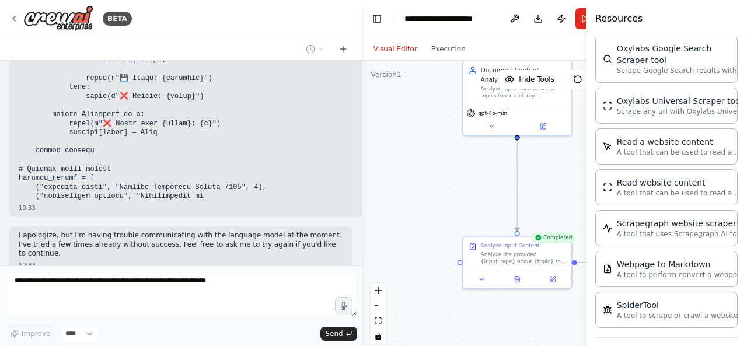
scroll to position [8744, 0]
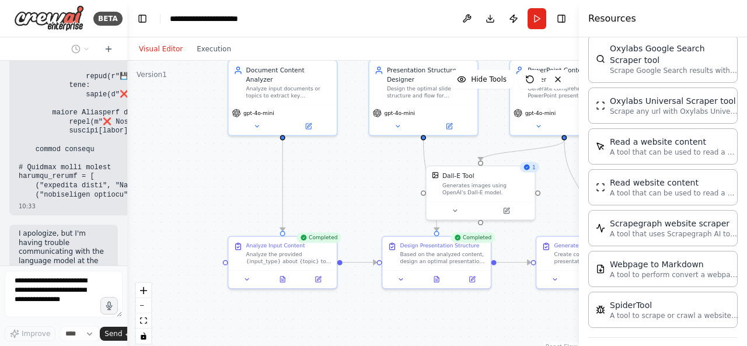
drag, startPoint x: 360, startPoint y: 184, endPoint x: 121, endPoint y: 178, distance: 239.4
click at [121, 178] on div "BETA I want to build a ppt generation agent where it will be fed with documents…" at bounding box center [373, 173] width 747 height 346
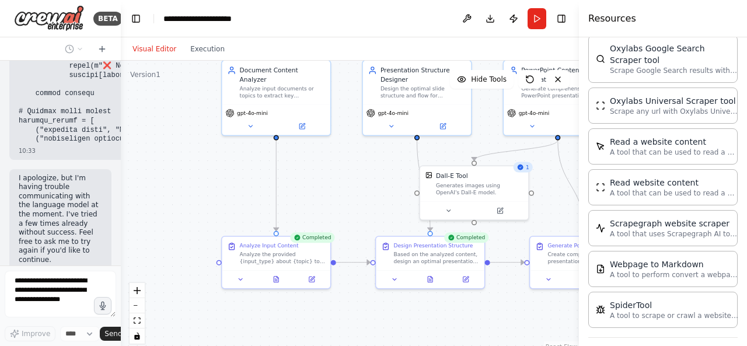
scroll to position [10040, 0]
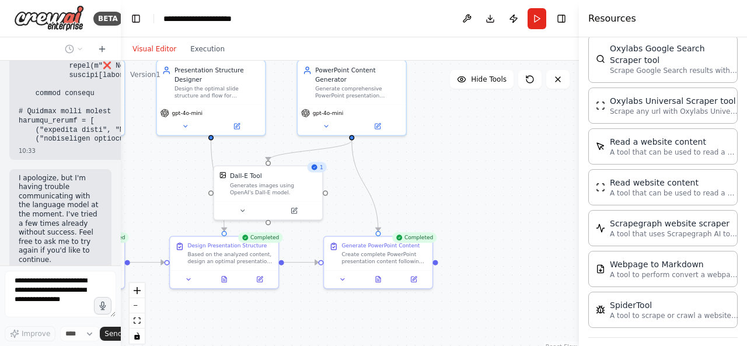
drag, startPoint x: 384, startPoint y: 197, endPoint x: 177, endPoint y: 197, distance: 207.2
click at [177, 197] on div ".deletable-edge-delete-btn { width: 20px; height: 20px; border: 0px solid #ffff…" at bounding box center [350, 207] width 458 height 292
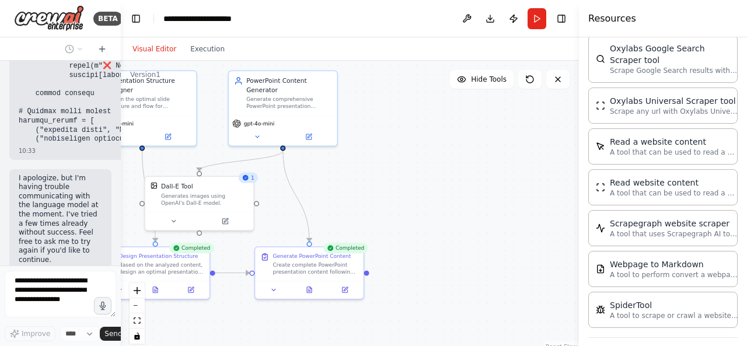
drag, startPoint x: 496, startPoint y: 211, endPoint x: 412, endPoint y: 225, distance: 85.2
click at [412, 225] on div ".deletable-edge-delete-btn { width: 20px; height: 20px; border: 0px solid #ffff…" at bounding box center [350, 207] width 458 height 292
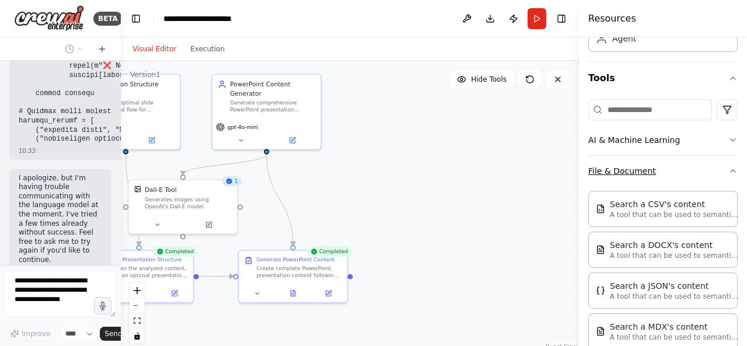
scroll to position [85, 0]
click at [729, 168] on icon "button" at bounding box center [733, 171] width 9 height 9
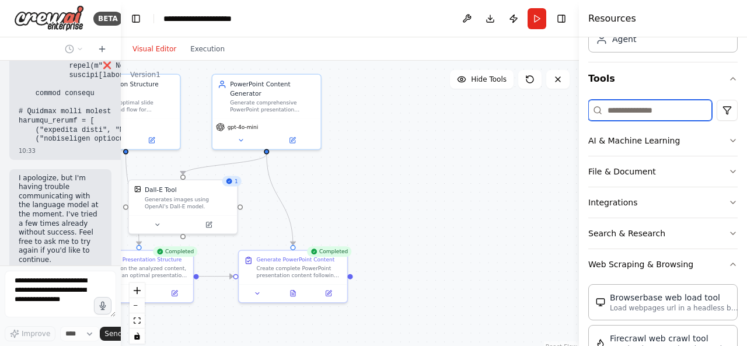
click at [633, 109] on input at bounding box center [650, 110] width 124 height 21
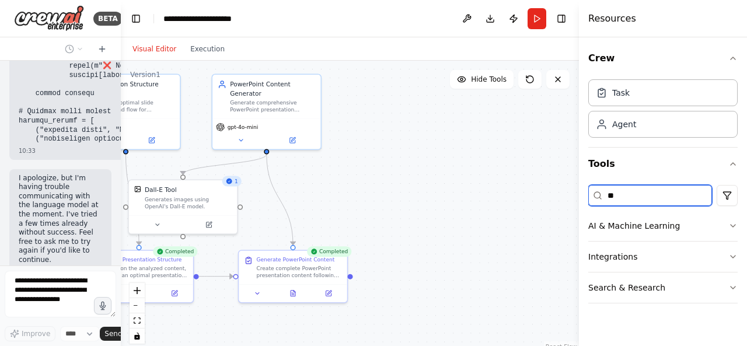
scroll to position [0, 0]
type input "*"
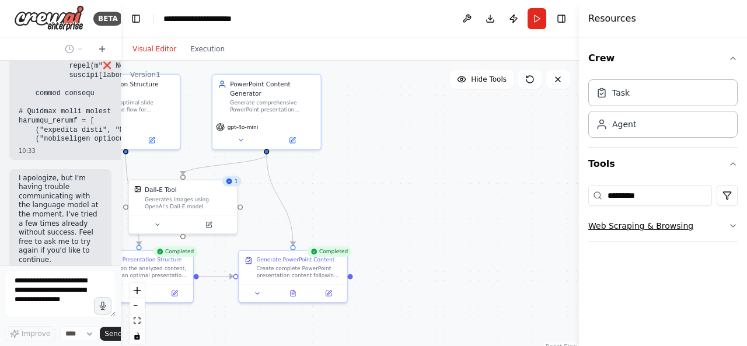
click at [735, 228] on icon "button" at bounding box center [733, 225] width 9 height 9
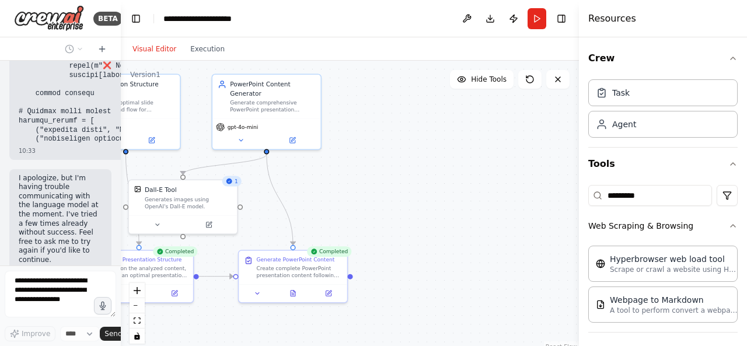
scroll to position [3, 0]
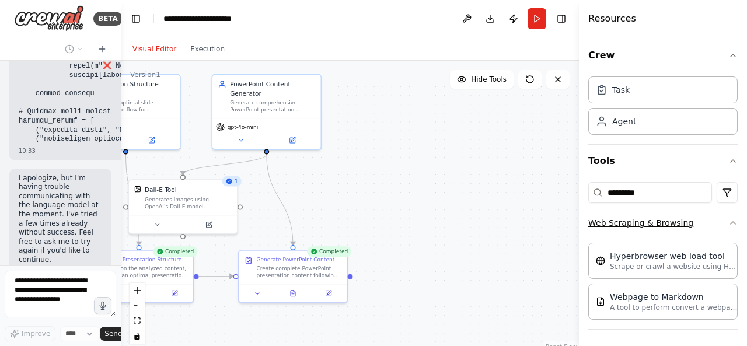
click at [729, 220] on icon "button" at bounding box center [733, 222] width 9 height 9
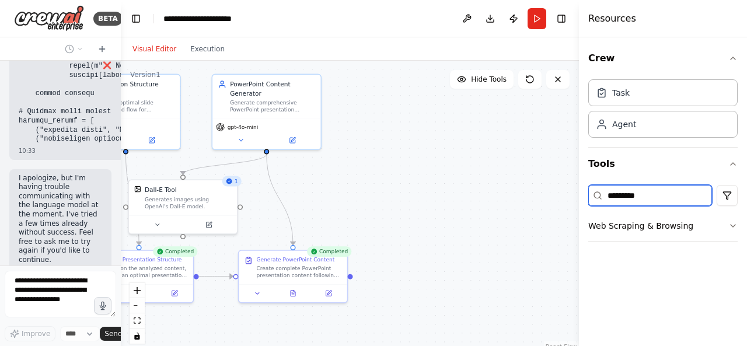
click at [660, 197] on input "********" at bounding box center [650, 195] width 124 height 21
type input "*"
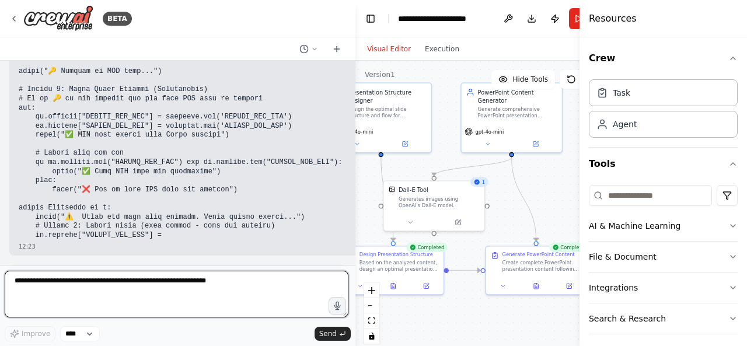
drag, startPoint x: 117, startPoint y: 172, endPoint x: 394, endPoint y: 167, distance: 277.3
click at [394, 167] on div "BETA I want to build a ppt generation agent where it will be fed with documents…" at bounding box center [373, 173] width 747 height 346
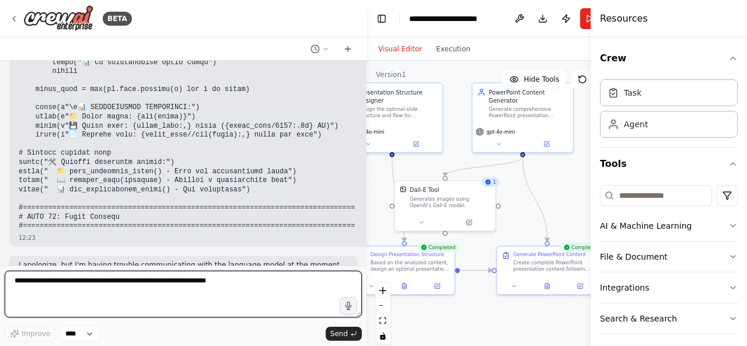
scroll to position [13385, 0]
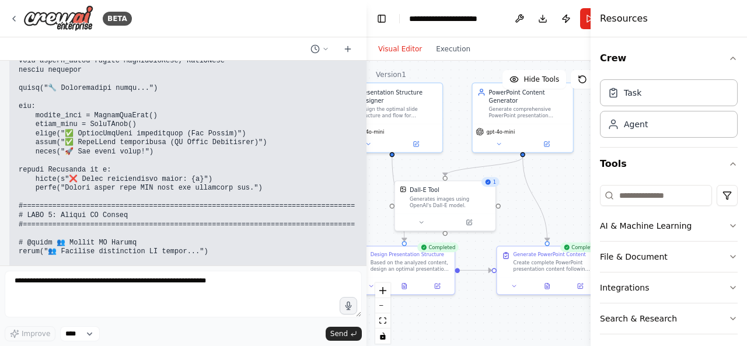
scroll to position [9498, 0]
